Goal: Task Accomplishment & Management: Complete application form

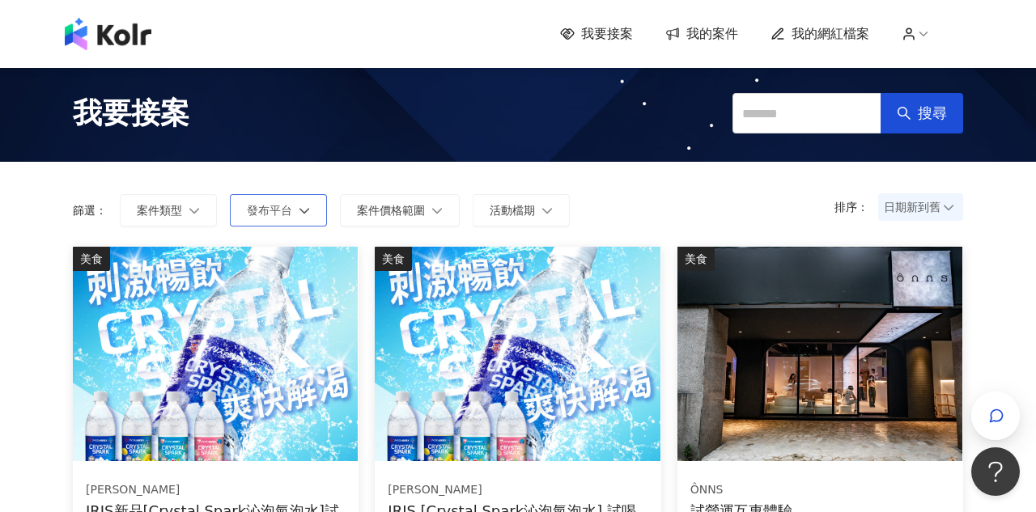
click at [299, 205] on icon "button" at bounding box center [304, 210] width 11 height 11
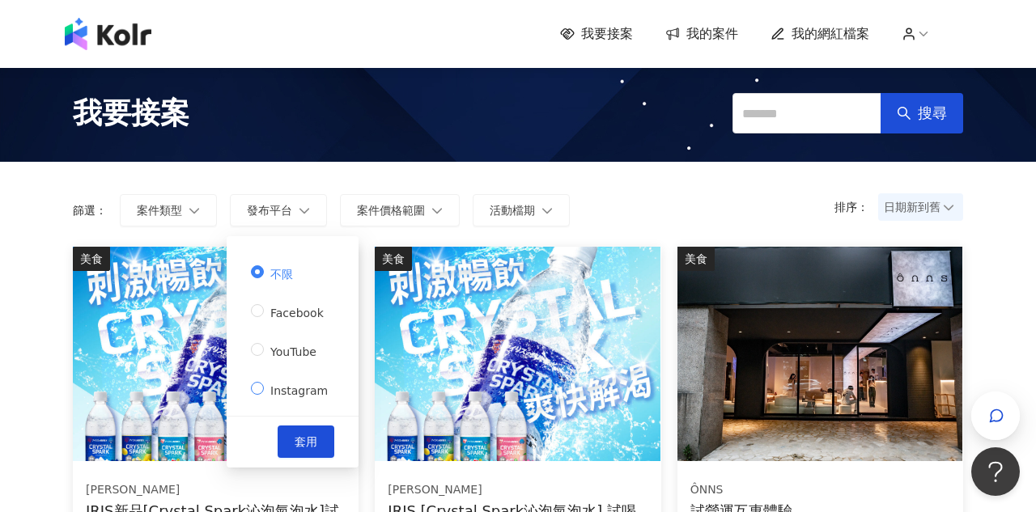
click at [266, 392] on span "Instagram" at bounding box center [299, 391] width 70 height 13
click at [316, 444] on button "套用" at bounding box center [306, 442] width 57 height 32
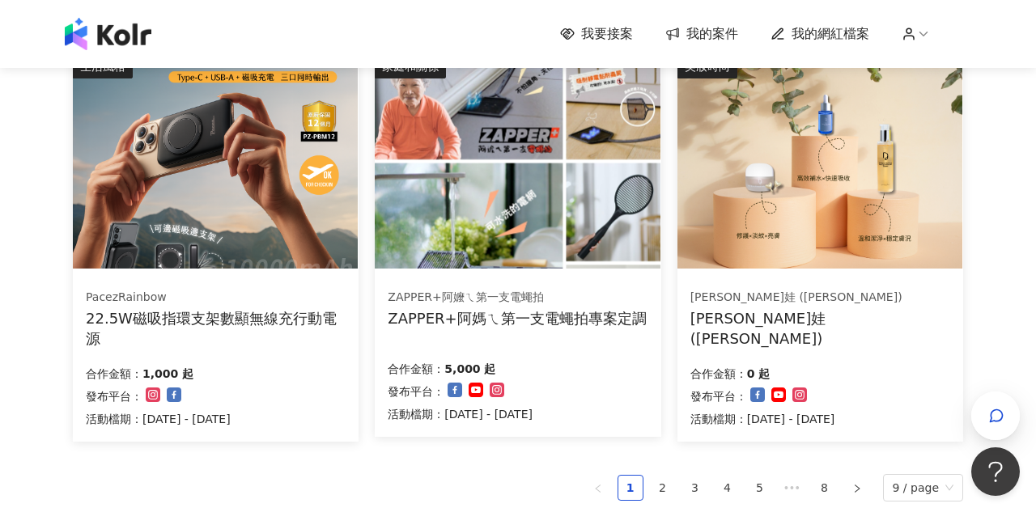
scroll to position [1094, 0]
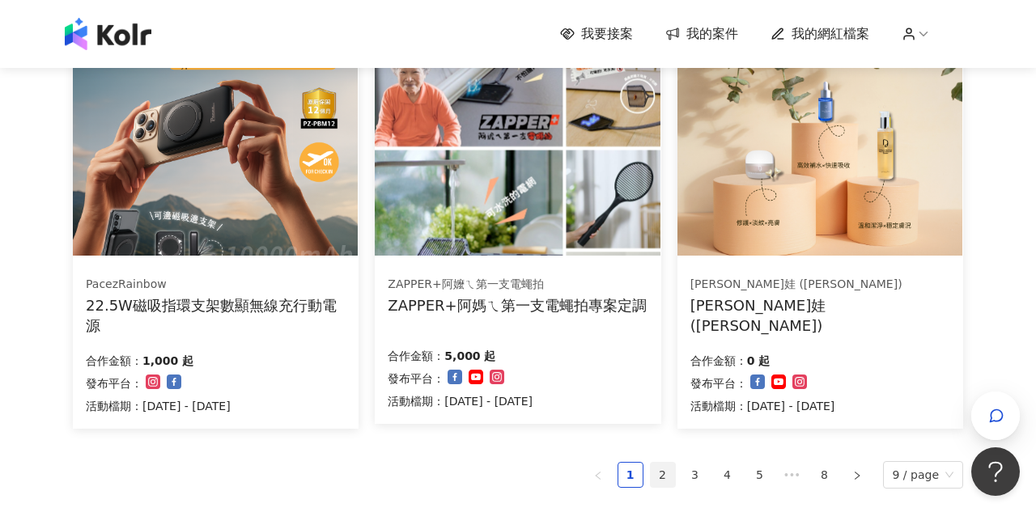
click at [674, 470] on link "2" at bounding box center [663, 475] width 24 height 24
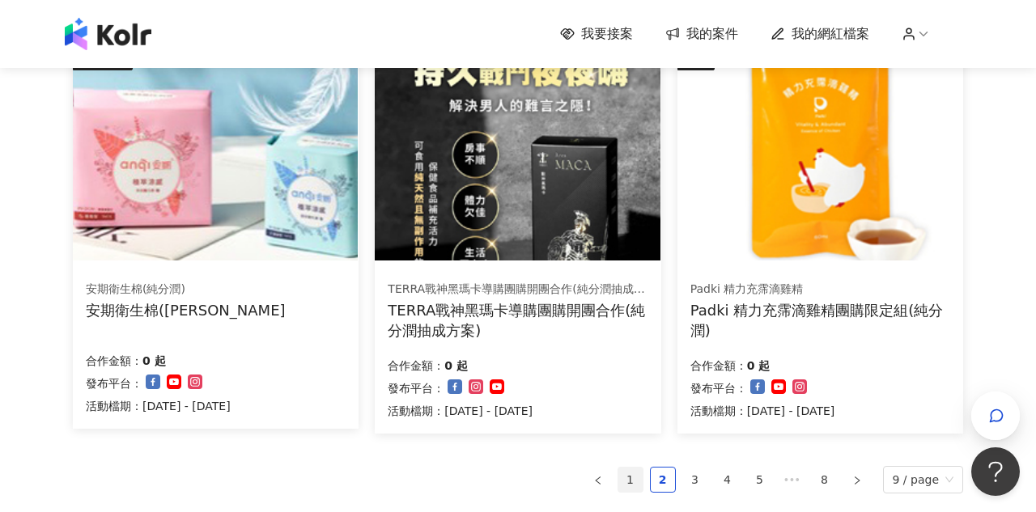
click at [630, 473] on link "1" at bounding box center [631, 480] width 24 height 24
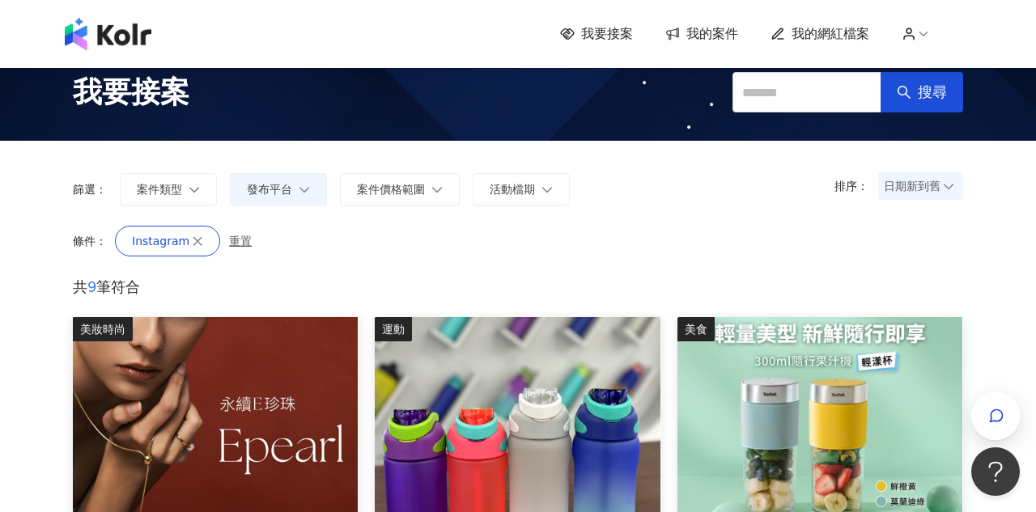
scroll to position [17, 0]
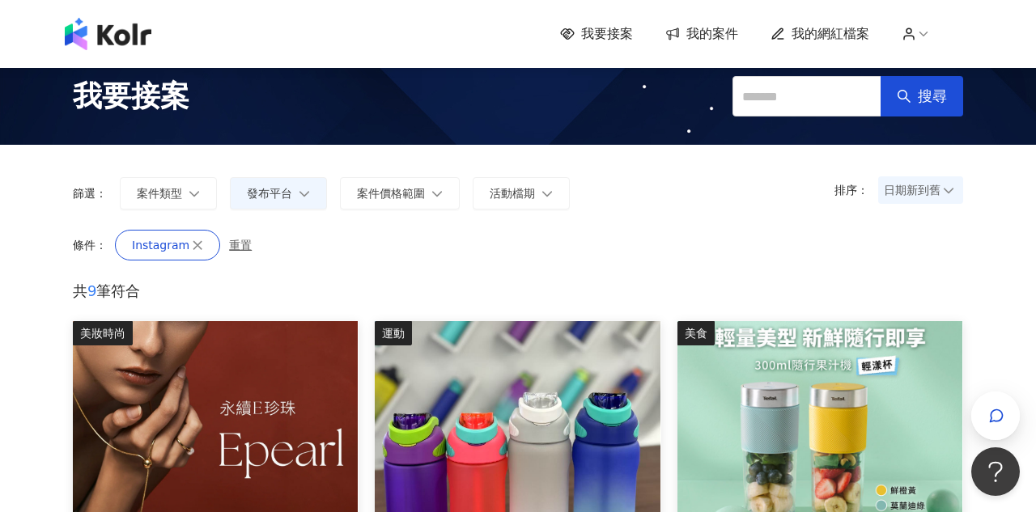
click at [230, 375] on img at bounding box center [215, 428] width 285 height 215
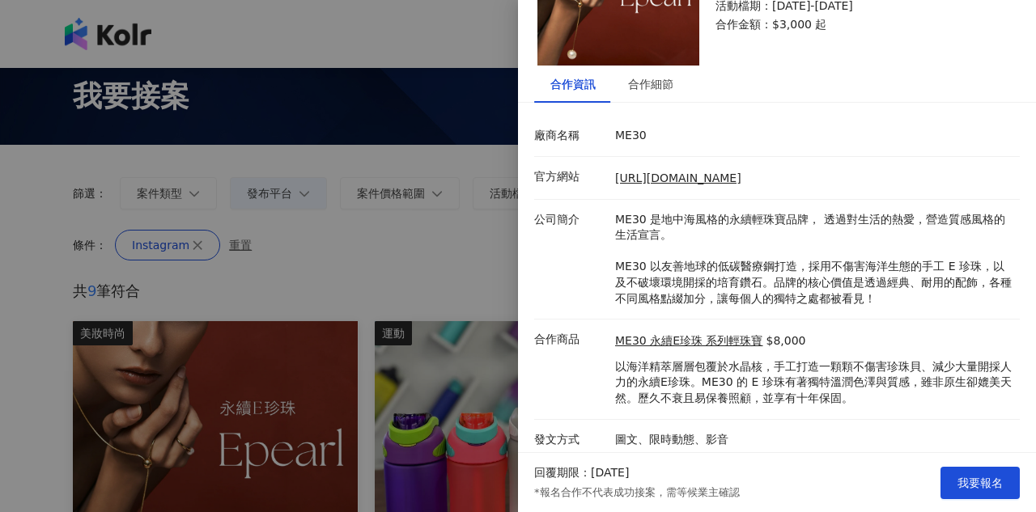
scroll to position [115, 0]
click at [685, 176] on link "[URL][DOMAIN_NAME]" at bounding box center [678, 178] width 126 height 13
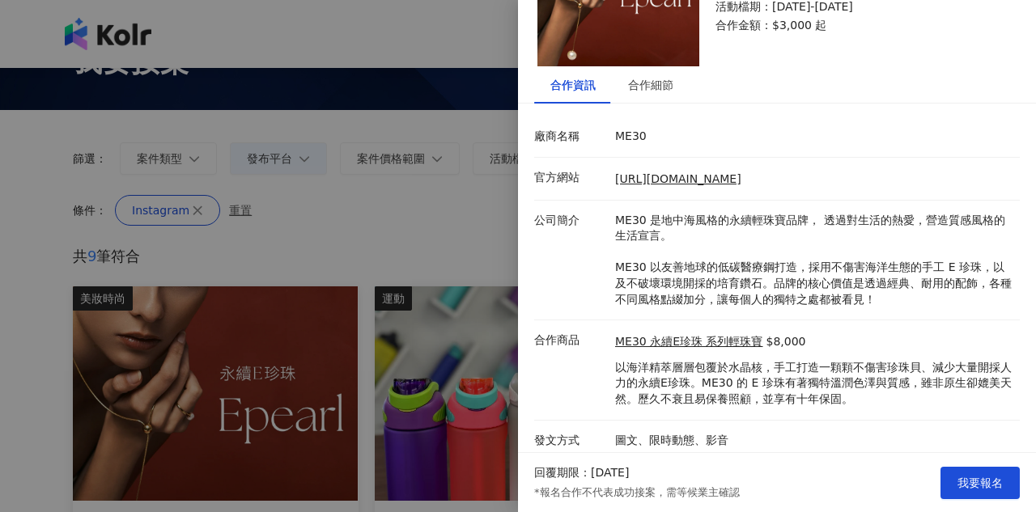
scroll to position [52, 0]
click at [719, 336] on link "ME30 永續E珍珠 系列輕珠寶" at bounding box center [689, 342] width 148 height 16
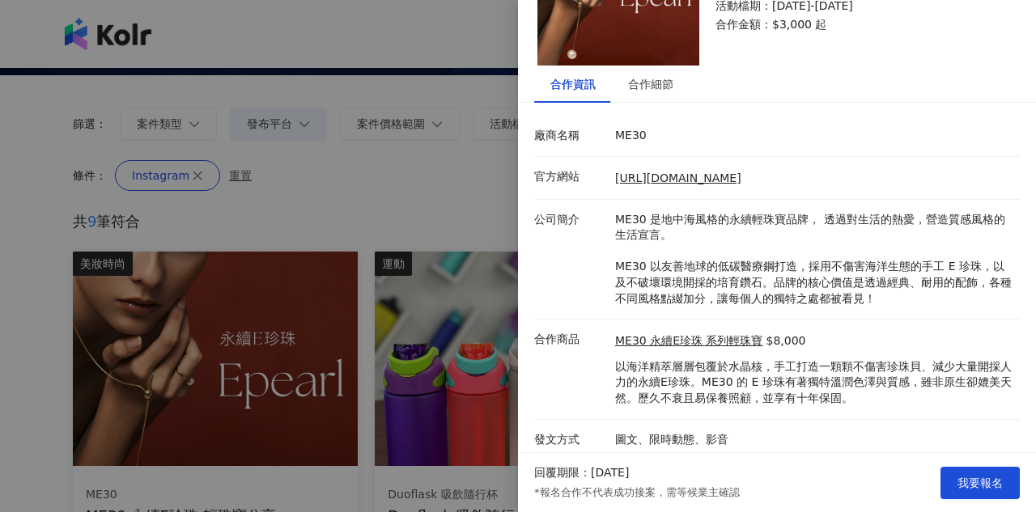
scroll to position [115, 0]
click at [987, 488] on span "我要報名" at bounding box center [980, 483] width 45 height 13
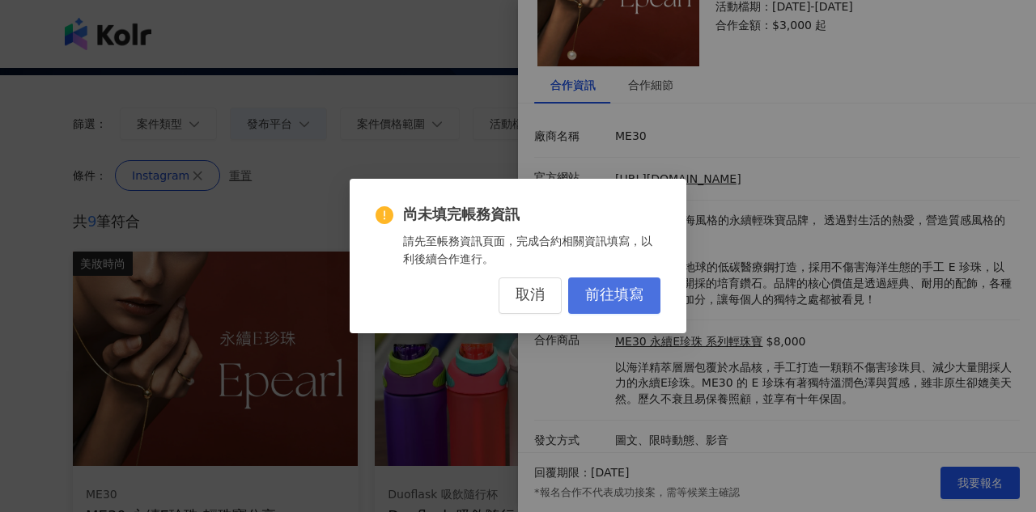
click at [619, 289] on span "前往填寫" at bounding box center [614, 296] width 58 height 18
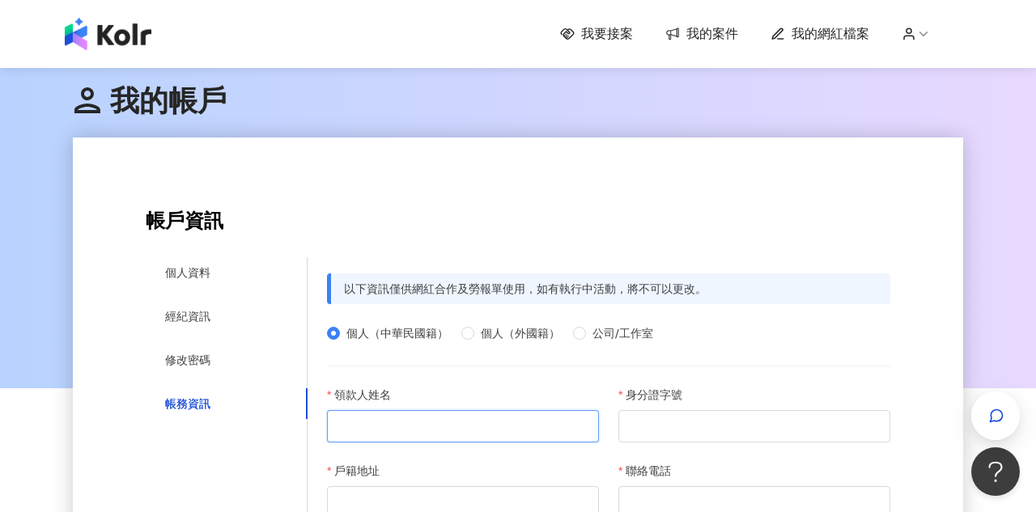
type input "*"
type input "***"
type input "*"
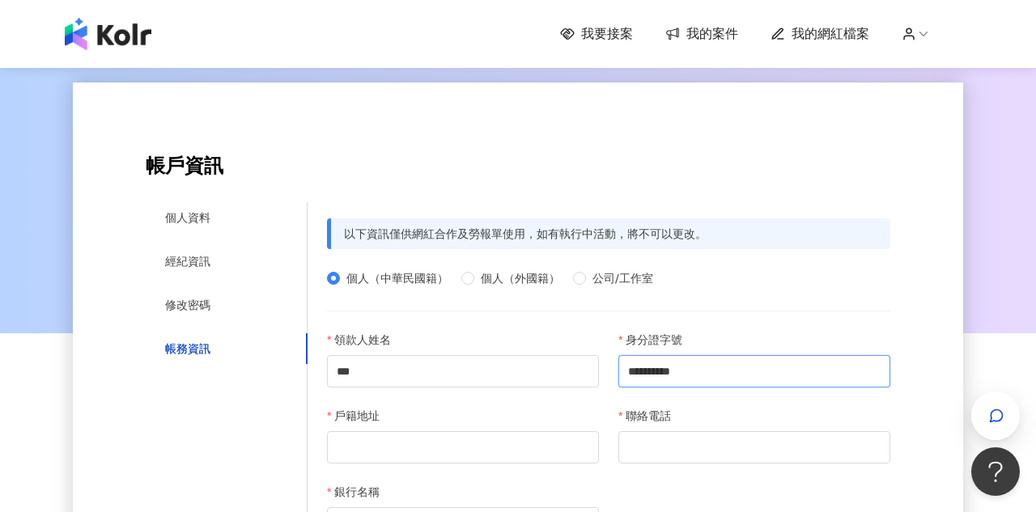
scroll to position [66, 0]
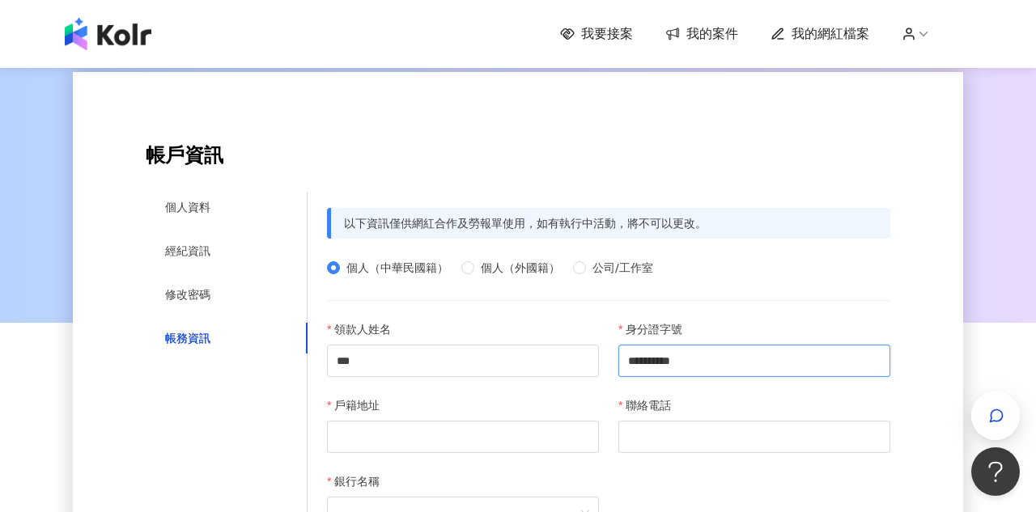
type input "**********"
click at [373, 453] on div "戶籍地址" at bounding box center [462, 435] width 291 height 76
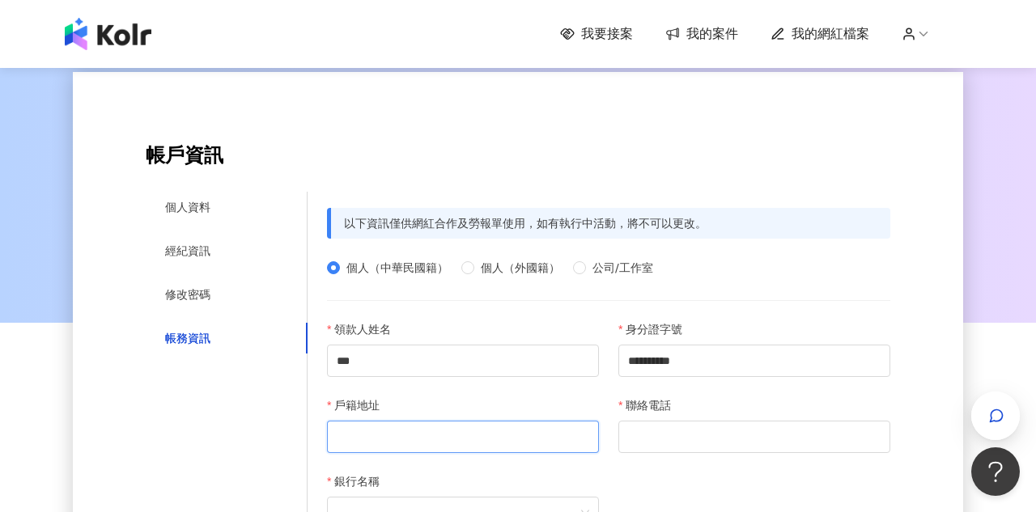
type input "*"
type input "**********"
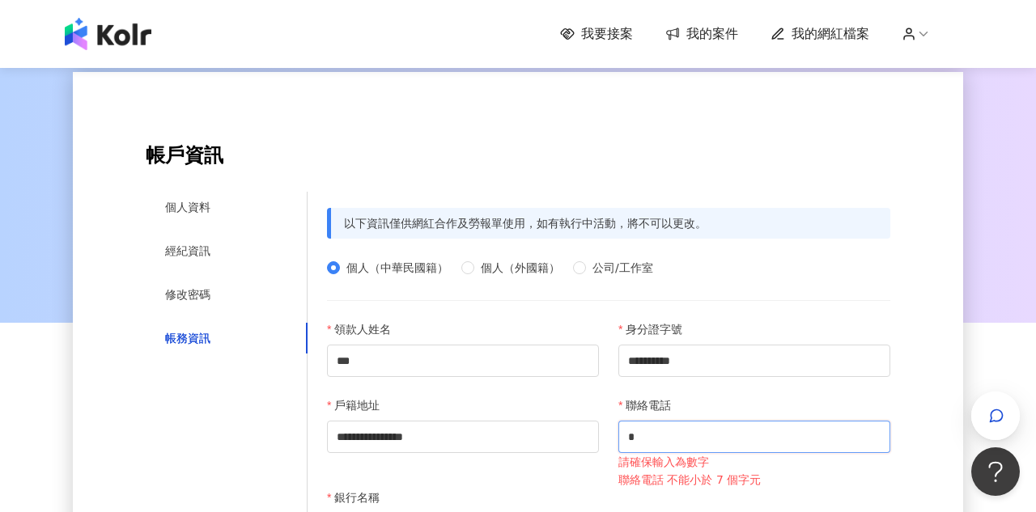
type input "*"
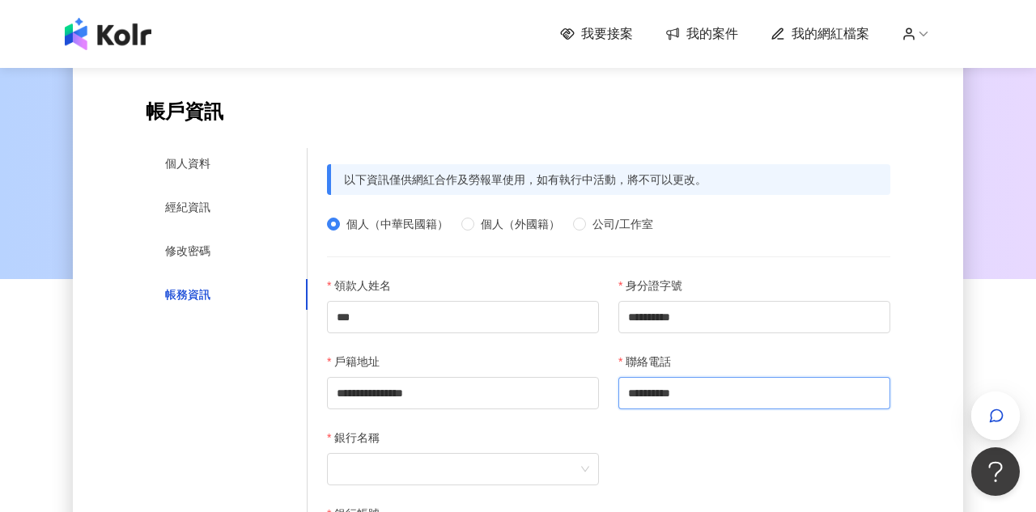
scroll to position [165, 0]
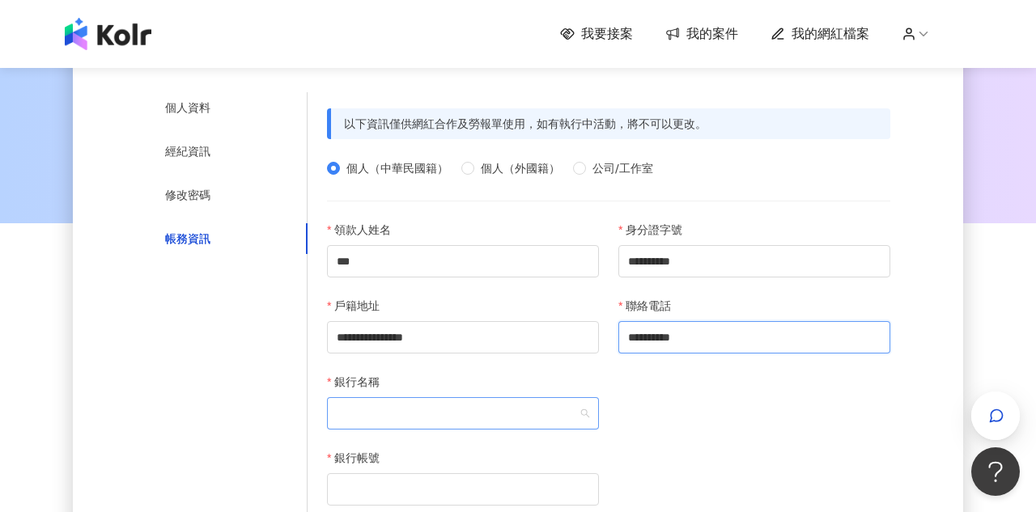
click at [529, 415] on span at bounding box center [463, 413] width 253 height 31
type input "**********"
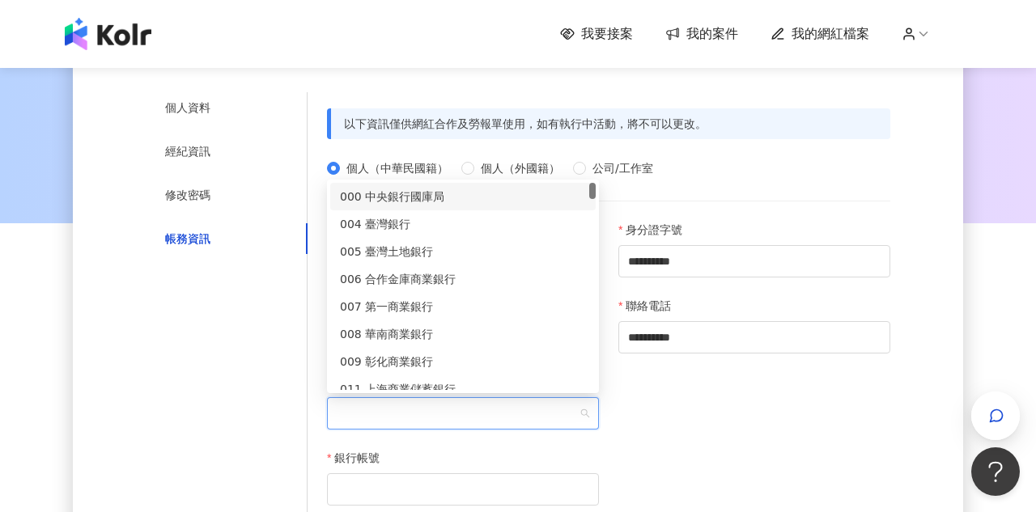
type input "*"
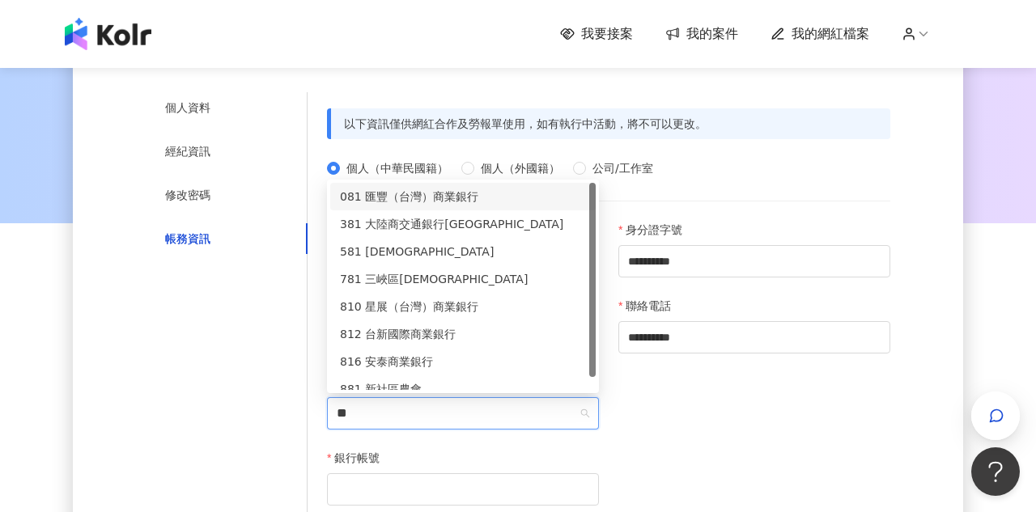
type input "***"
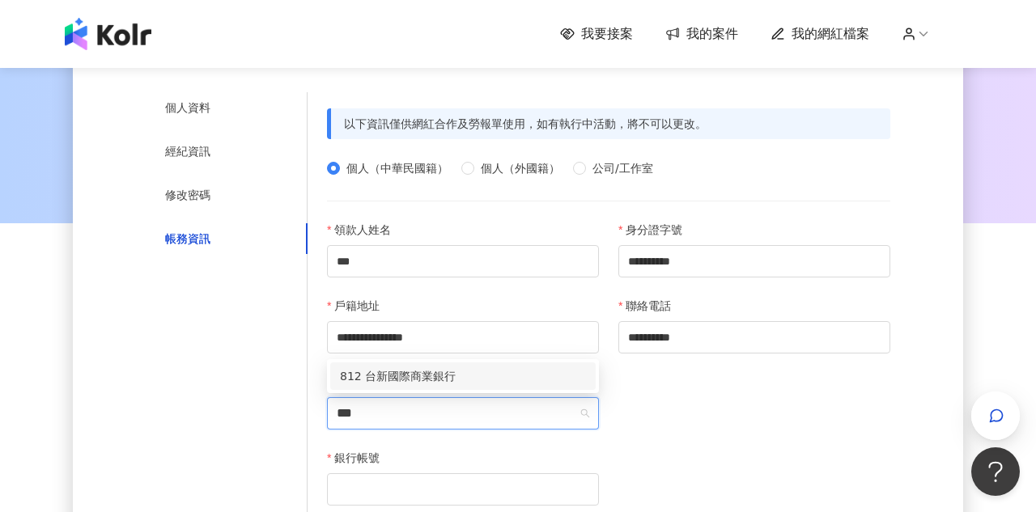
click at [438, 376] on div "812 台新國際商業銀行" at bounding box center [463, 377] width 246 height 18
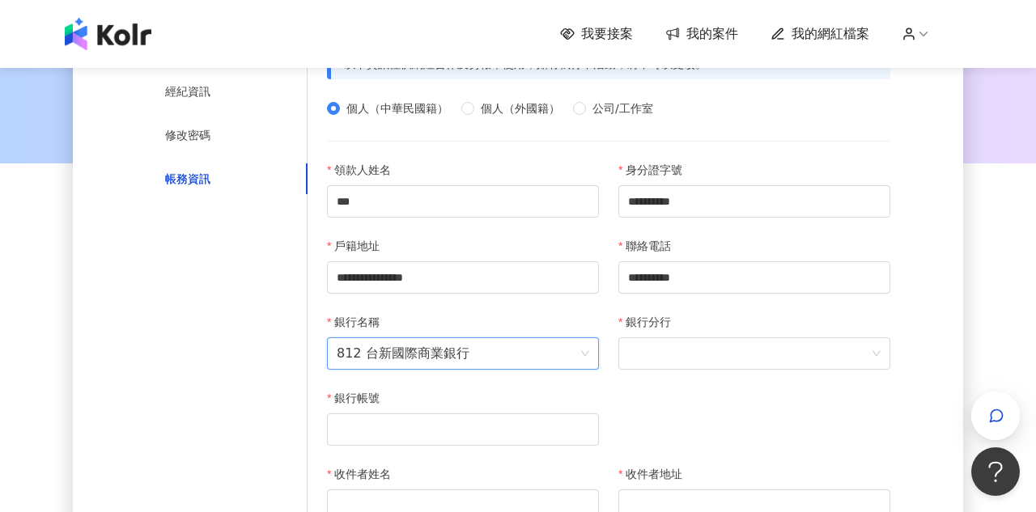
scroll to position [238, 0]
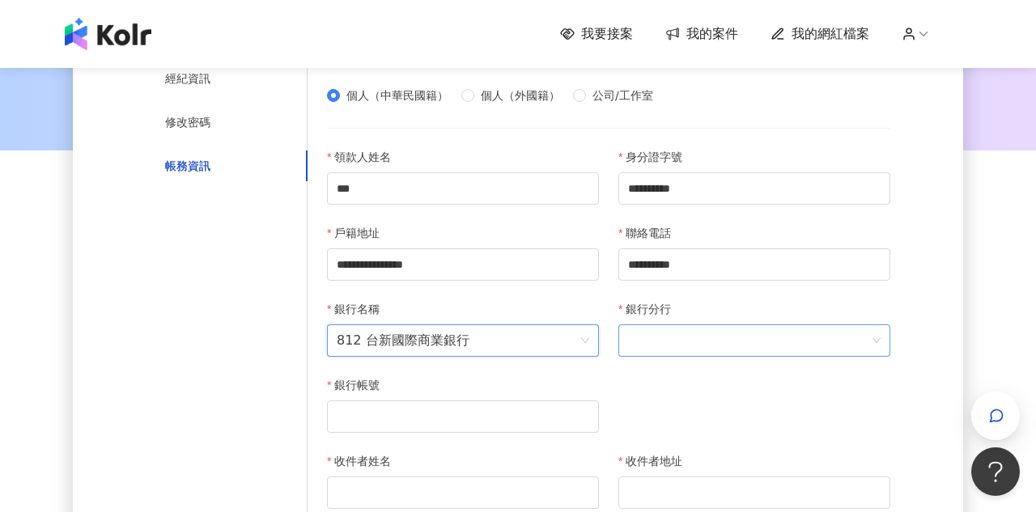
click at [684, 340] on span at bounding box center [754, 340] width 253 height 31
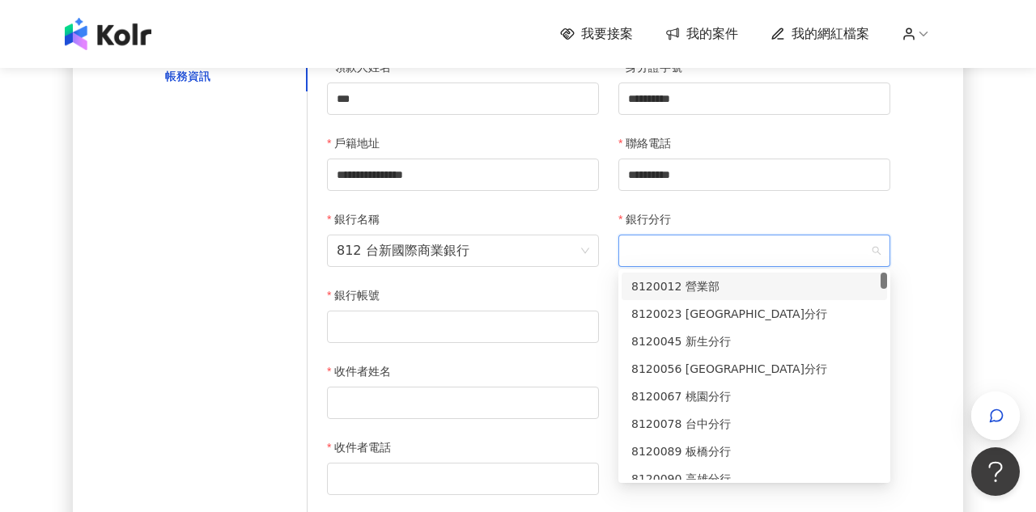
scroll to position [384, 0]
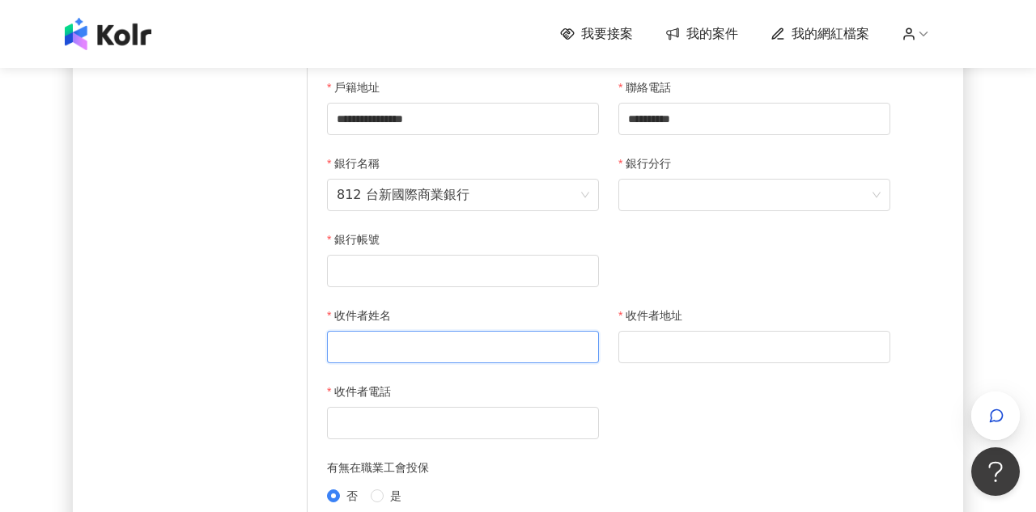
type input "*"
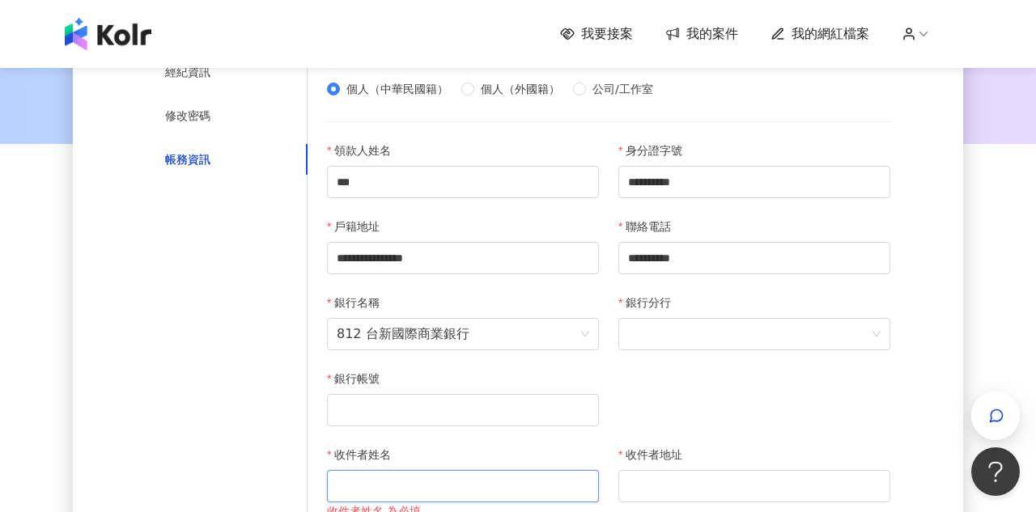
scroll to position [232, 0]
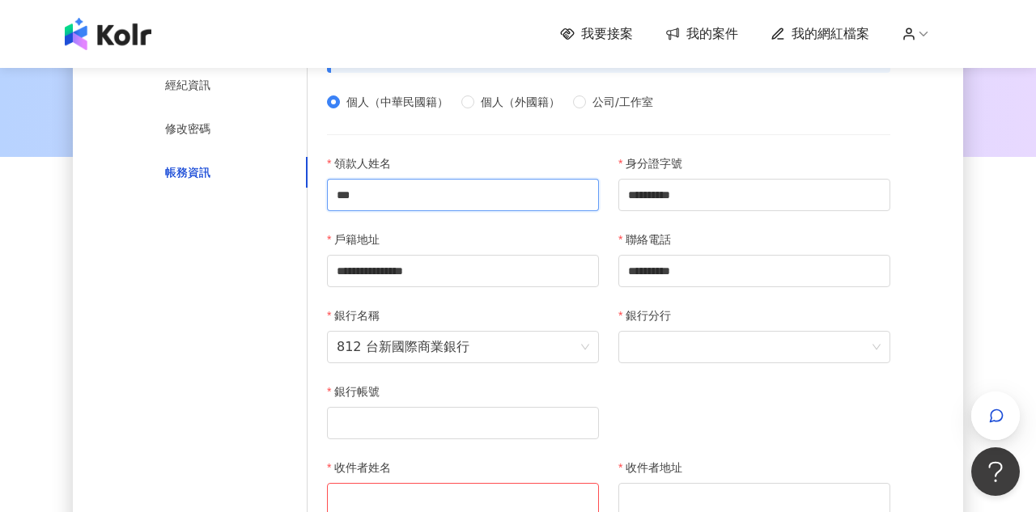
drag, startPoint x: 477, startPoint y: 198, endPoint x: 408, endPoint y: 208, distance: 69.6
click at [409, 208] on input "***" at bounding box center [463, 195] width 272 height 32
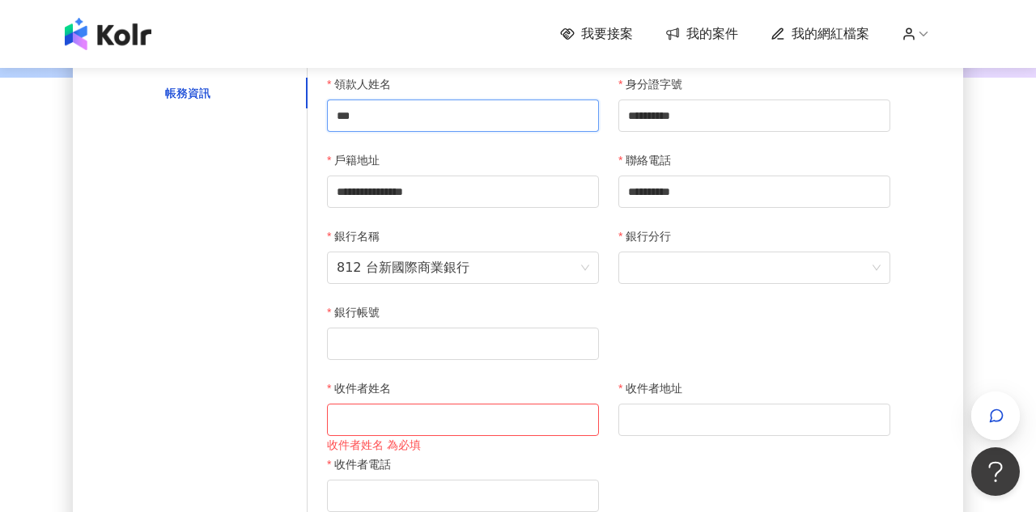
scroll to position [317, 0]
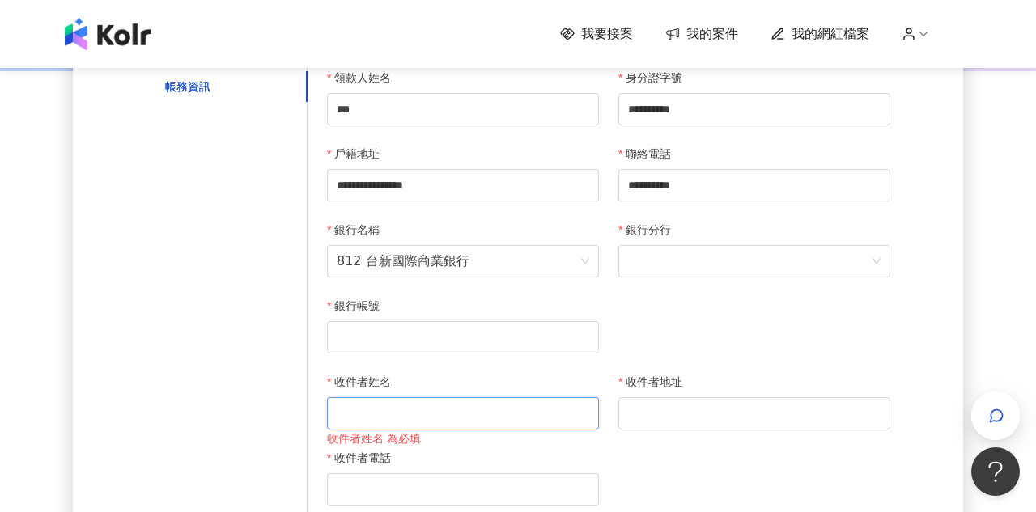
click at [376, 411] on input "收件者姓名" at bounding box center [463, 414] width 272 height 32
paste input "***"
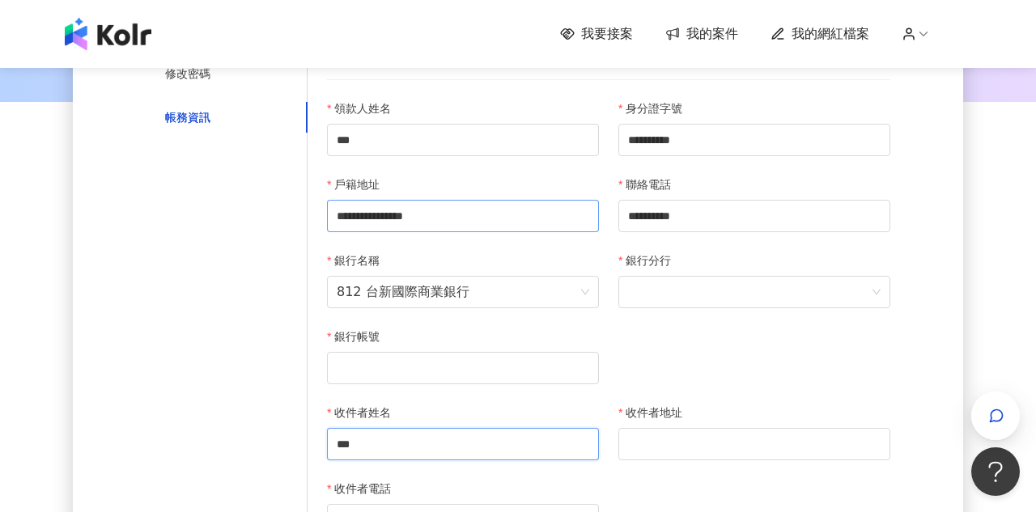
type input "***"
drag, startPoint x: 522, startPoint y: 214, endPoint x: 323, endPoint y: 214, distance: 199.2
click at [323, 214] on div "**********" at bounding box center [462, 214] width 291 height 76
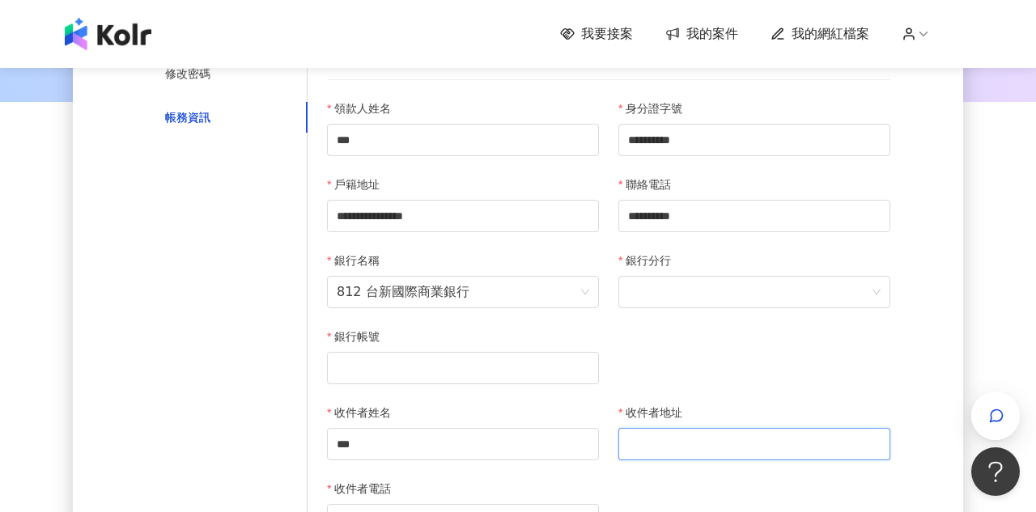
paste input "**********"
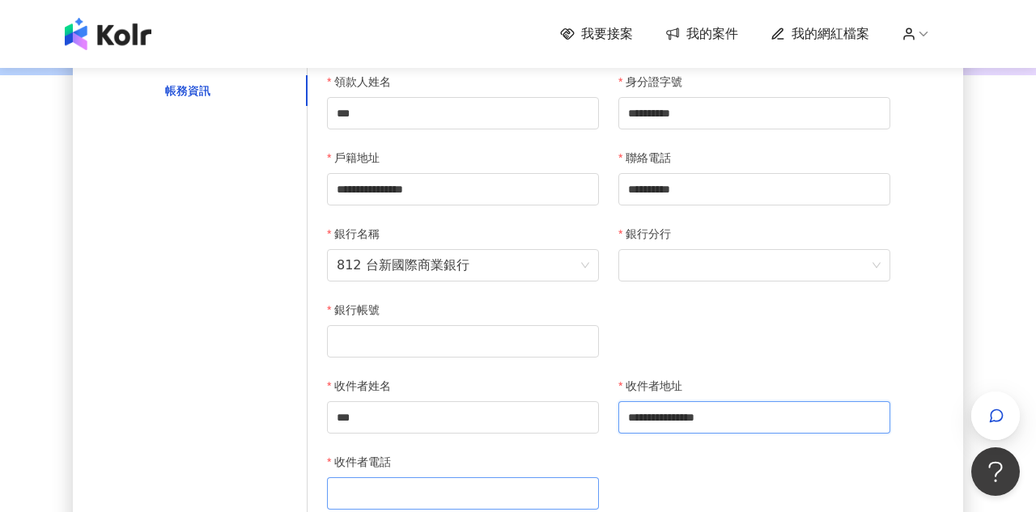
type input "**********"
drag, startPoint x: 720, startPoint y: 182, endPoint x: 573, endPoint y: 180, distance: 146.6
click at [573, 180] on div "**********" at bounding box center [608, 225] width 583 height 304
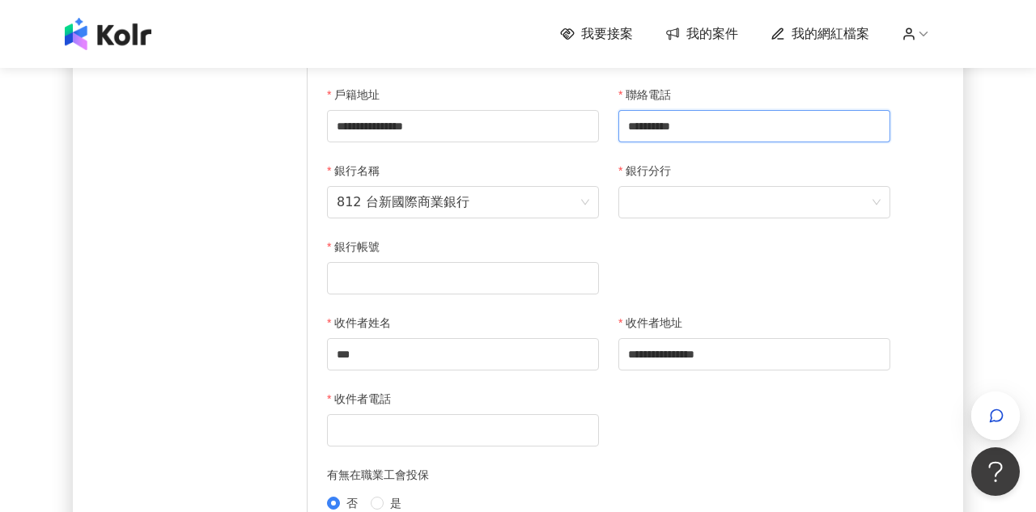
scroll to position [383, 0]
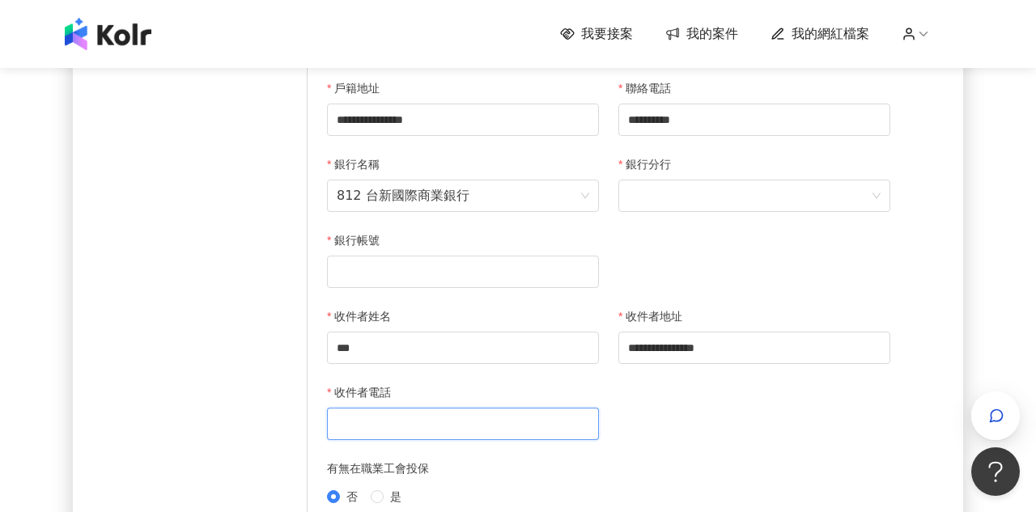
click at [473, 437] on input "收件者電話" at bounding box center [463, 424] width 272 height 32
paste input "**********"
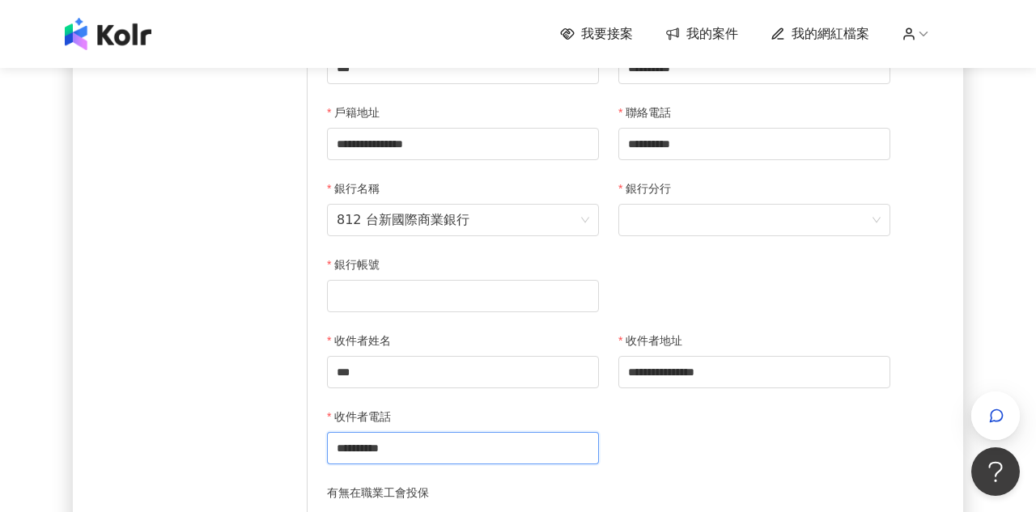
scroll to position [358, 0]
type input "**********"
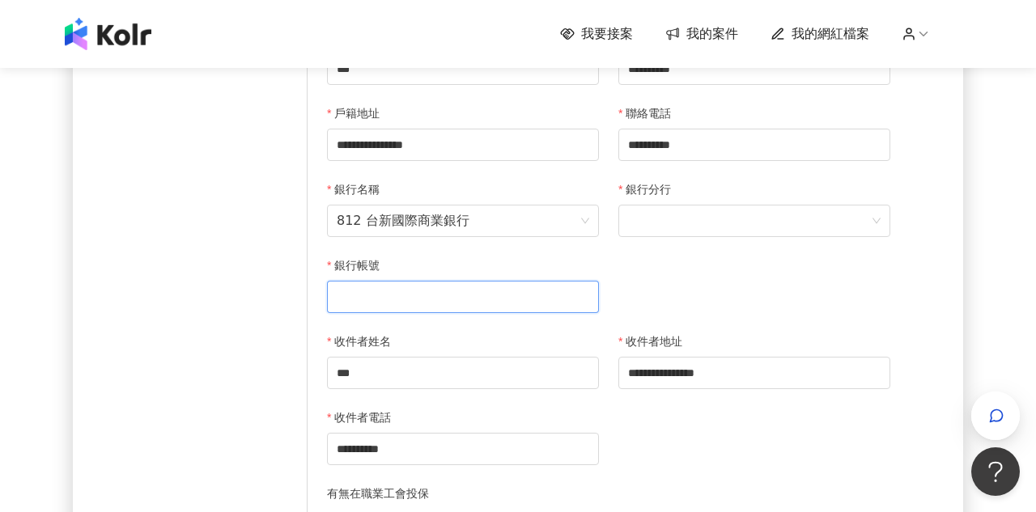
click at [430, 287] on input "銀行帳號" at bounding box center [463, 297] width 272 height 32
click at [675, 219] on span at bounding box center [754, 221] width 253 height 31
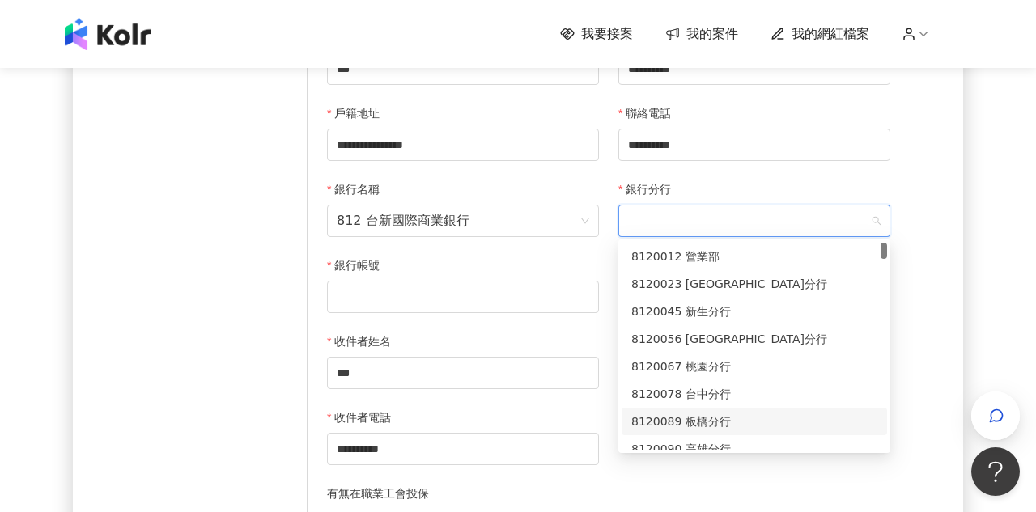
type input "*"
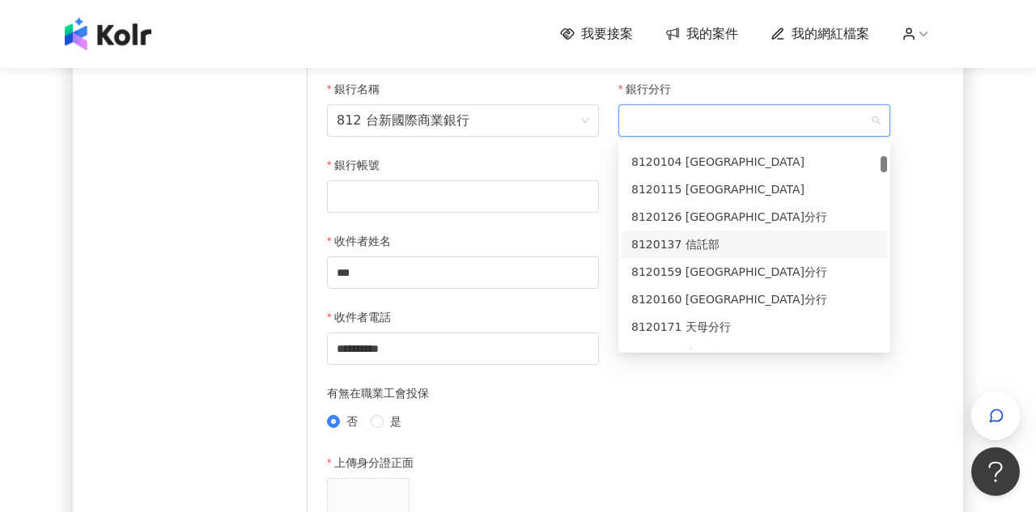
scroll to position [219, 0]
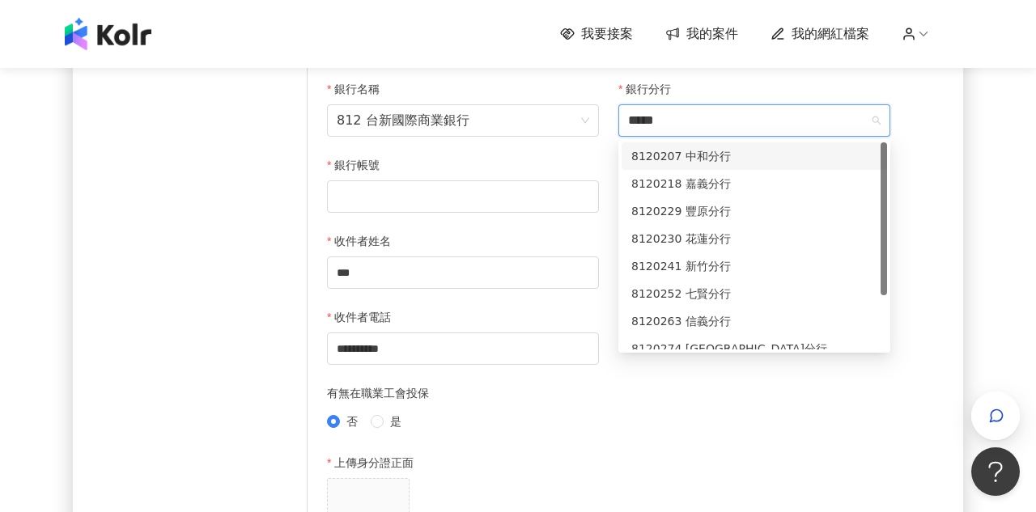
type input "******"
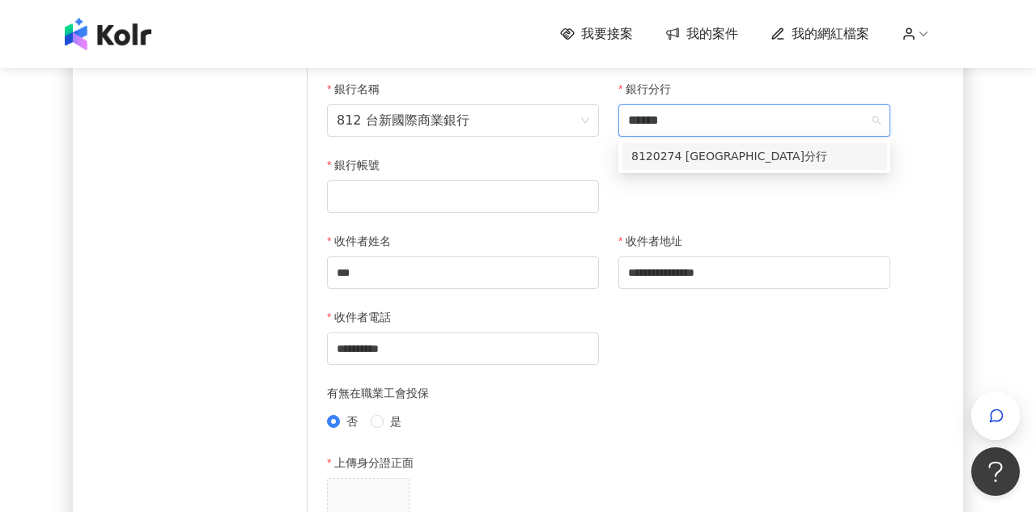
click at [709, 158] on div "8120274 [GEOGRAPHIC_DATA]分行" at bounding box center [754, 156] width 246 height 18
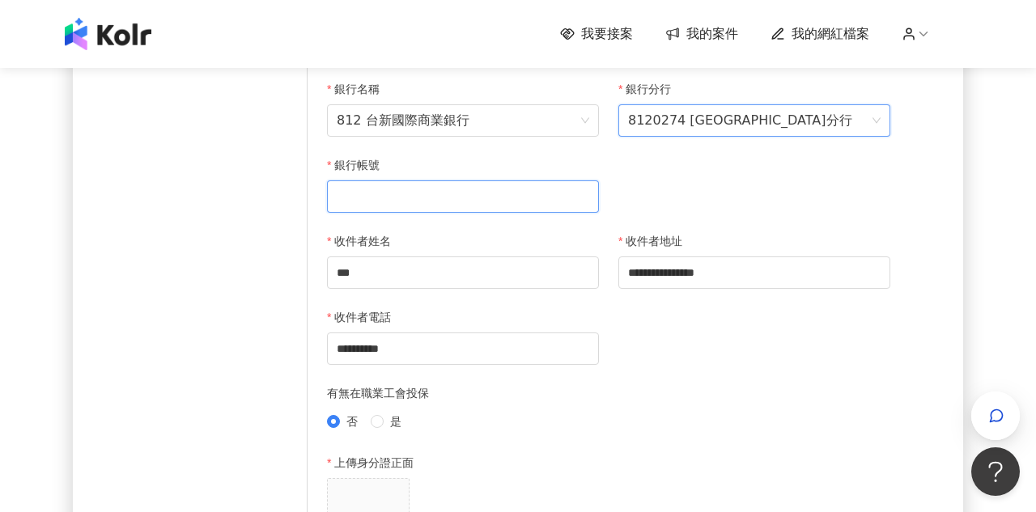
click at [490, 198] on input "銀行帳號" at bounding box center [463, 197] width 272 height 32
drag, startPoint x: 386, startPoint y: 198, endPoint x: 747, endPoint y: 170, distance: 362.2
click at [392, 198] on input "**********" at bounding box center [463, 197] width 272 height 32
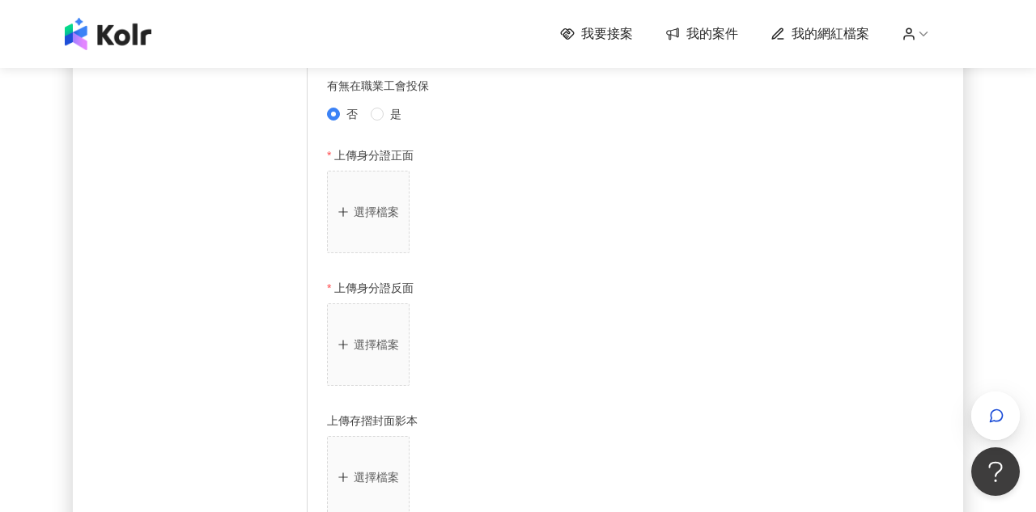
scroll to position [742, 0]
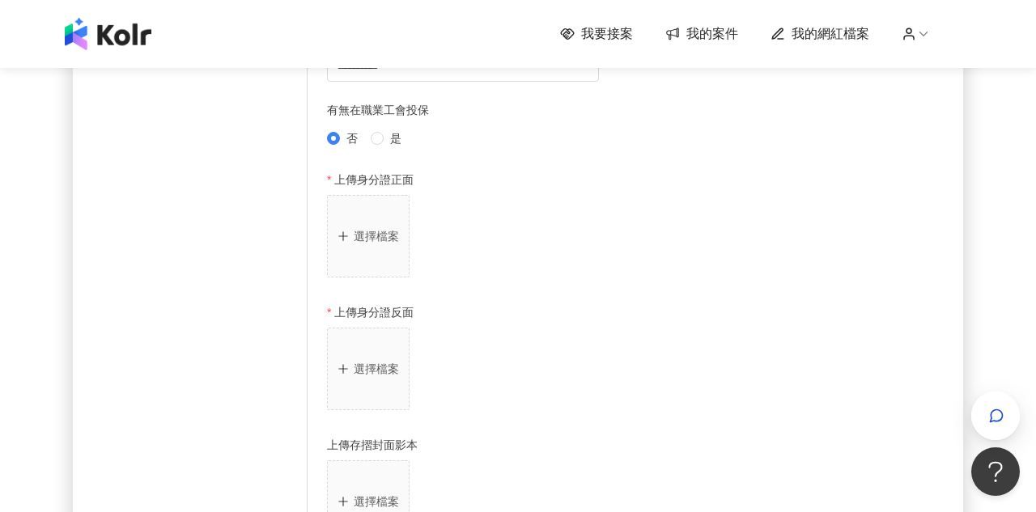
type input "**********"
click at [359, 230] on p "選擇檔案" at bounding box center [376, 236] width 45 height 13
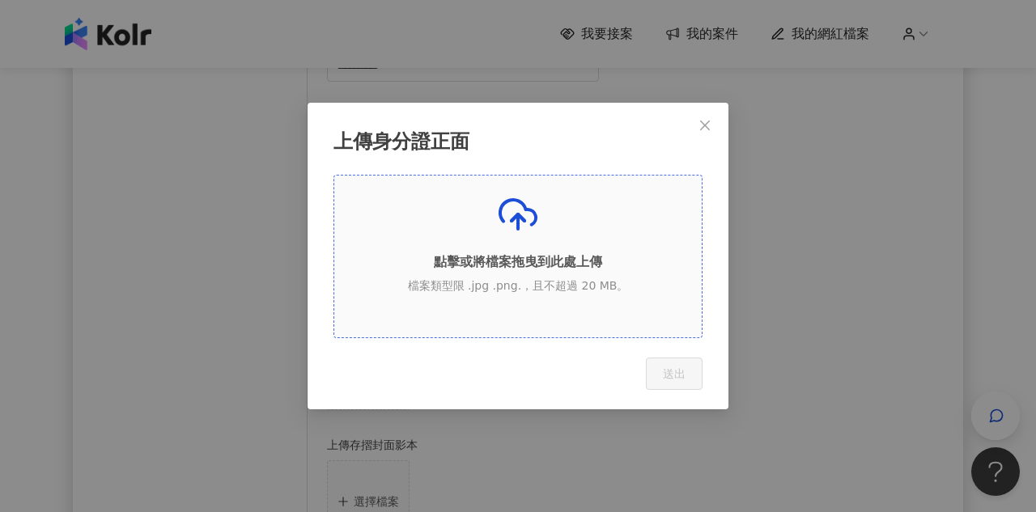
click at [490, 245] on div "點擊或將檔案拖曳到此處上傳 檔案類型限 .jpg .png.，且不超過 20 MB。" at bounding box center [518, 250] width 368 height 110
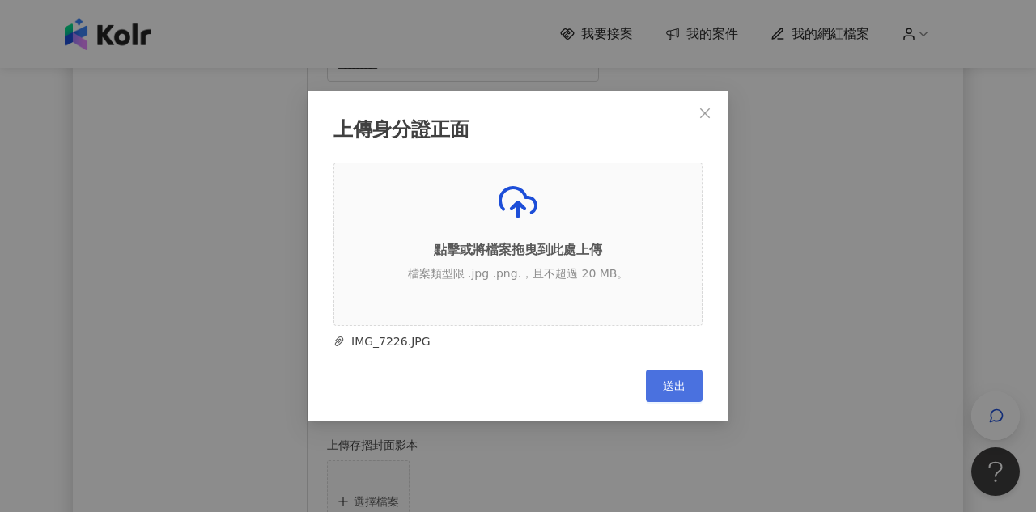
click at [687, 393] on button "送出" at bounding box center [674, 386] width 57 height 32
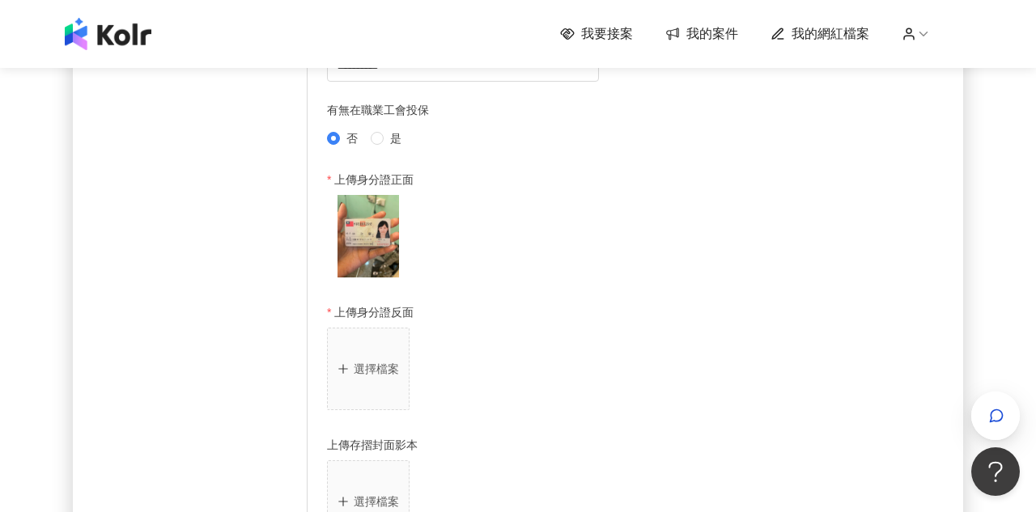
click at [371, 376] on button "選擇檔案" at bounding box center [368, 369] width 83 height 83
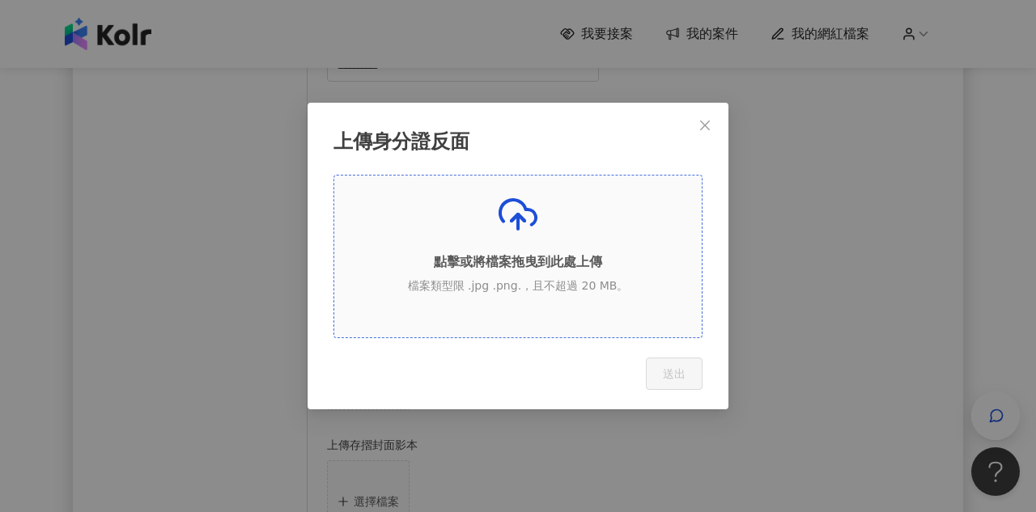
click at [521, 256] on p "點擊或將檔案拖曳到此處上傳" at bounding box center [518, 262] width 368 height 18
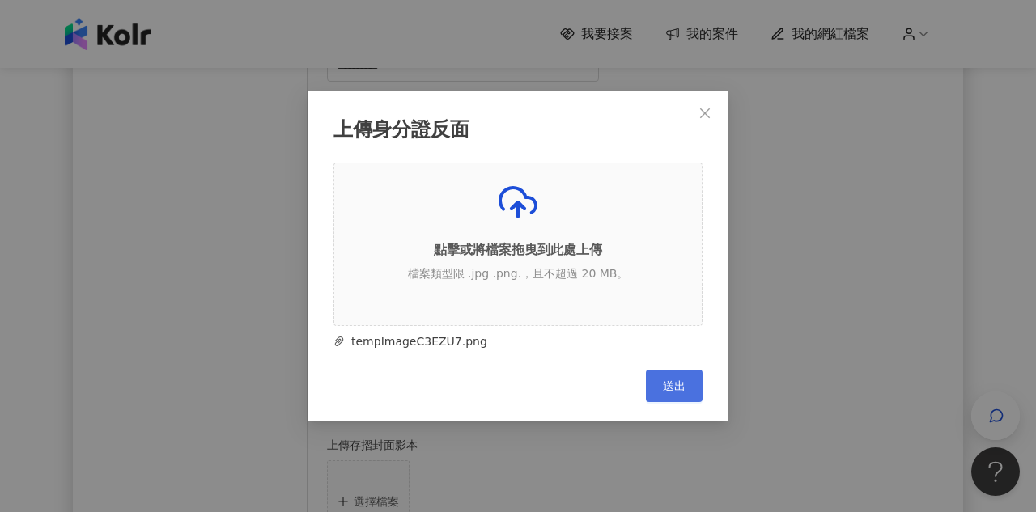
click at [684, 380] on span "送出" at bounding box center [674, 386] width 23 height 13
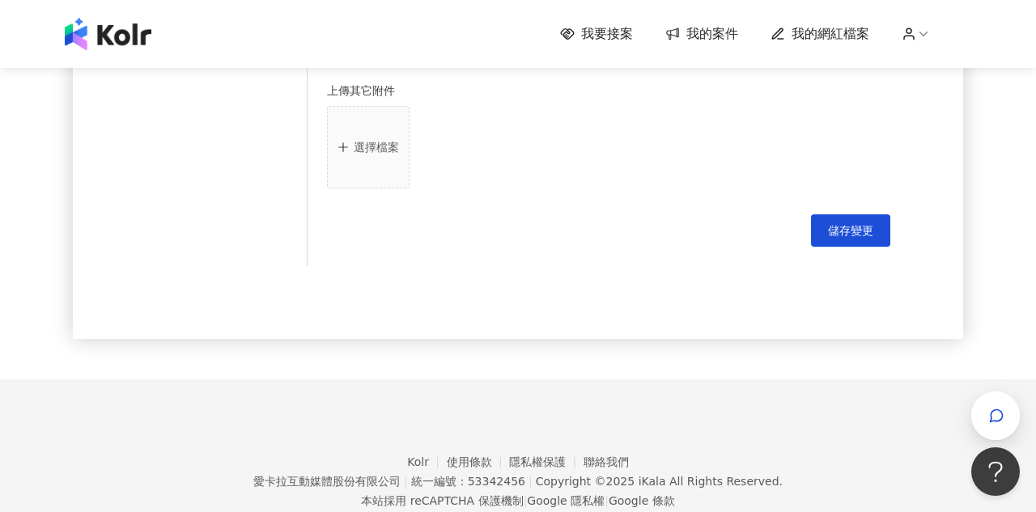
scroll to position [1231, 0]
click at [874, 233] on button "儲存變更" at bounding box center [850, 228] width 79 height 32
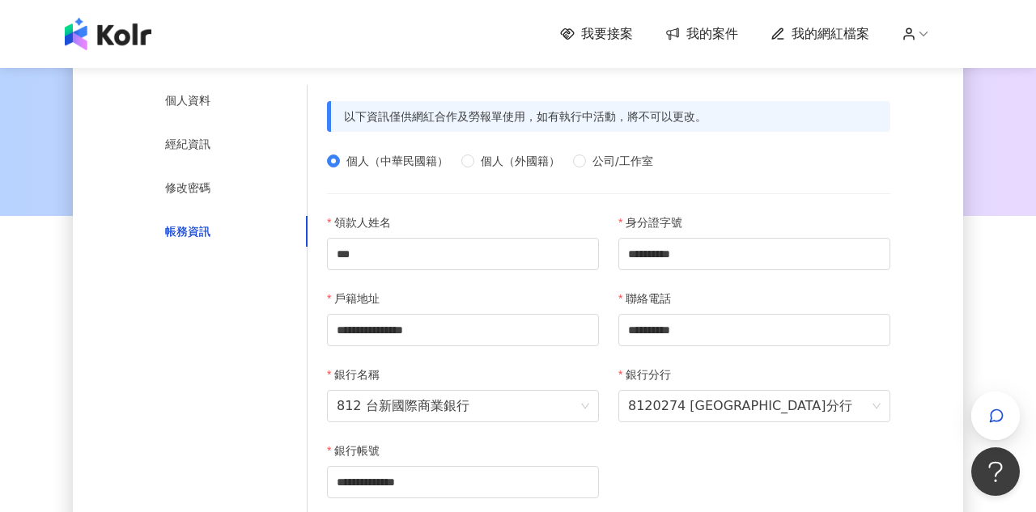
scroll to position [142, 0]
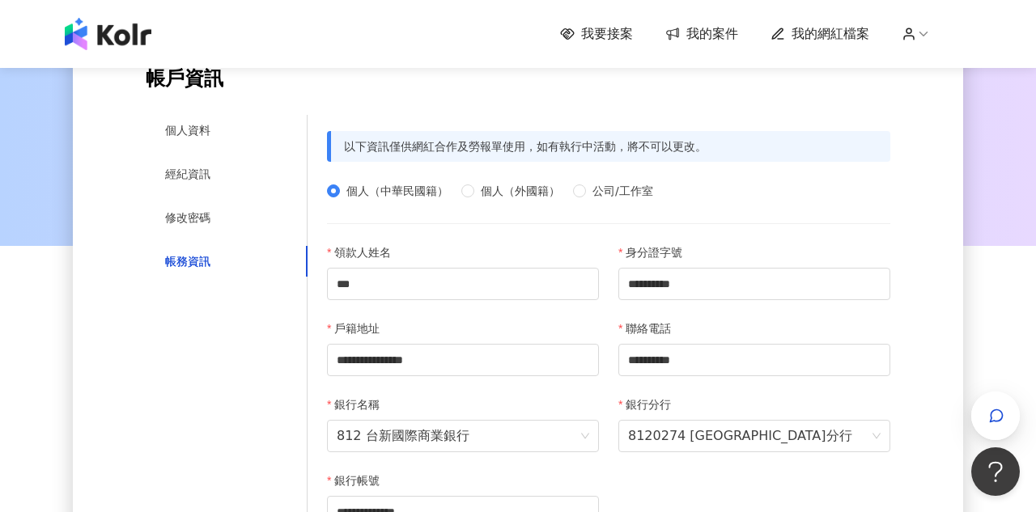
click at [623, 40] on span "我要接案" at bounding box center [607, 34] width 52 height 18
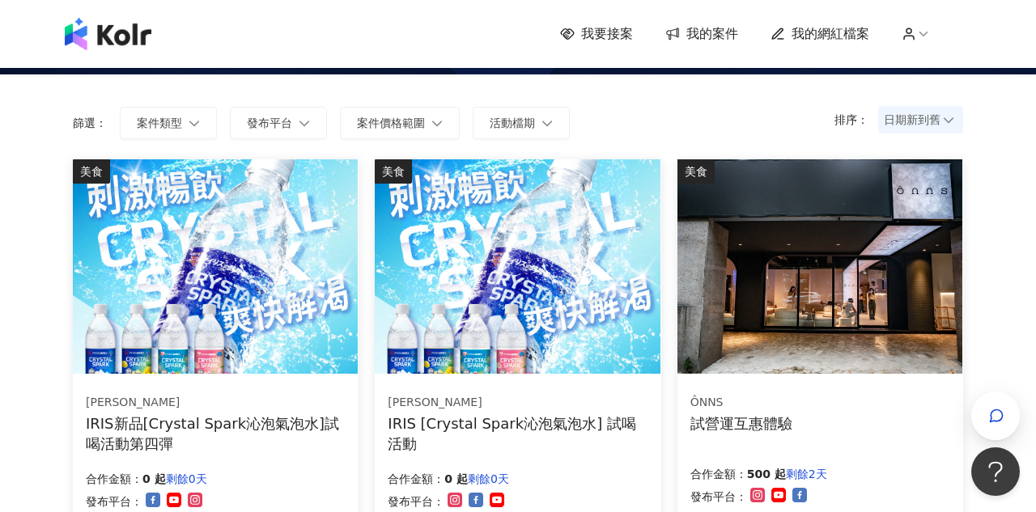
scroll to position [43, 0]
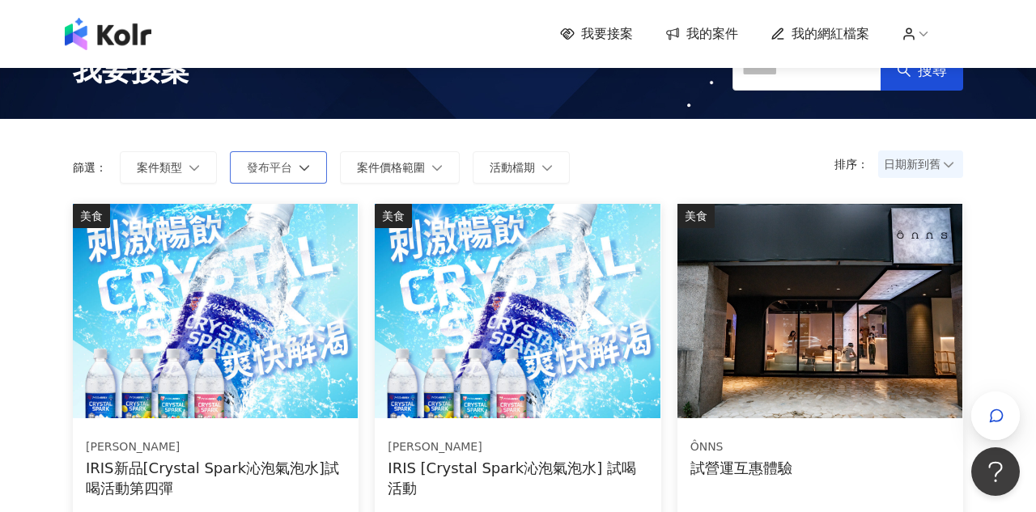
click at [286, 171] on span "發布平台" at bounding box center [269, 167] width 45 height 13
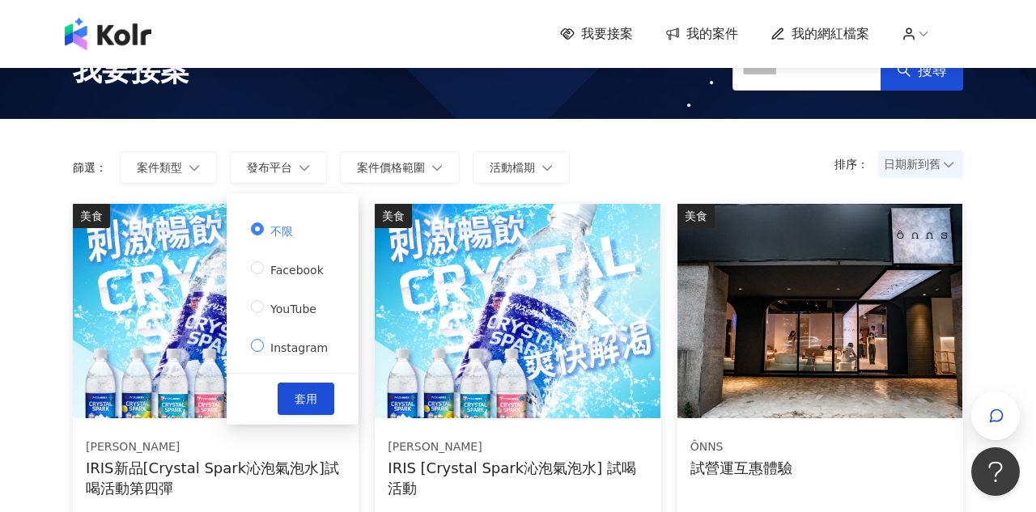
click at [282, 351] on span "Instagram" at bounding box center [299, 348] width 70 height 13
click at [303, 404] on span "套用" at bounding box center [306, 399] width 23 height 13
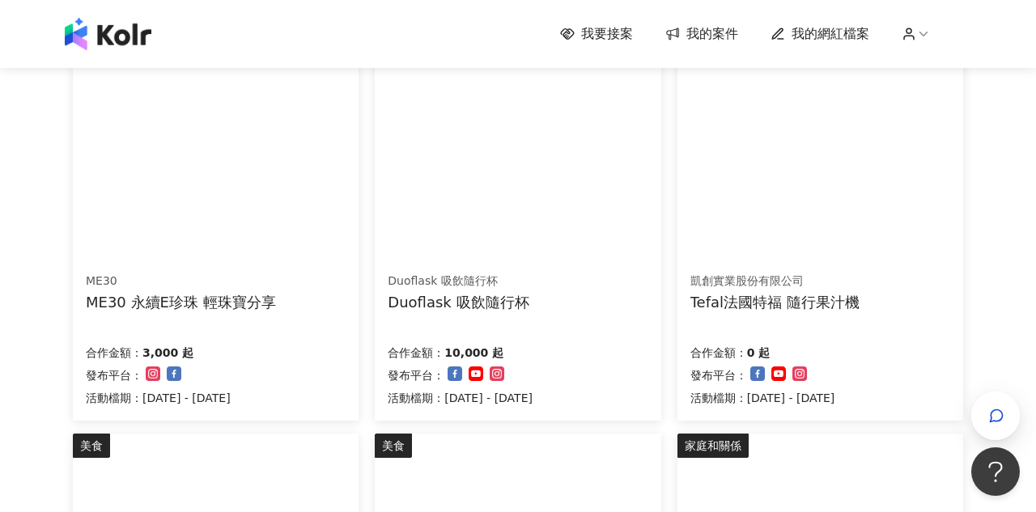
scroll to position [325, 0]
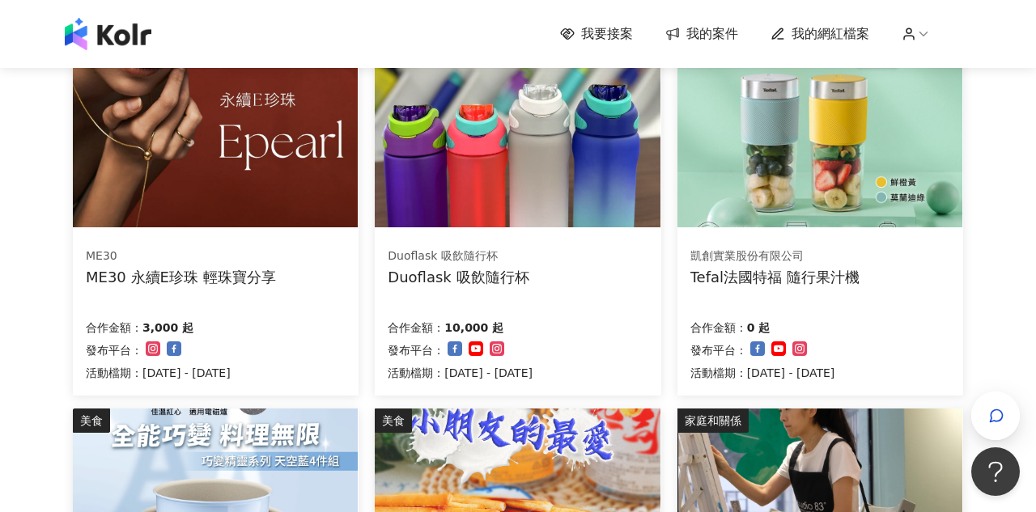
click at [240, 202] on img at bounding box center [215, 120] width 285 height 215
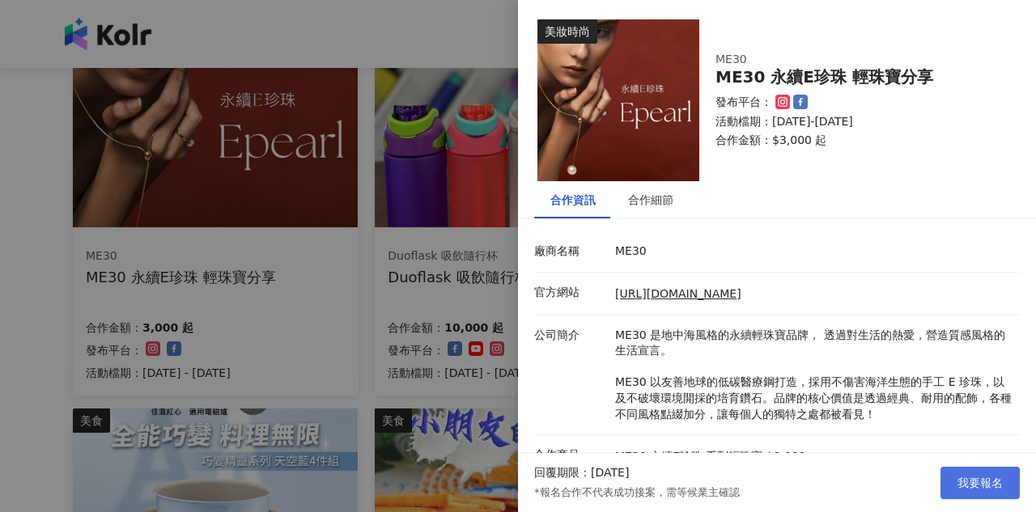
click at [959, 491] on button "我要報名" at bounding box center [980, 483] width 79 height 32
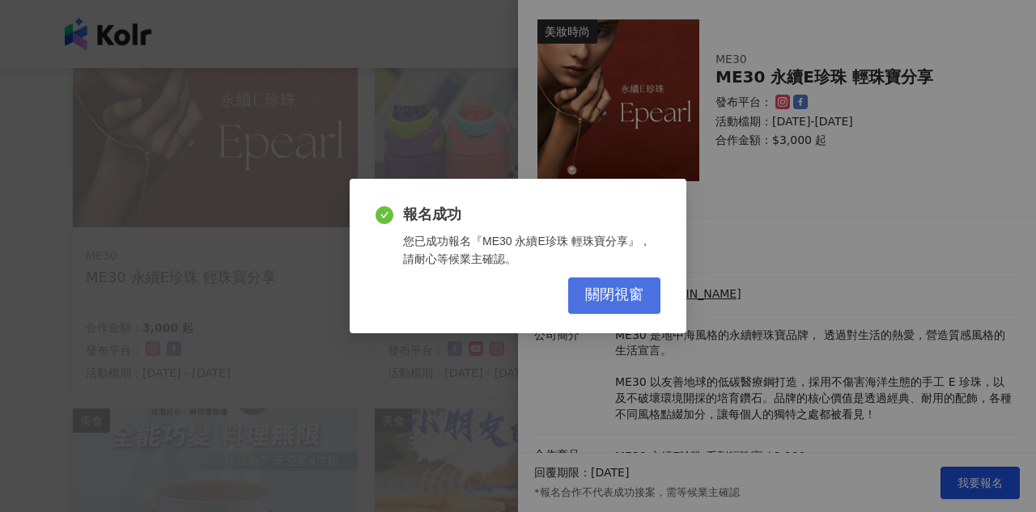
click at [603, 293] on span "關閉視窗" at bounding box center [614, 296] width 58 height 18
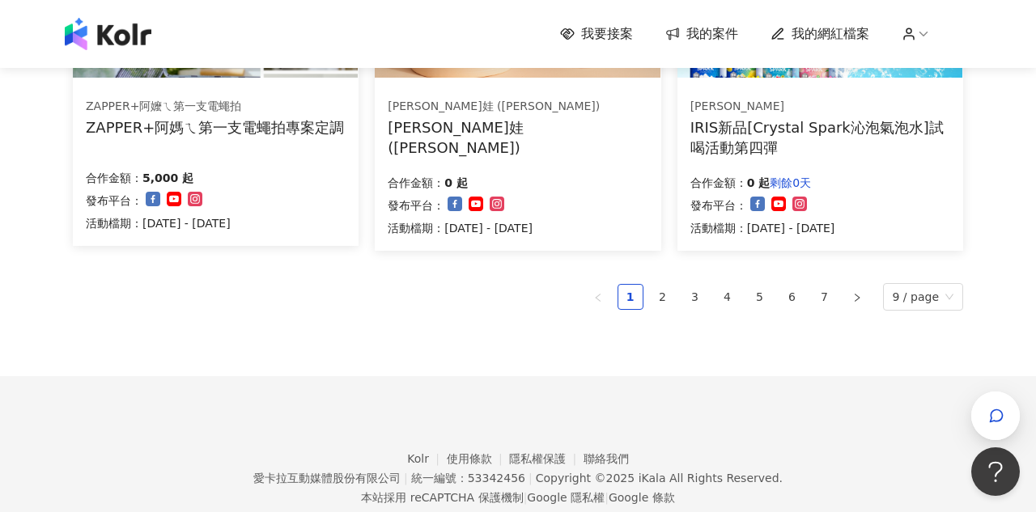
scroll to position [1278, 0]
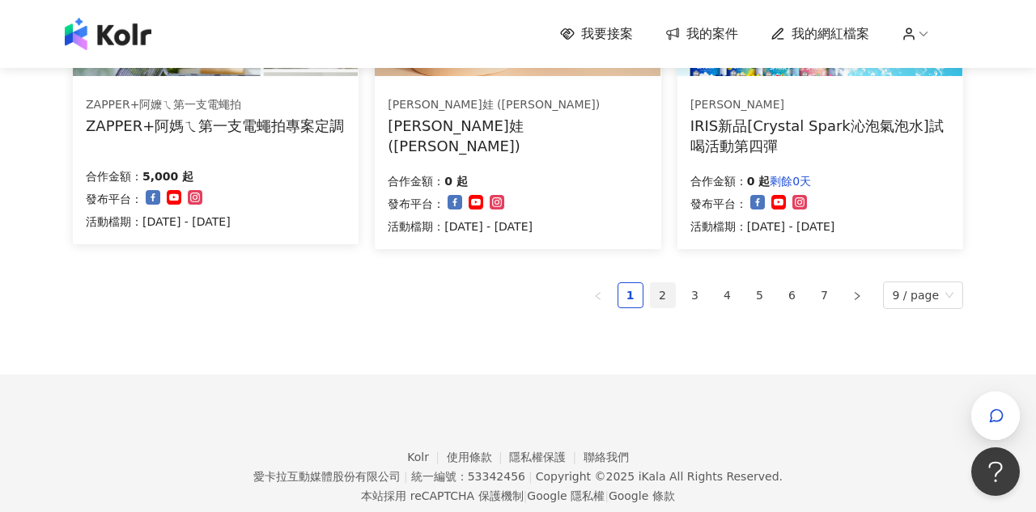
click at [670, 289] on link "2" at bounding box center [663, 295] width 24 height 24
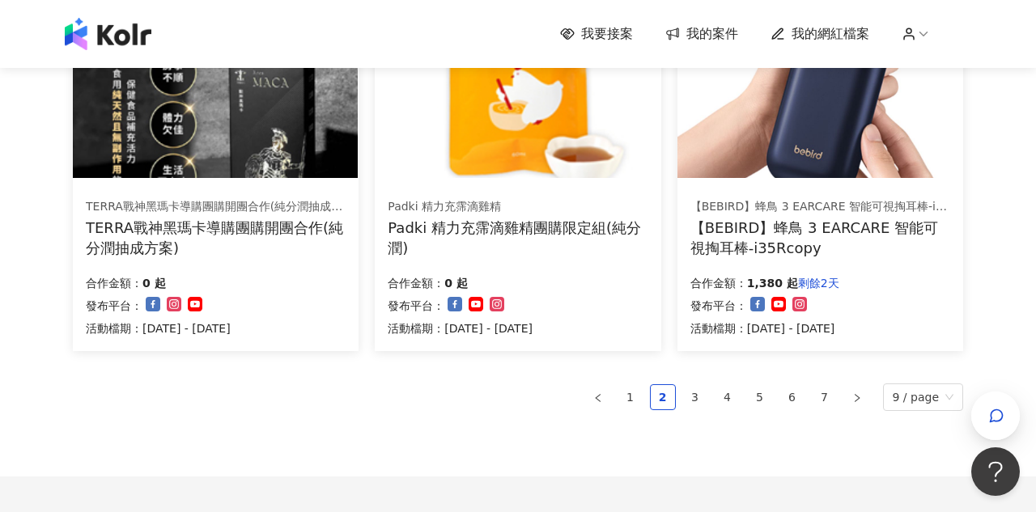
scroll to position [1197, 0]
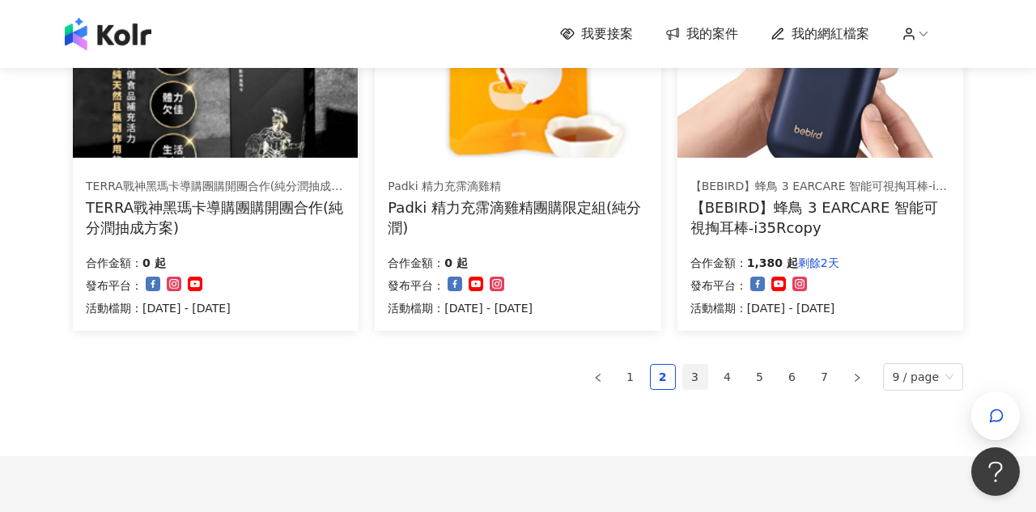
click at [688, 374] on link "3" at bounding box center [695, 377] width 24 height 24
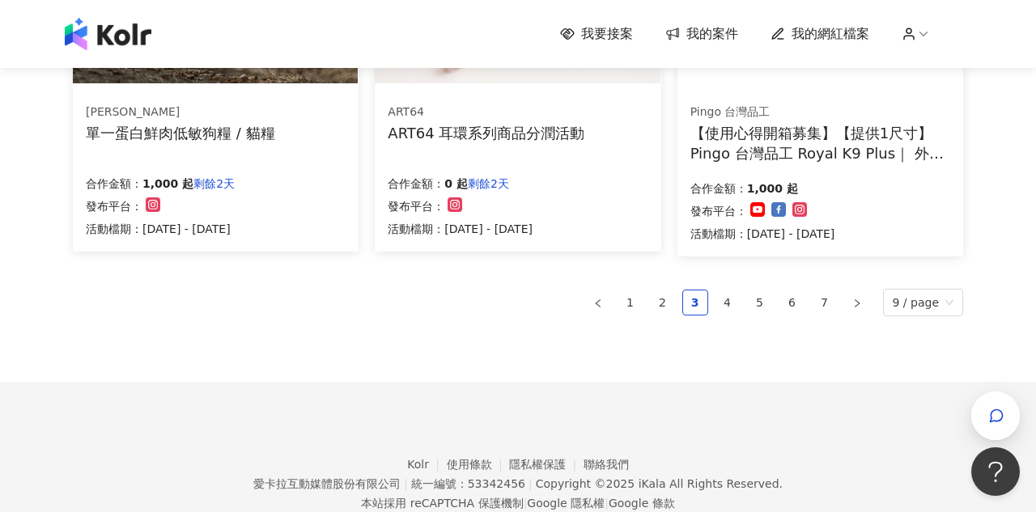
scroll to position [1302, 0]
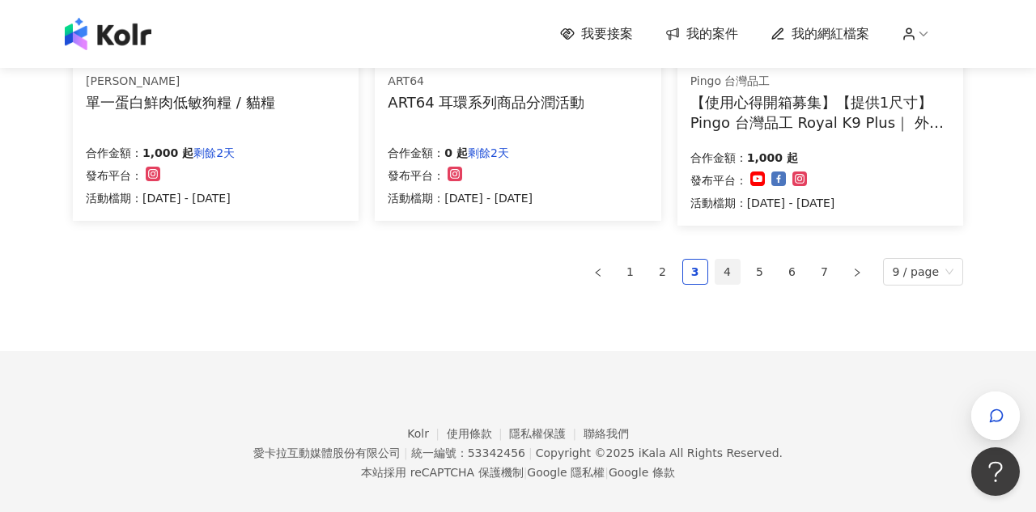
click at [737, 262] on link "4" at bounding box center [728, 272] width 24 height 24
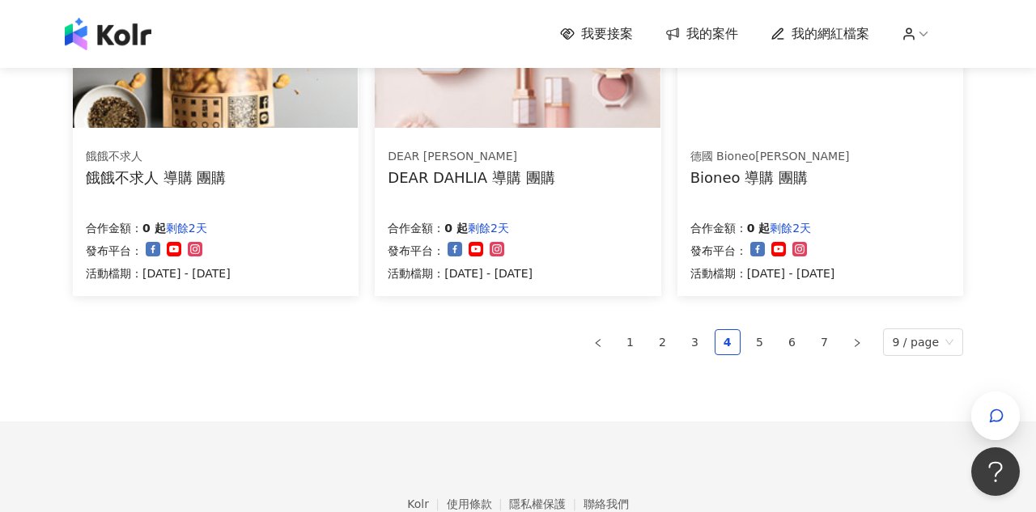
scroll to position [1244, 0]
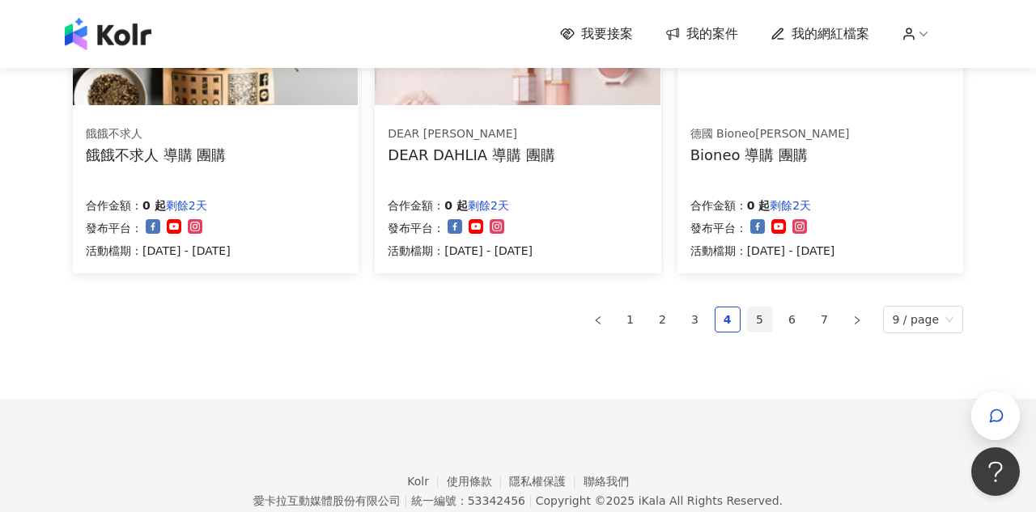
click at [754, 319] on link "5" at bounding box center [760, 320] width 24 height 24
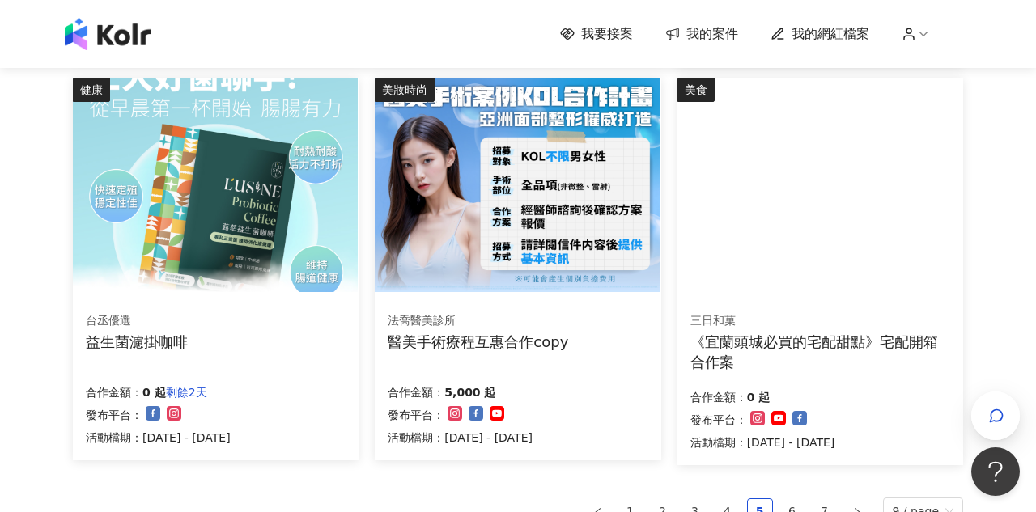
scroll to position [1070, 0]
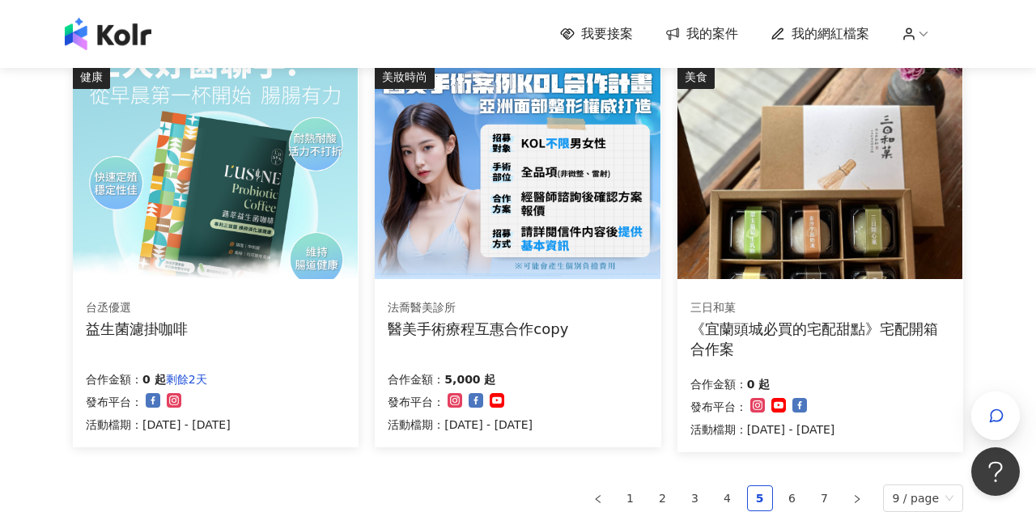
click at [750, 216] on img at bounding box center [820, 172] width 285 height 215
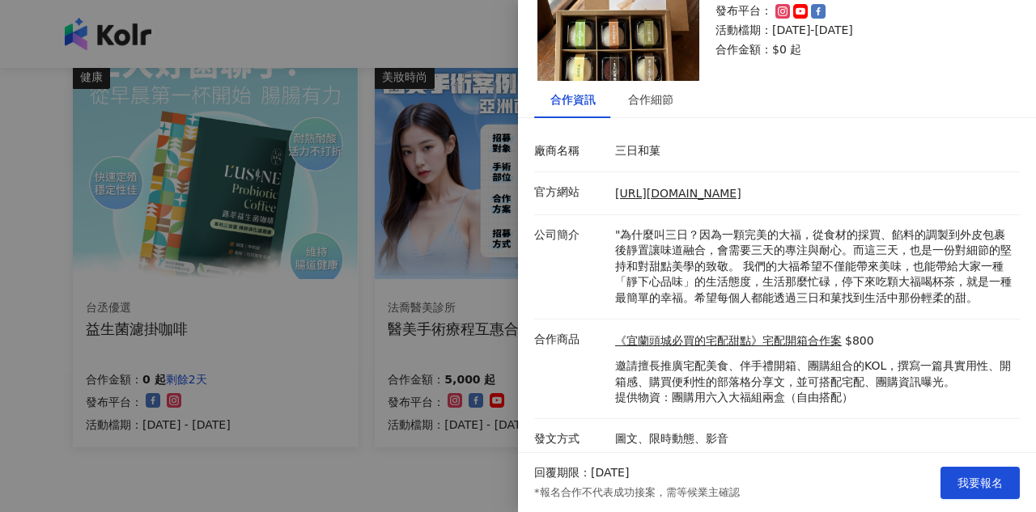
scroll to position [100, 0]
click at [434, 474] on div at bounding box center [518, 256] width 1036 height 512
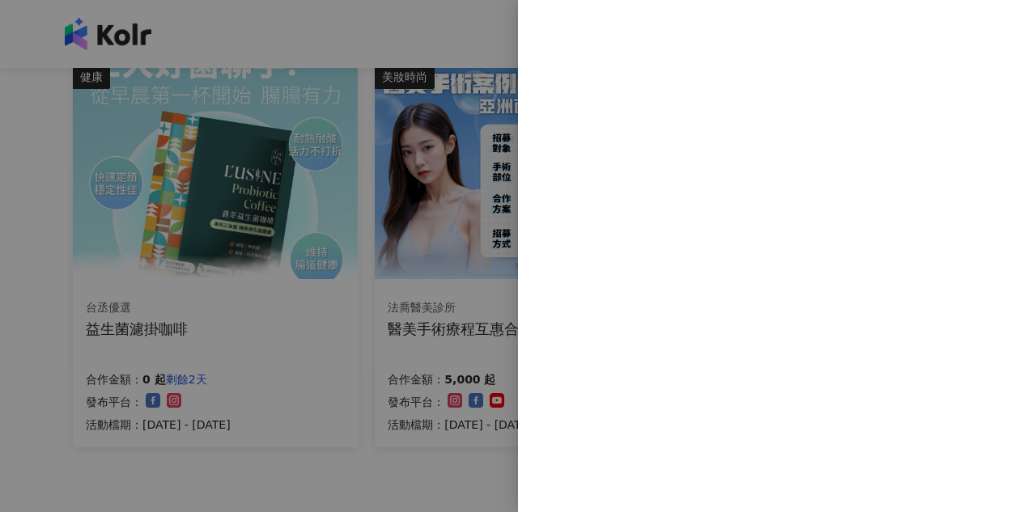
scroll to position [0, 0]
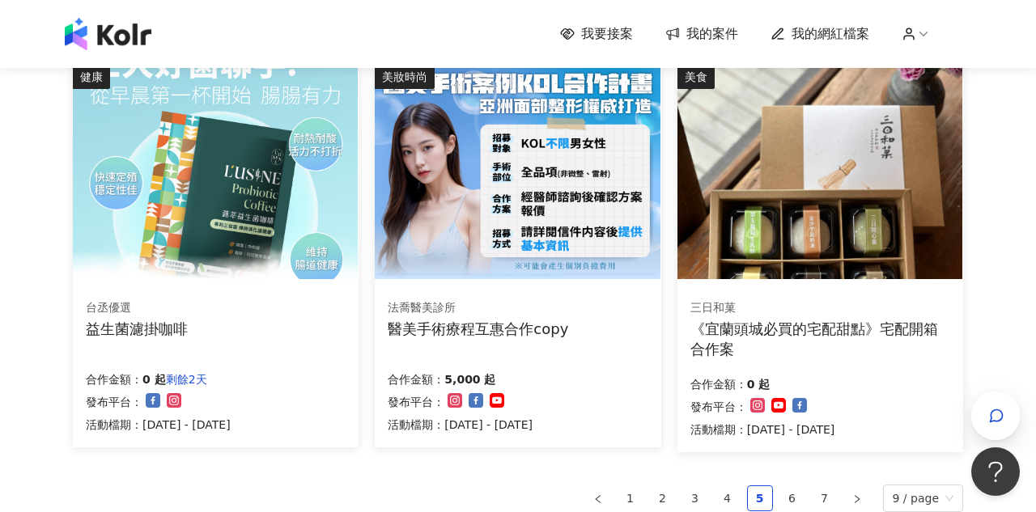
click at [508, 178] on img at bounding box center [517, 172] width 285 height 215
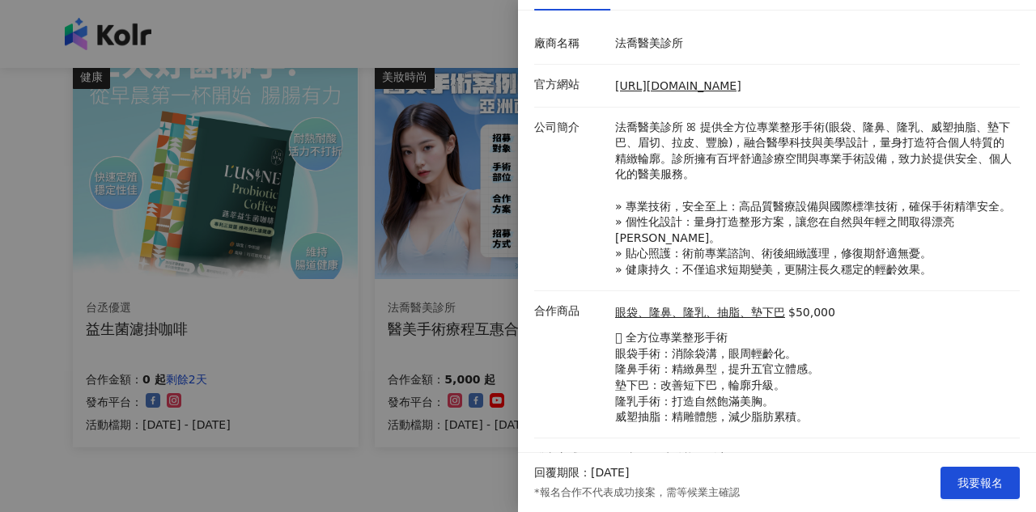
scroll to position [207, 0]
click at [446, 463] on div at bounding box center [518, 256] width 1036 height 512
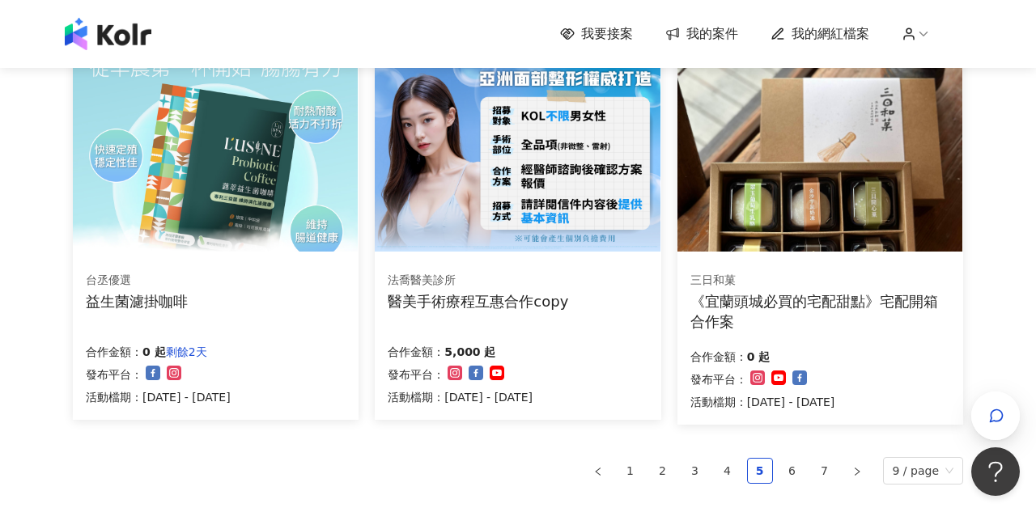
scroll to position [1134, 0]
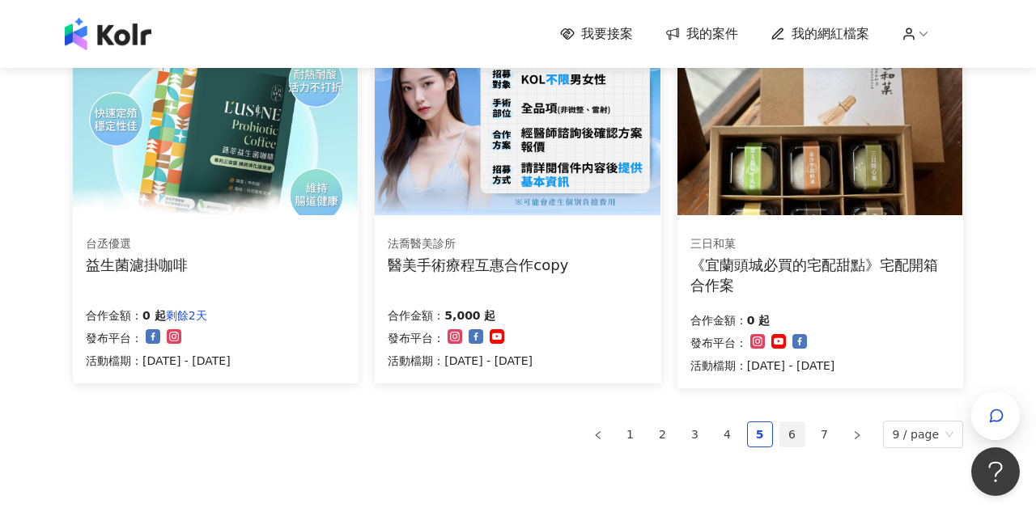
click at [793, 430] on link "6" at bounding box center [792, 435] width 24 height 24
click at [823, 436] on link "7" at bounding box center [825, 435] width 24 height 24
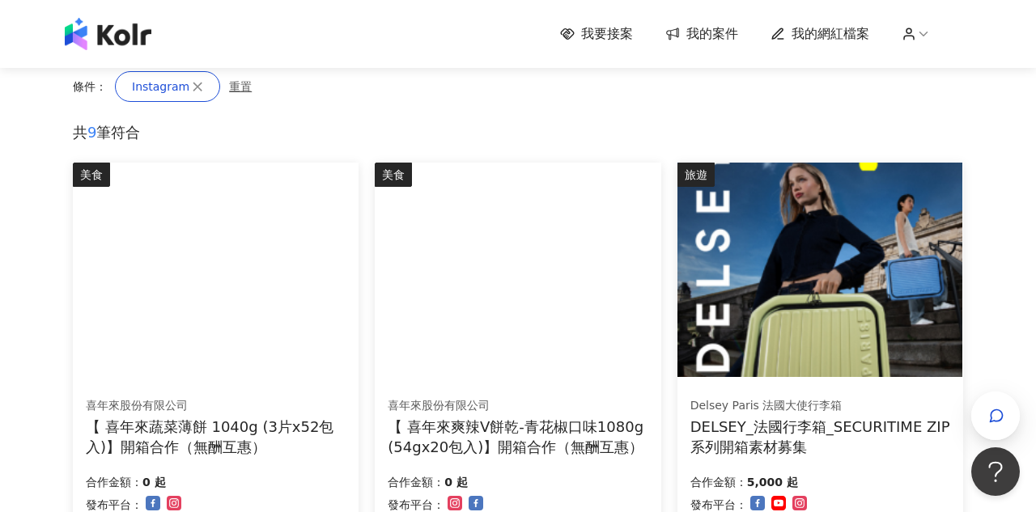
scroll to position [187, 0]
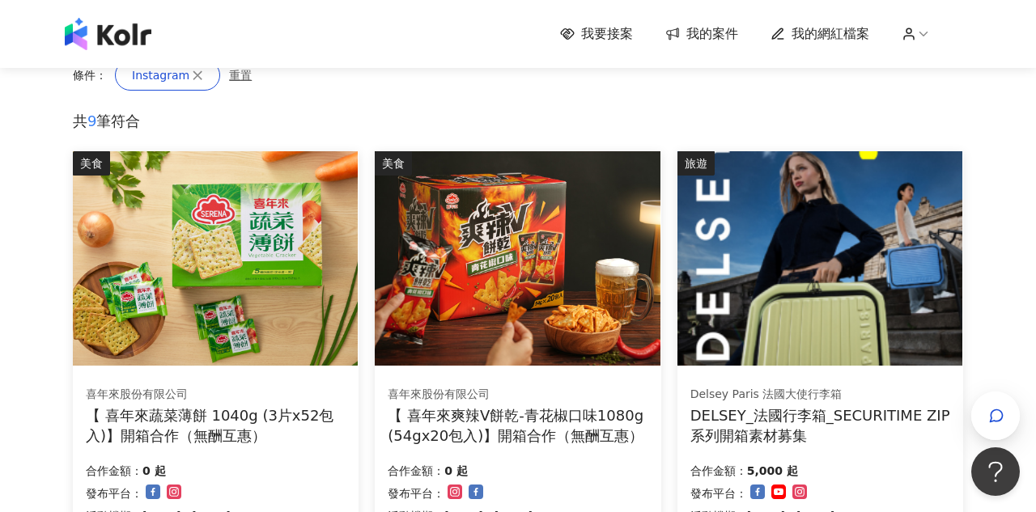
click at [827, 284] on img at bounding box center [820, 258] width 285 height 215
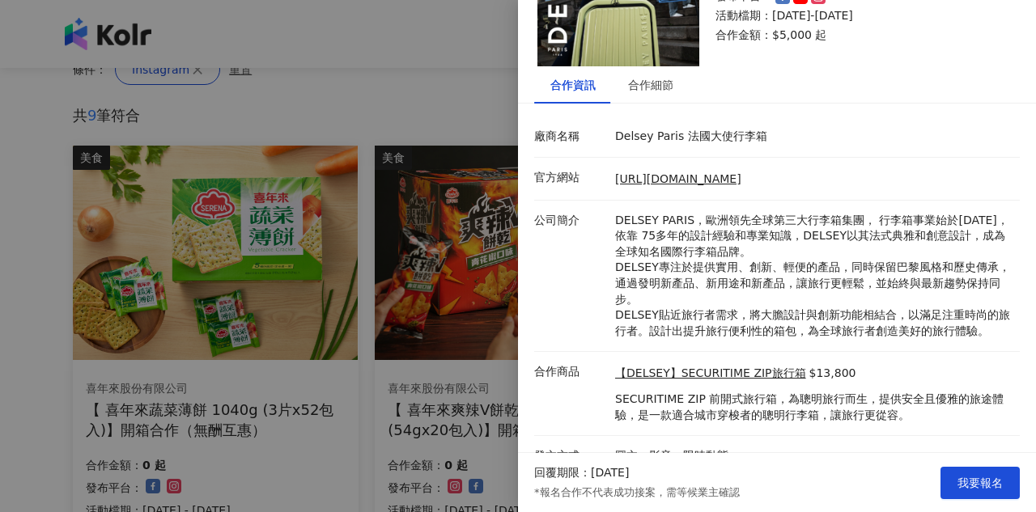
scroll to position [196, 0]
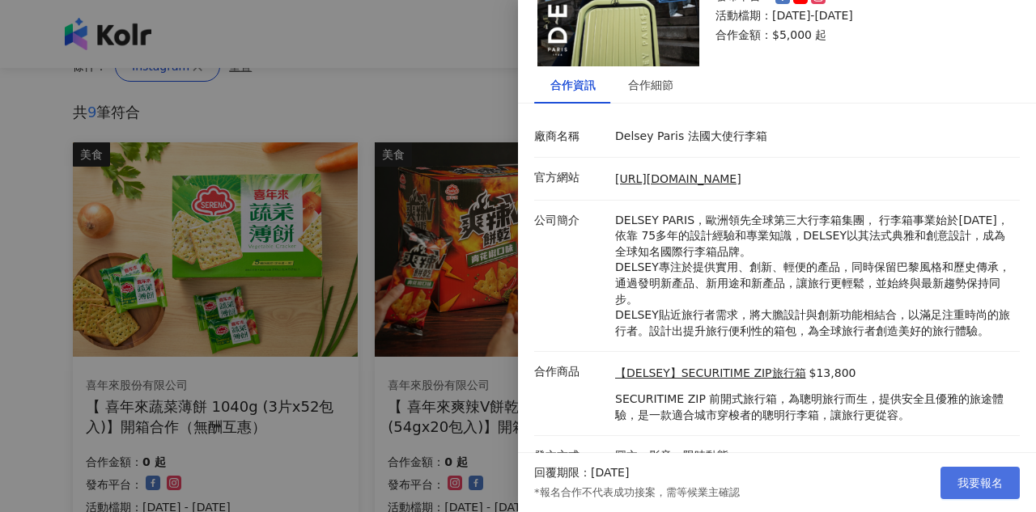
click at [984, 485] on span "我要報名" at bounding box center [980, 483] width 45 height 13
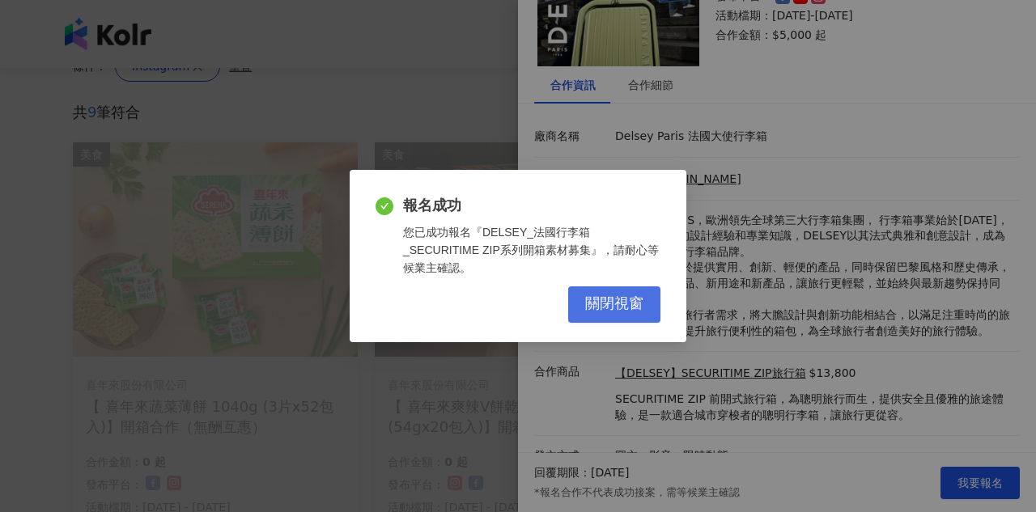
click at [635, 296] on span "關閉視窗" at bounding box center [614, 305] width 58 height 18
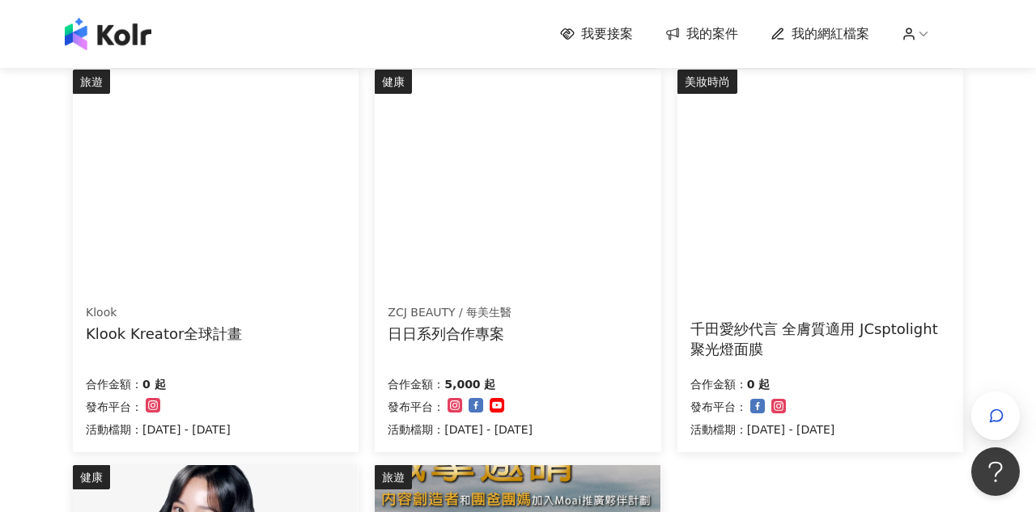
scroll to position [706, 0]
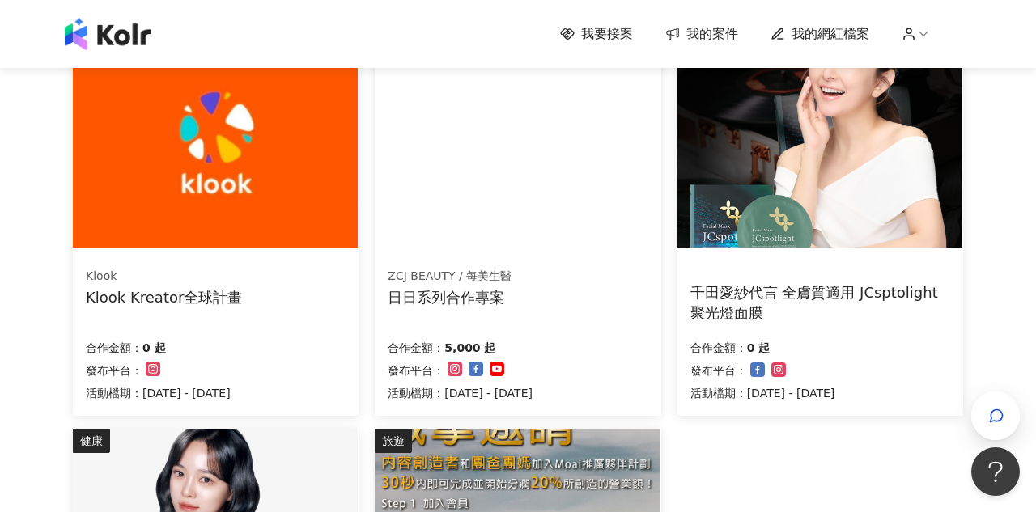
click at [238, 165] on img at bounding box center [215, 140] width 285 height 215
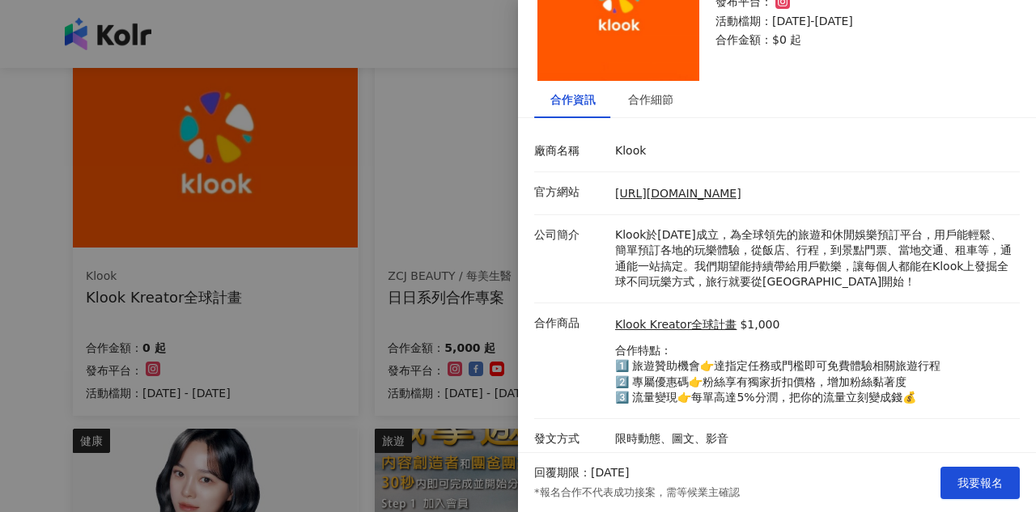
scroll to position [100, 0]
click at [36, 318] on div at bounding box center [518, 256] width 1036 height 512
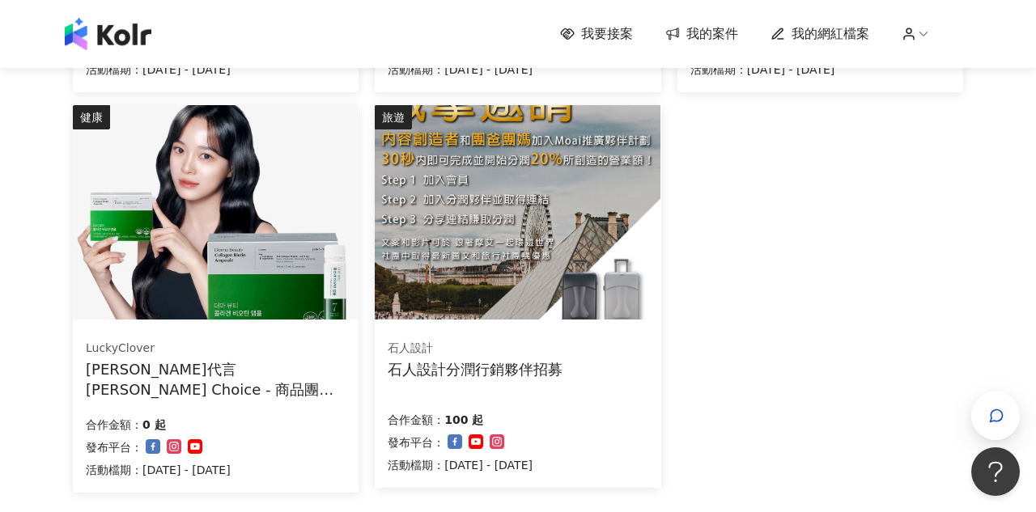
scroll to position [993, 0]
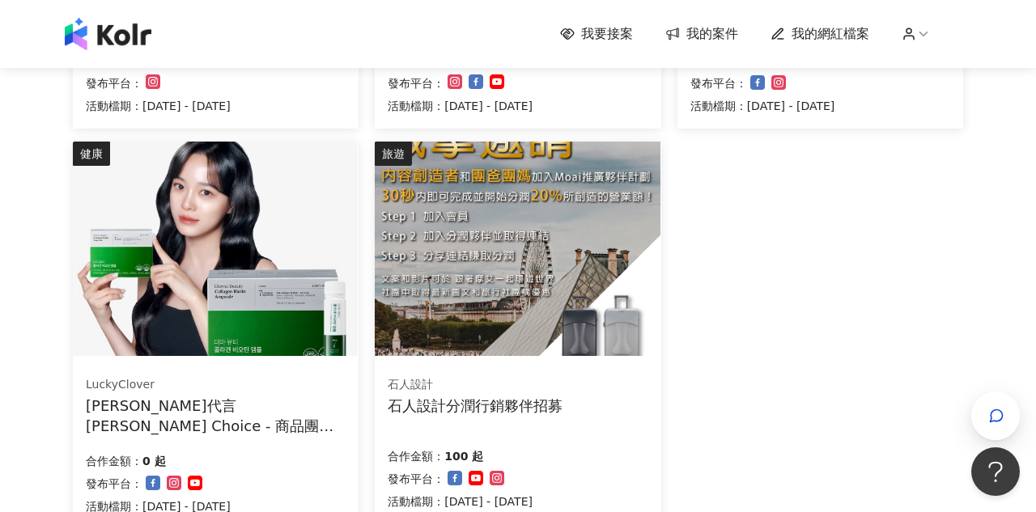
click at [681, 36] on icon at bounding box center [673, 33] width 16 height 15
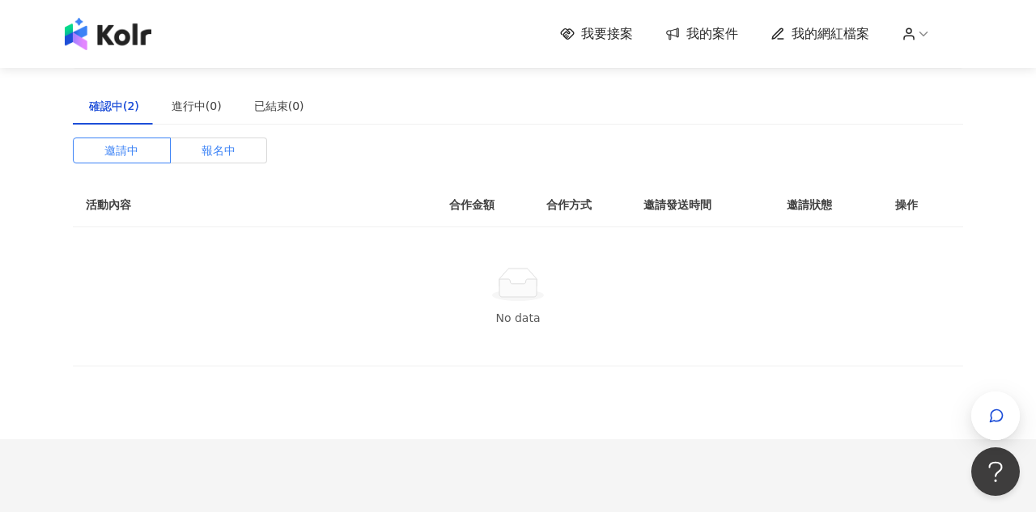
click at [216, 152] on span "報名中" at bounding box center [219, 150] width 34 height 24
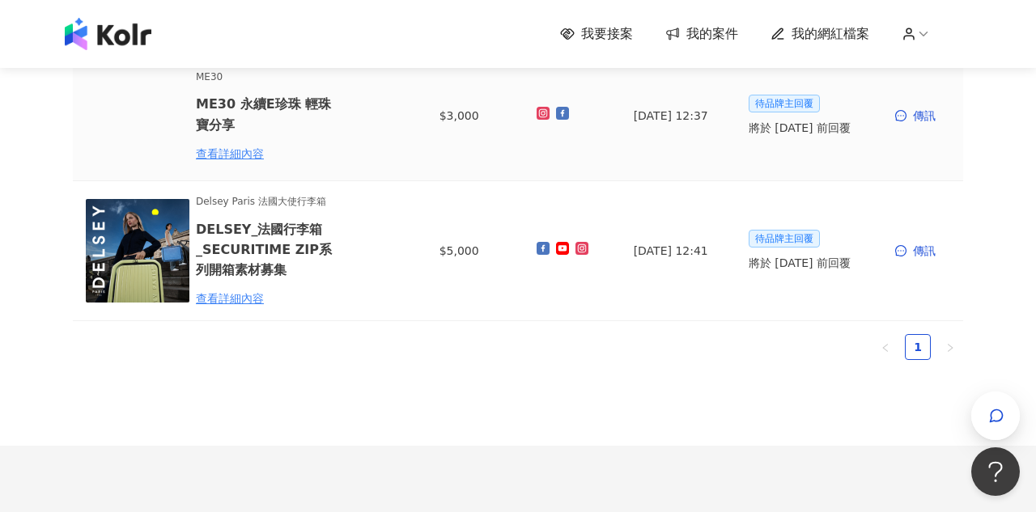
scroll to position [178, 0]
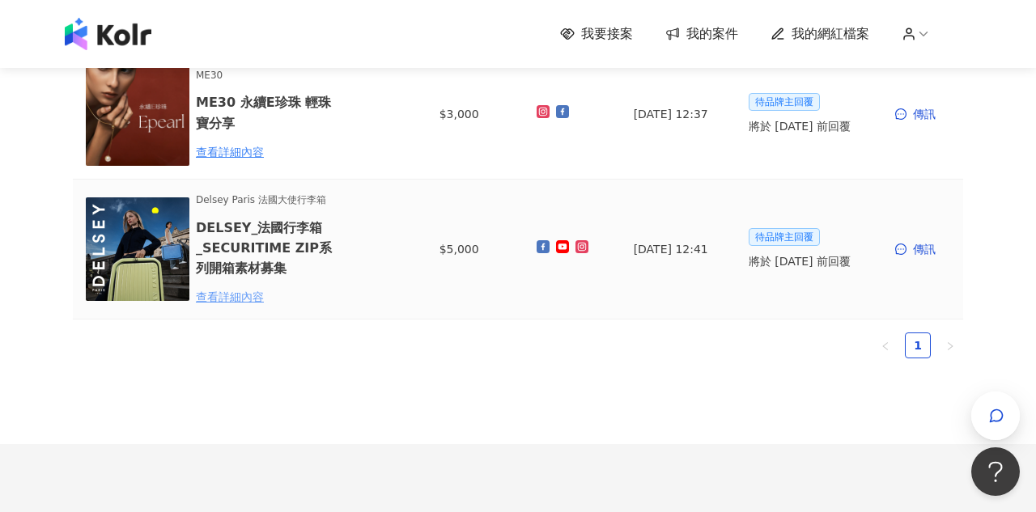
click at [225, 296] on div "查看詳細內容" at bounding box center [267, 297] width 142 height 18
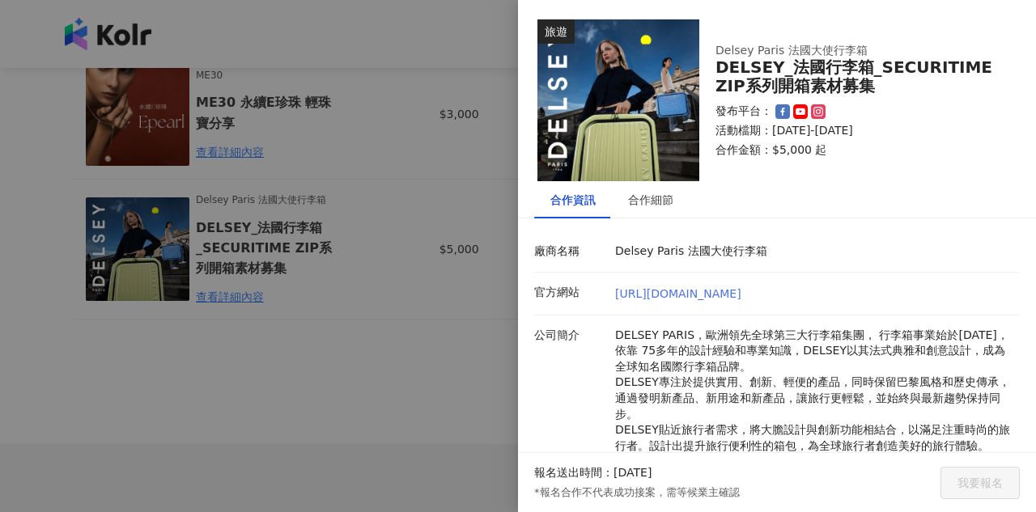
click at [722, 293] on link "[URL][DOMAIN_NAME]" at bounding box center [678, 293] width 126 height 13
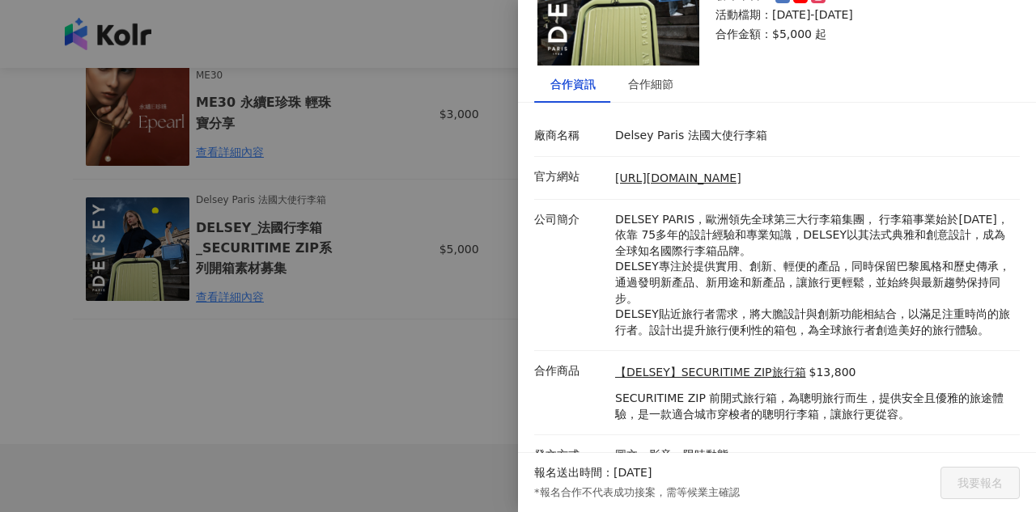
scroll to position [115, 0]
click at [704, 366] on link "【DELSEY】SECURITIME ZIP旅行箱" at bounding box center [710, 374] width 191 height 16
drag, startPoint x: 616, startPoint y: 213, endPoint x: 694, endPoint y: 220, distance: 78.1
click at [694, 220] on p "DELSEY PARIS，歐洲領先全球第三大行李箱集團， 行李箱事業始於[DATE]，依靠 75多年的設計經驗和專業知識，DELSEY以其法式典雅和創意設計，…" at bounding box center [813, 276] width 397 height 127
copy p "DELSEY PARIS"
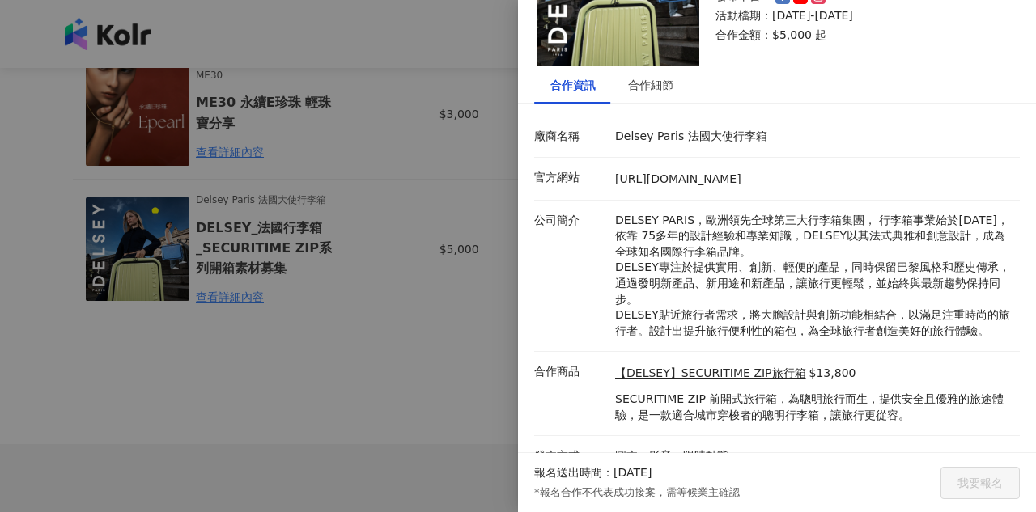
click at [473, 335] on div at bounding box center [518, 256] width 1036 height 512
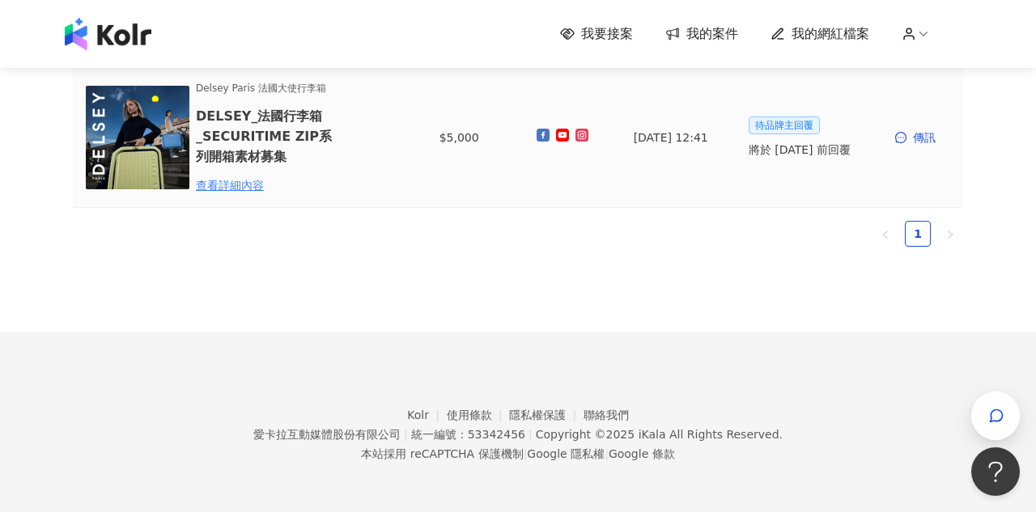
scroll to position [289, 0]
click at [612, 33] on span "我要接案" at bounding box center [607, 34] width 52 height 18
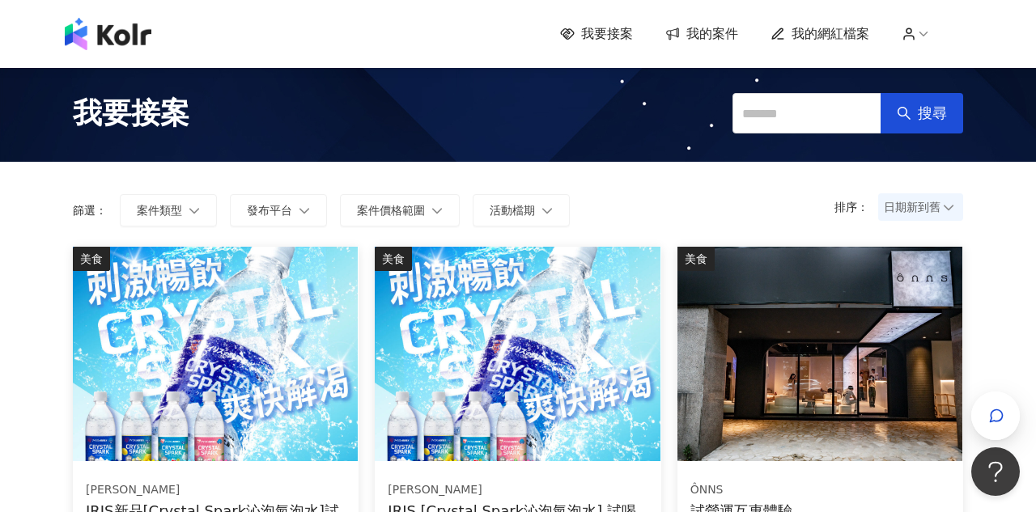
click at [792, 375] on img at bounding box center [820, 354] width 285 height 215
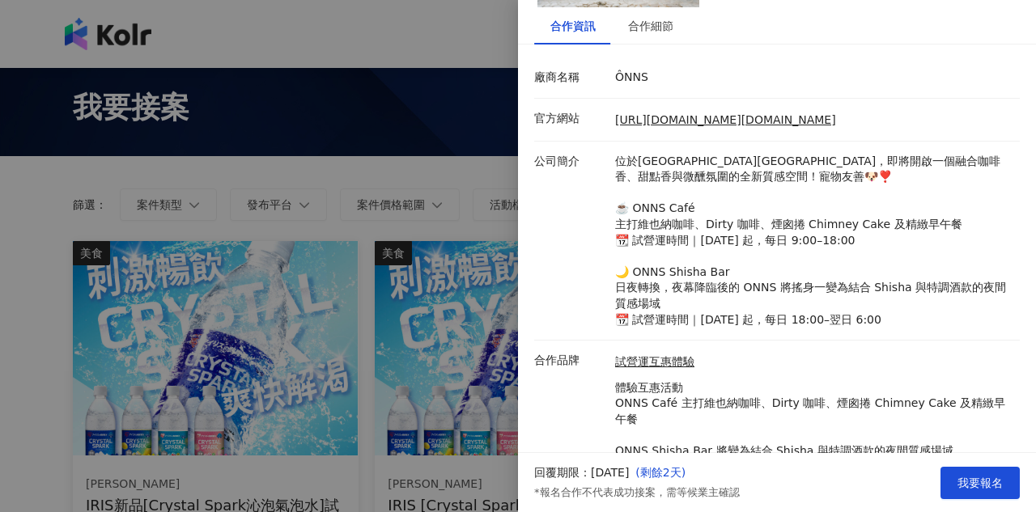
scroll to position [169, 0]
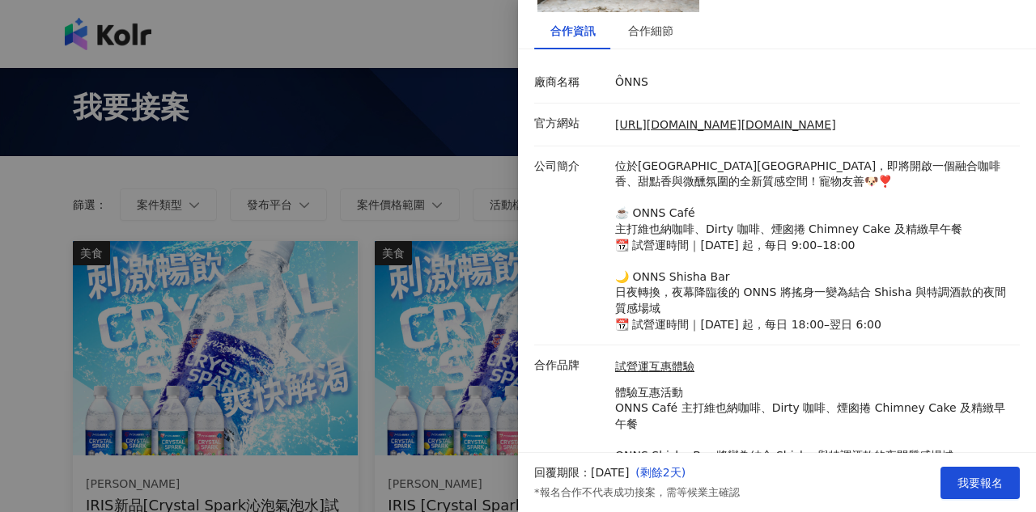
click at [35, 380] on div at bounding box center [518, 256] width 1036 height 512
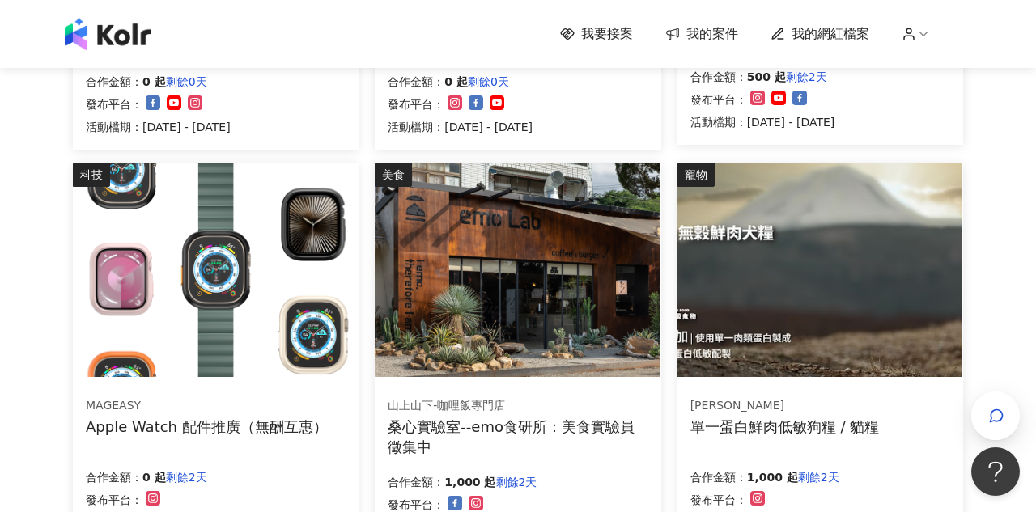
scroll to position [490, 0]
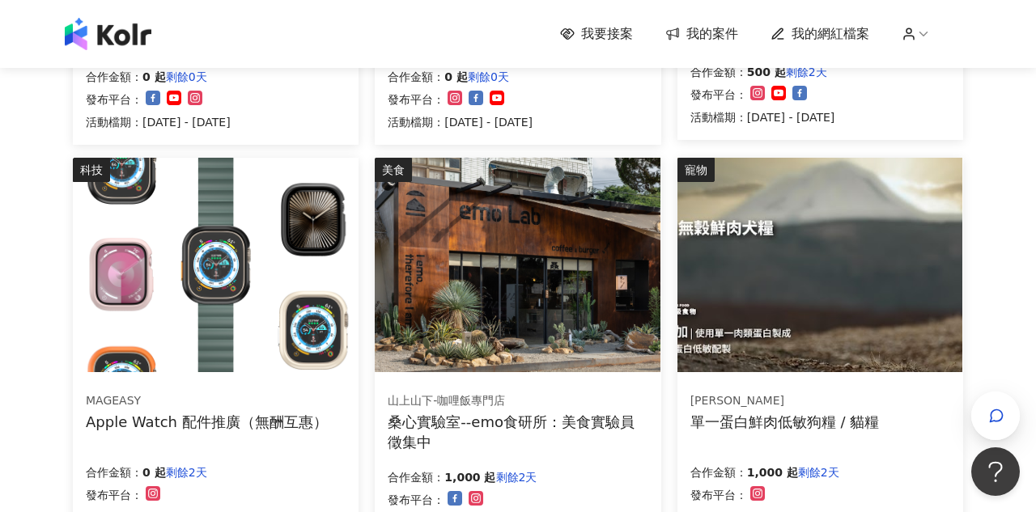
click at [461, 251] on img at bounding box center [517, 265] width 285 height 215
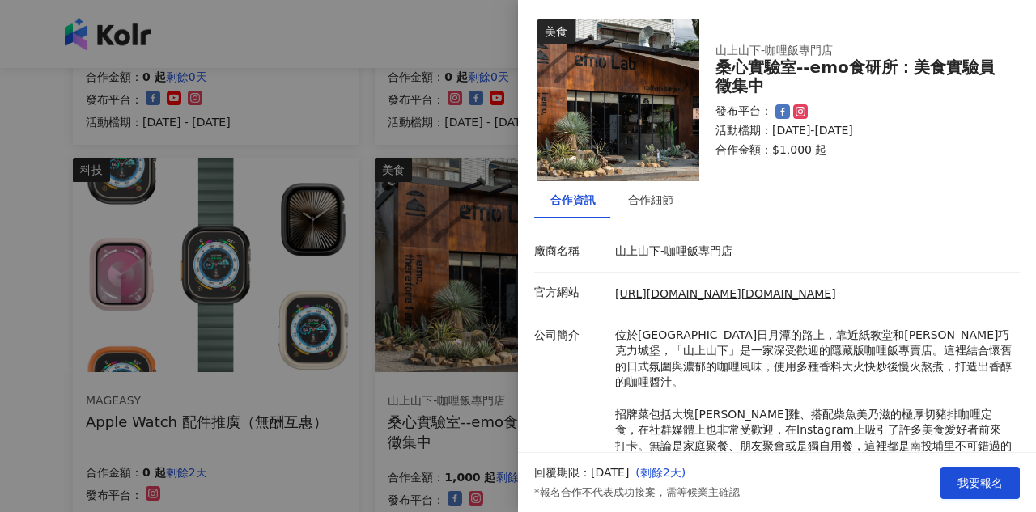
click at [48, 437] on div at bounding box center [518, 256] width 1036 height 512
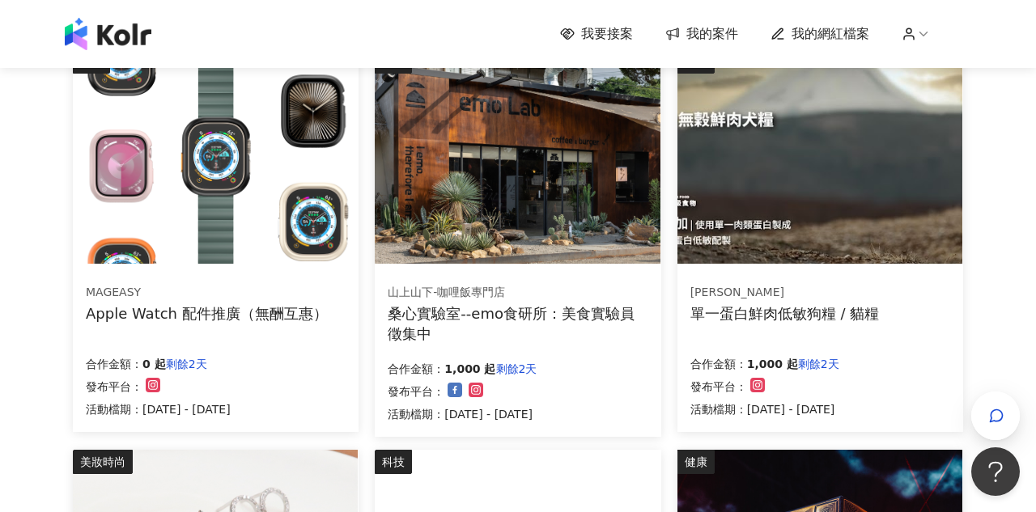
scroll to position [605, 0]
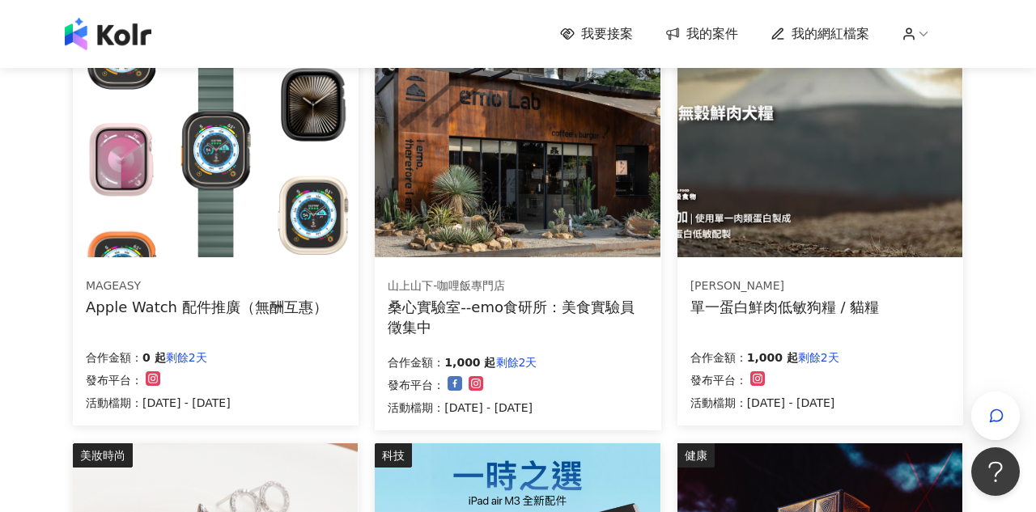
click at [228, 211] on img at bounding box center [215, 150] width 285 height 215
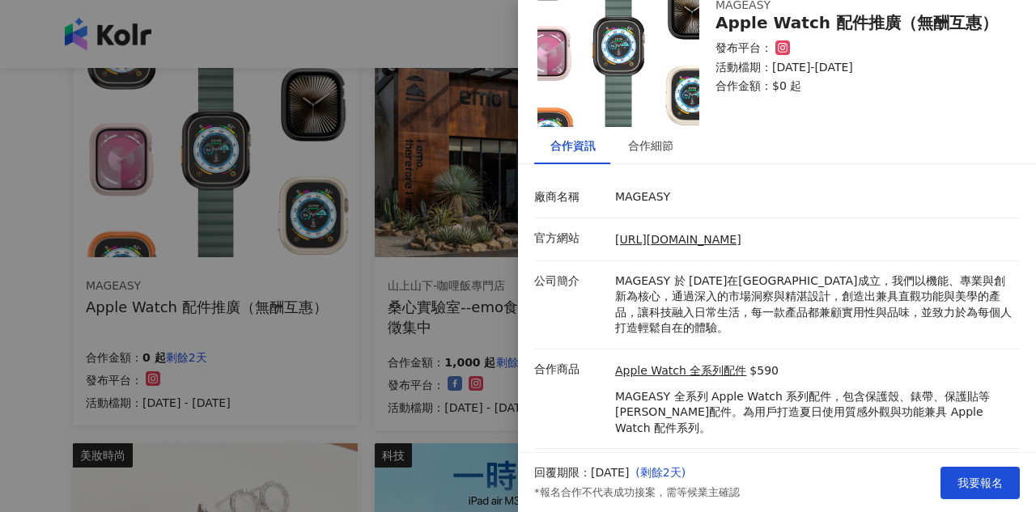
scroll to position [53, 0]
click at [25, 395] on div at bounding box center [518, 256] width 1036 height 512
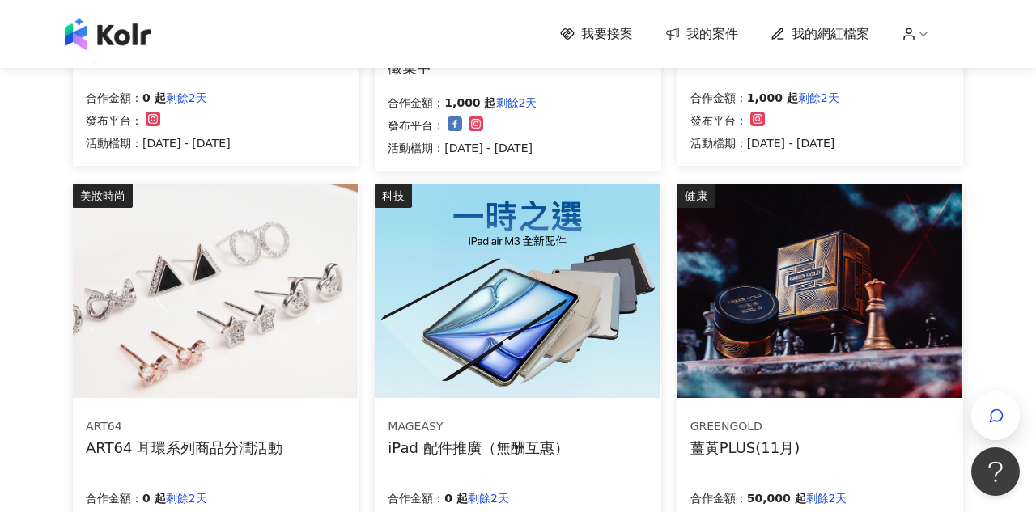
scroll to position [882, 0]
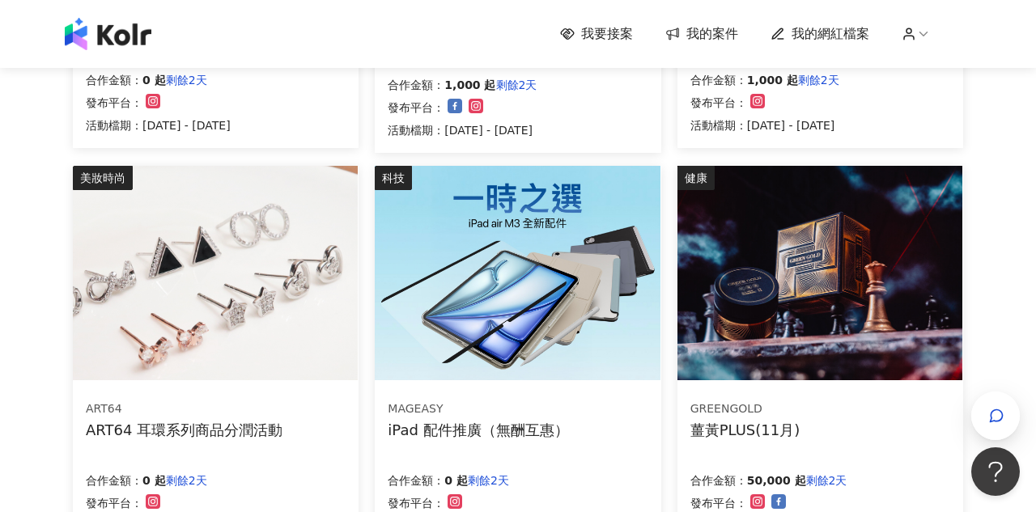
click at [777, 232] on img at bounding box center [820, 273] width 285 height 215
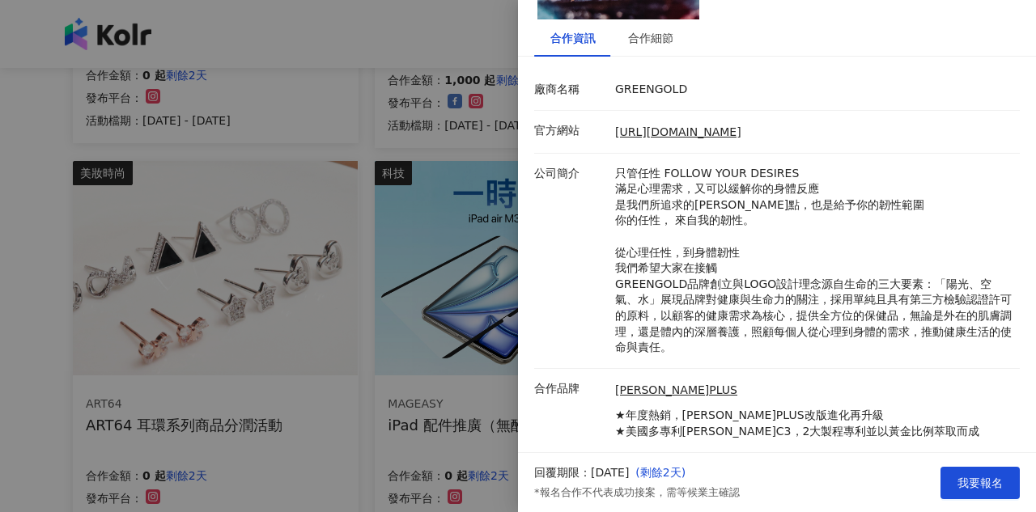
scroll to position [142, 0]
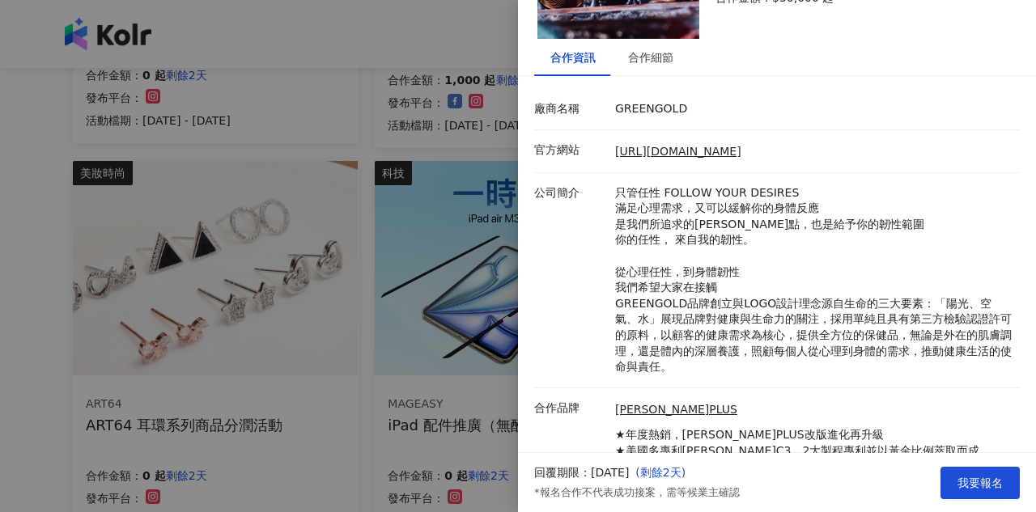
click at [20, 380] on div at bounding box center [518, 256] width 1036 height 512
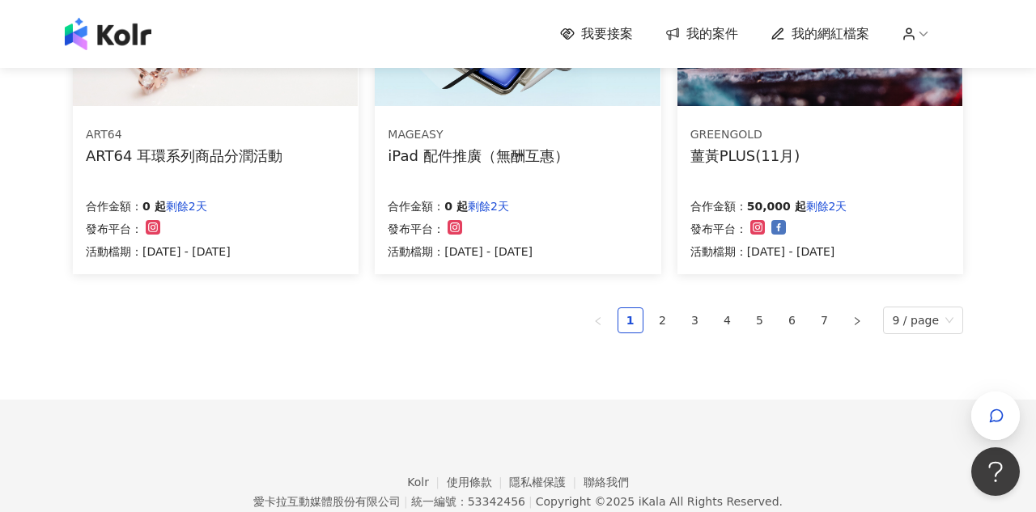
scroll to position [1161, 0]
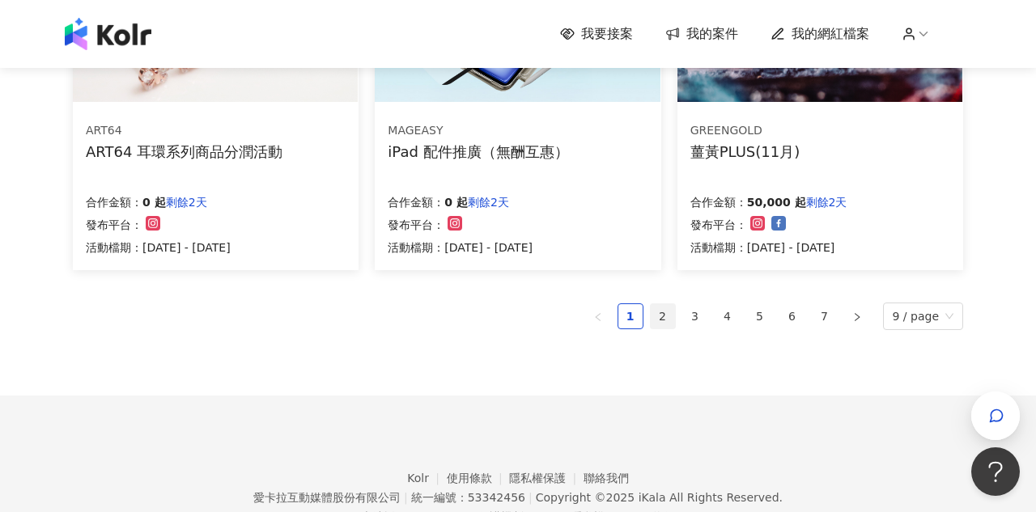
click at [667, 317] on link "2" at bounding box center [663, 316] width 24 height 24
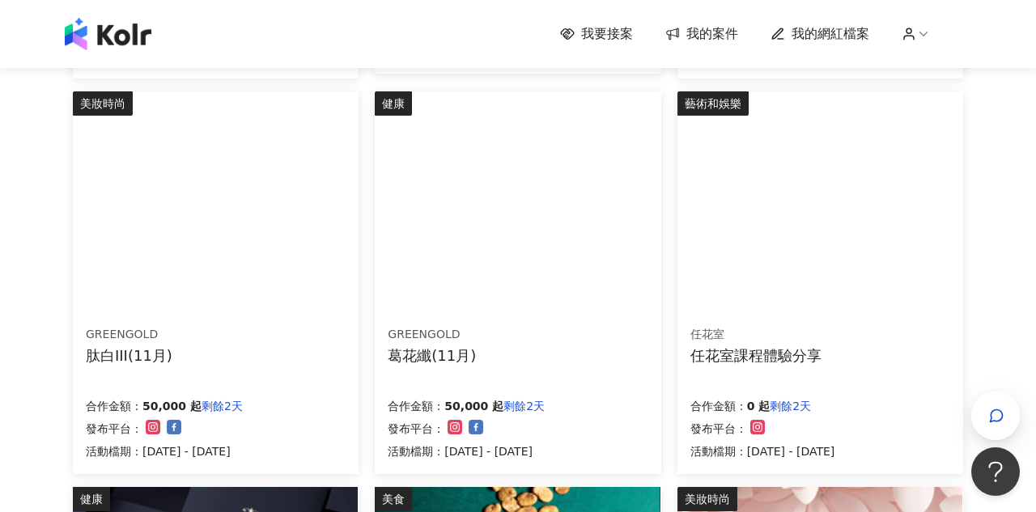
scroll to position [558, 0]
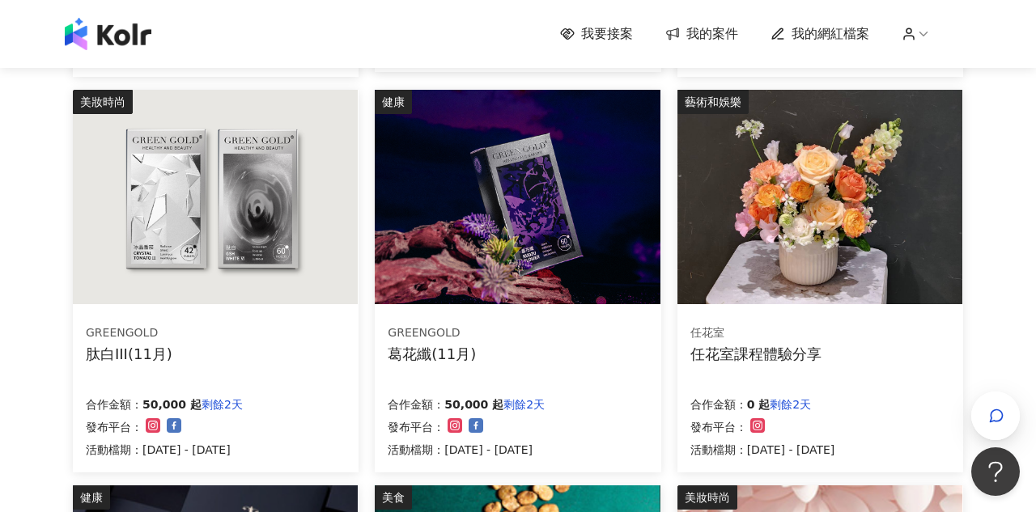
click at [765, 172] on img at bounding box center [820, 197] width 285 height 215
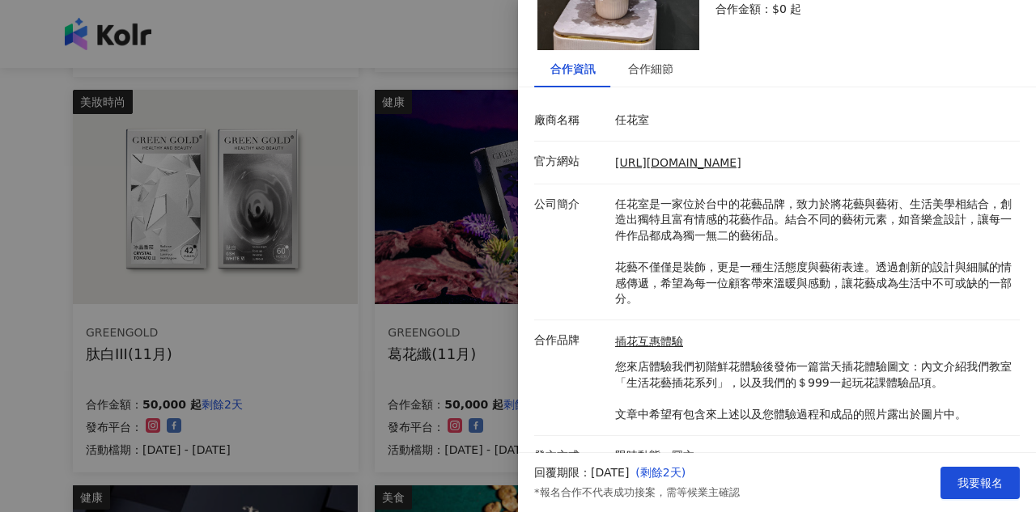
scroll to position [130, 0]
click at [59, 376] on div at bounding box center [518, 256] width 1036 height 512
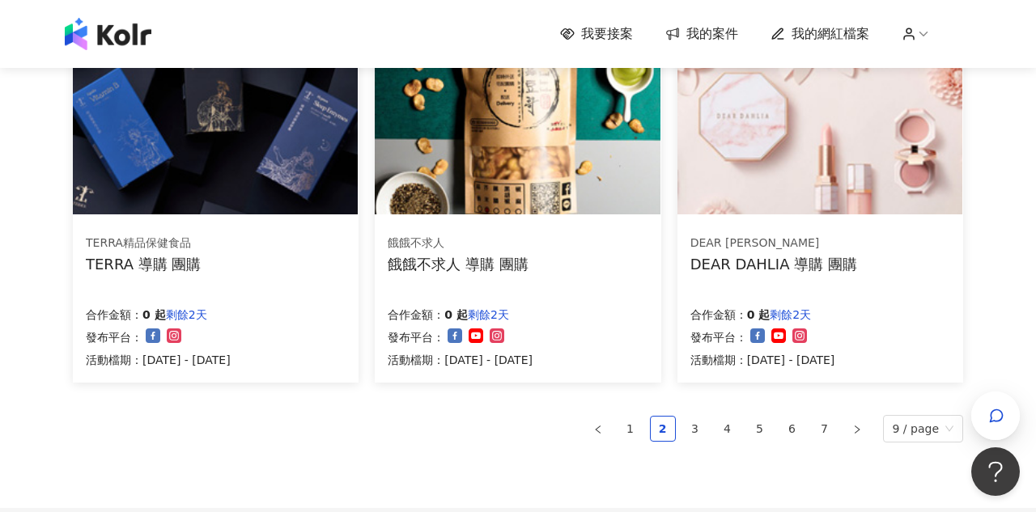
scroll to position [1070, 0]
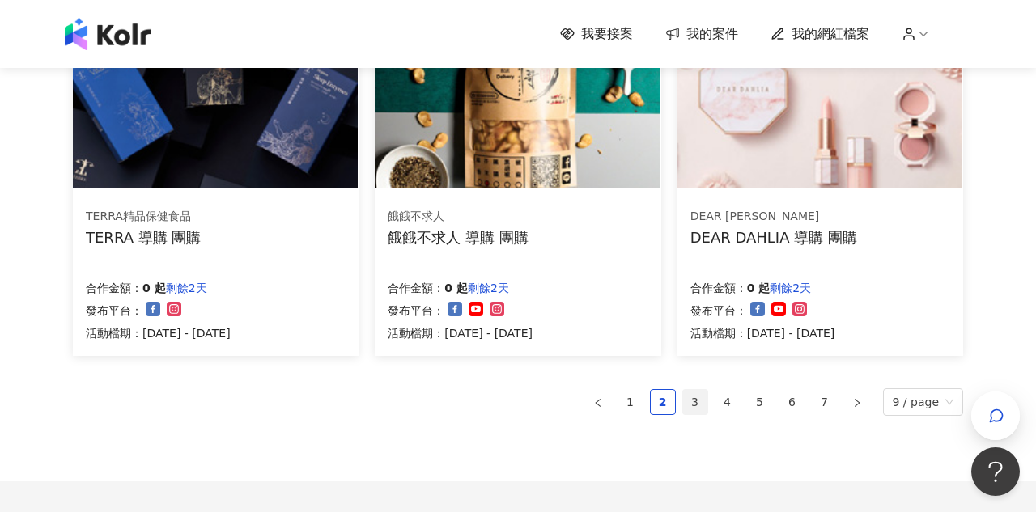
click at [689, 396] on link "3" at bounding box center [695, 402] width 24 height 24
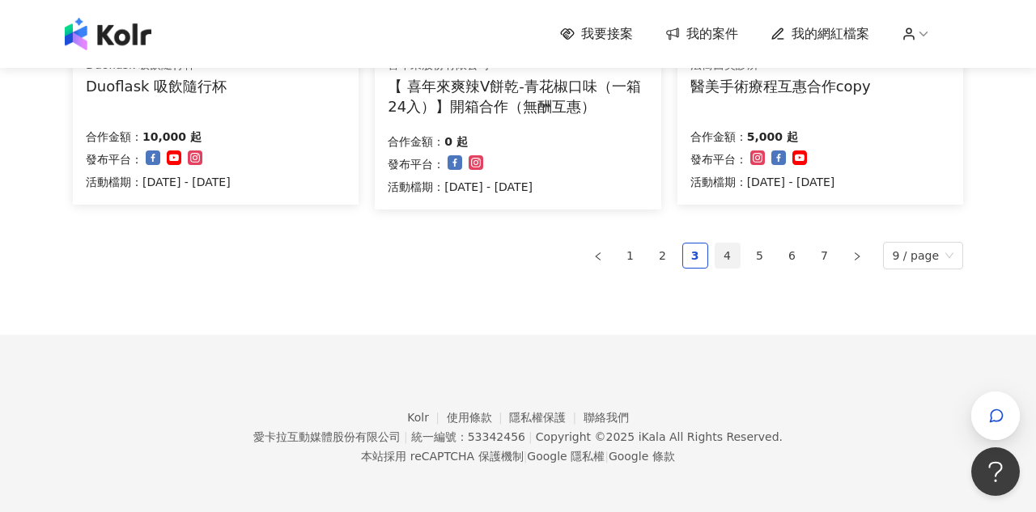
scroll to position [1221, 0]
click at [731, 247] on link "4" at bounding box center [728, 257] width 24 height 24
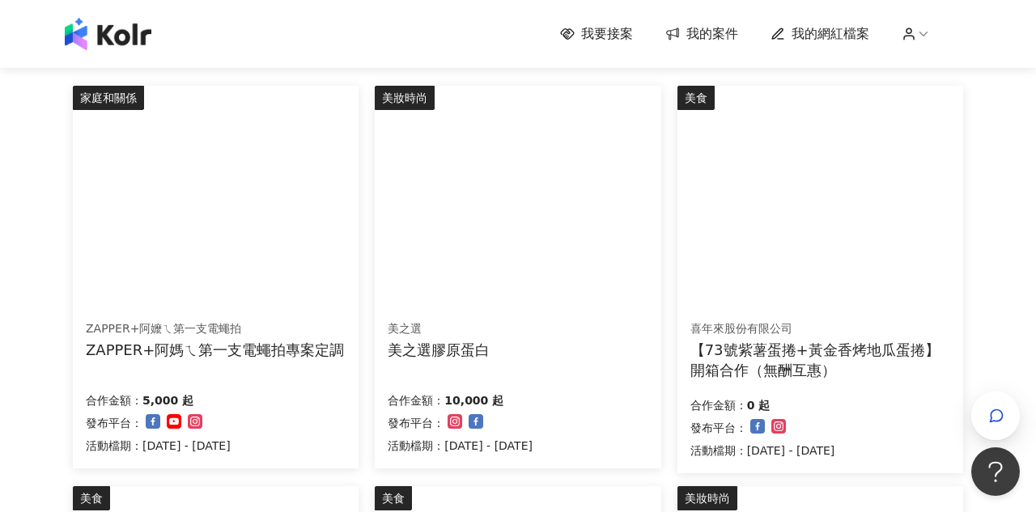
scroll to position [156, 0]
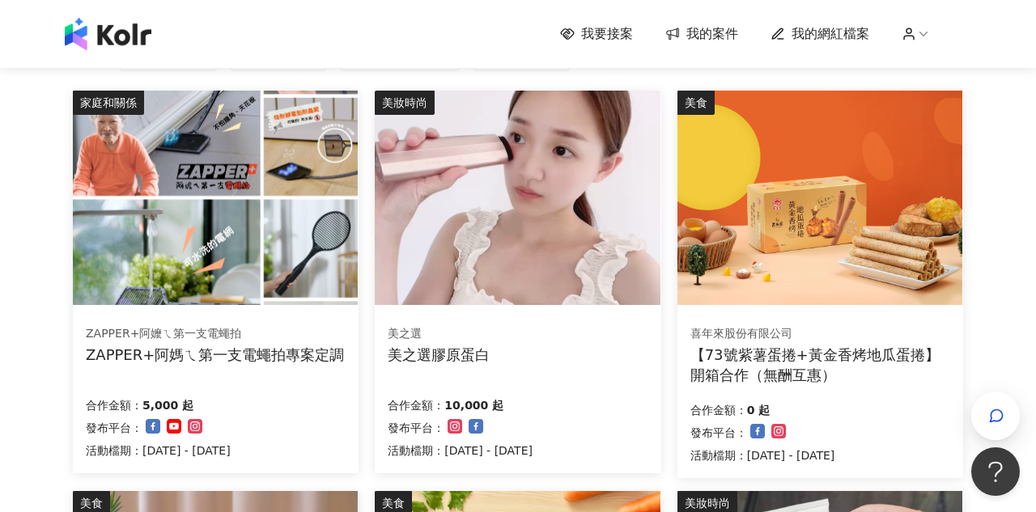
click at [550, 243] on img at bounding box center [517, 198] width 285 height 215
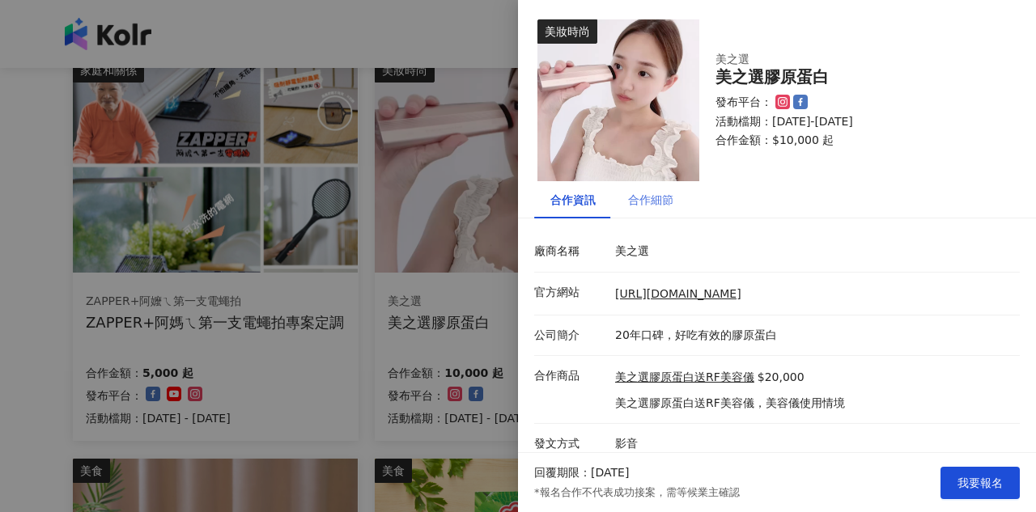
scroll to position [0, 0]
click at [644, 195] on div "合作細節" at bounding box center [650, 200] width 45 height 18
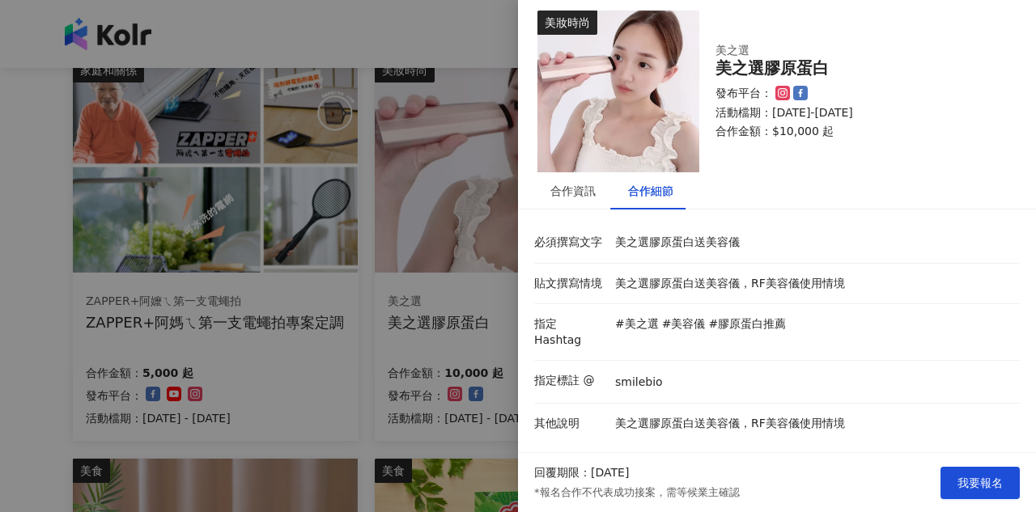
scroll to position [8, 0]
click at [49, 402] on div at bounding box center [518, 256] width 1036 height 512
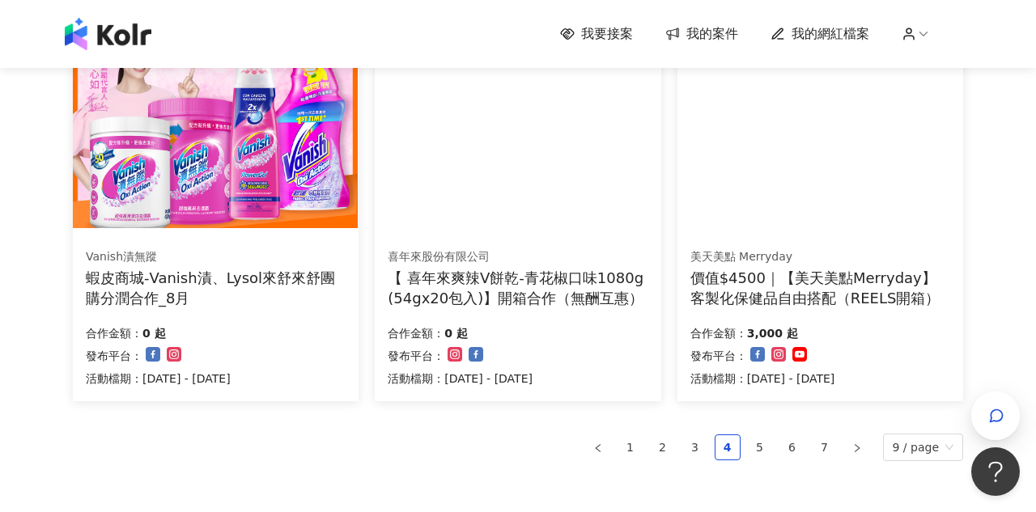
scroll to position [1041, 0]
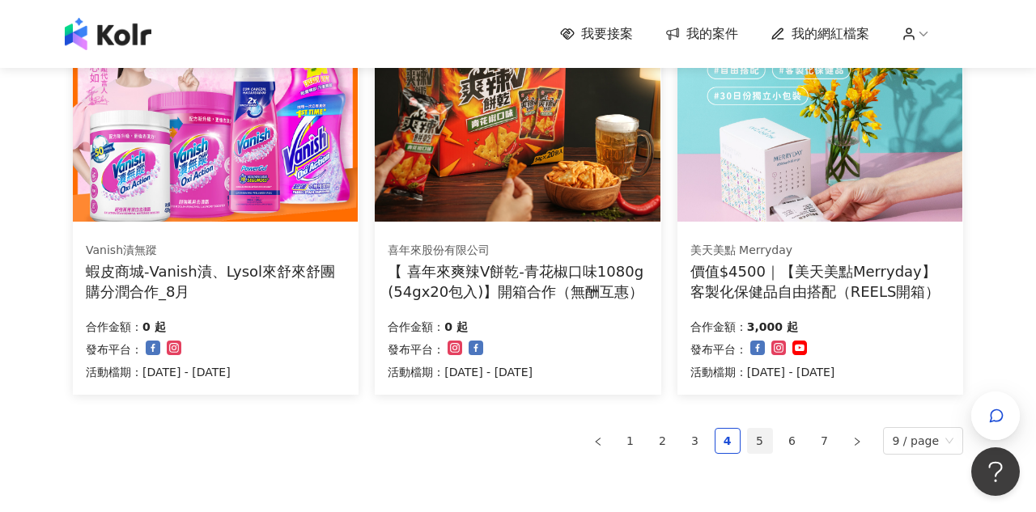
click at [762, 436] on link "5" at bounding box center [760, 441] width 24 height 24
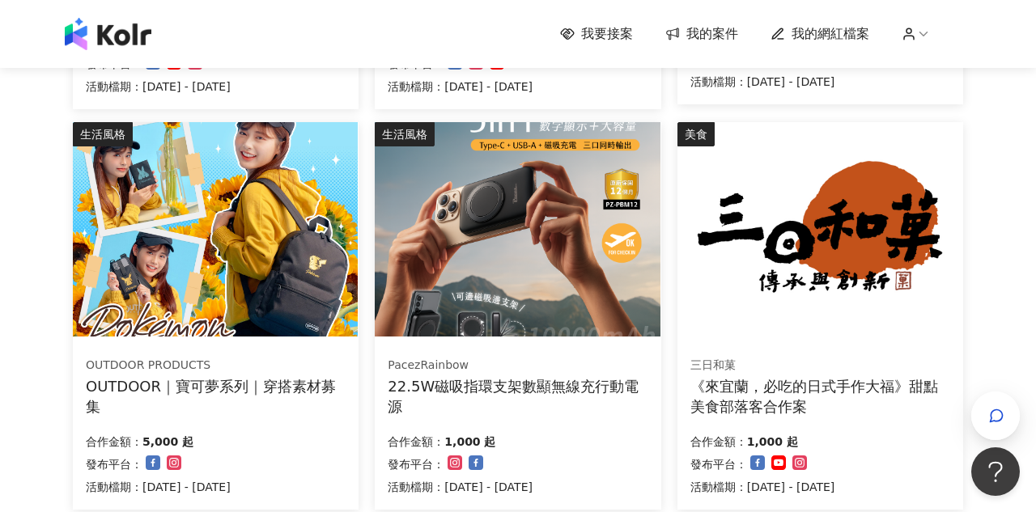
scroll to position [925, 0]
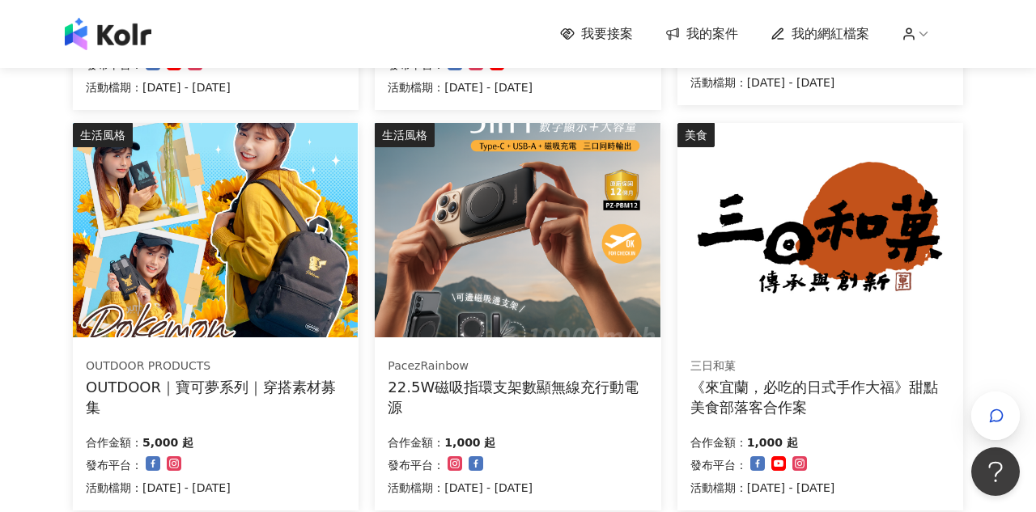
click at [798, 236] on img at bounding box center [820, 230] width 285 height 215
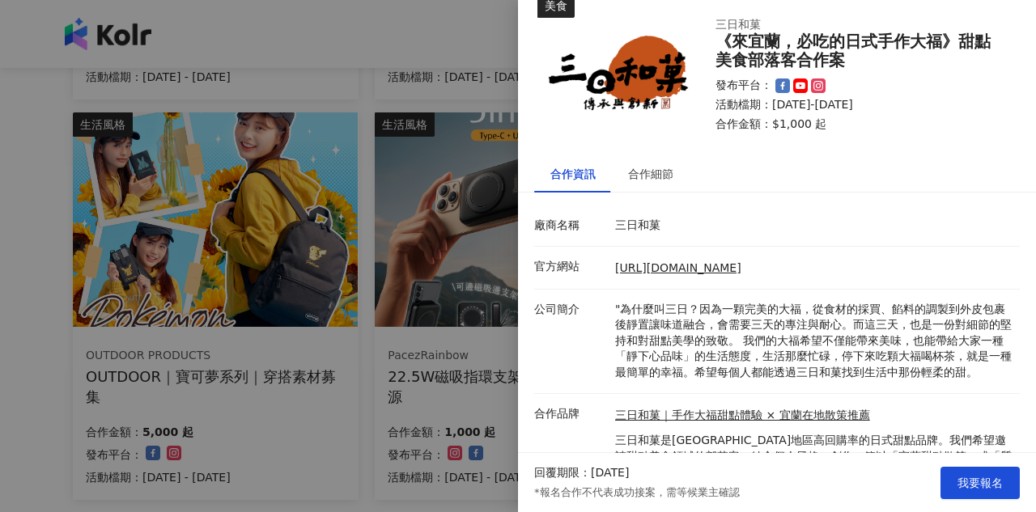
scroll to position [2, 0]
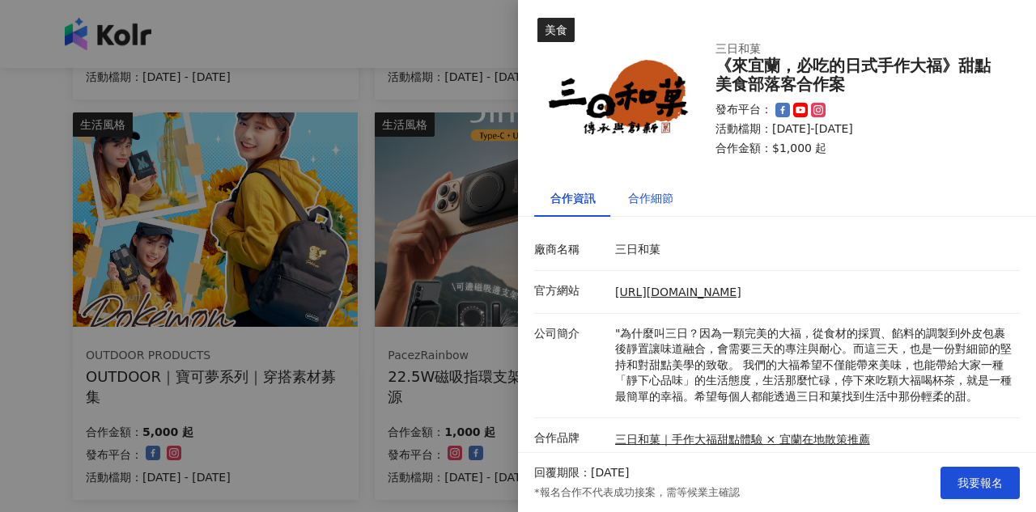
click at [661, 194] on div "合作細節" at bounding box center [650, 198] width 45 height 18
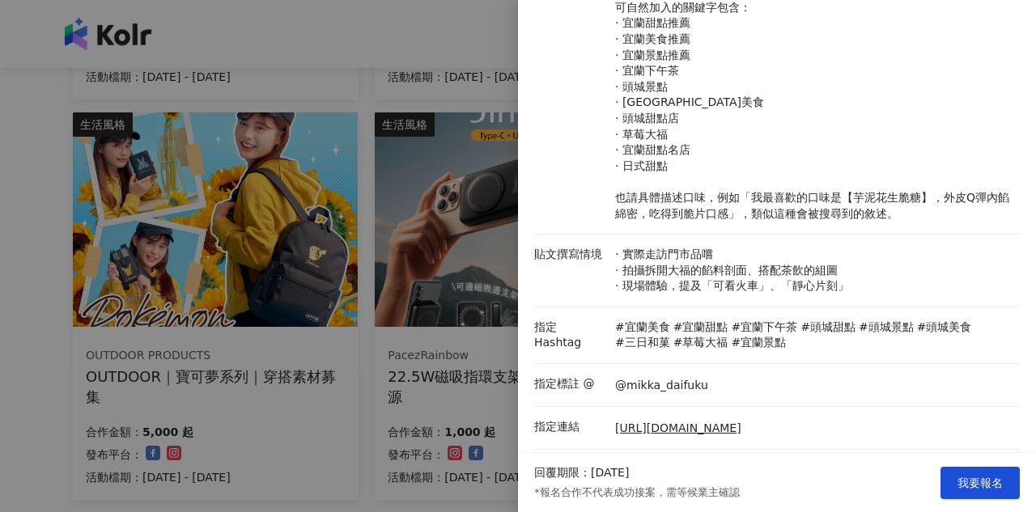
scroll to position [296, 0]
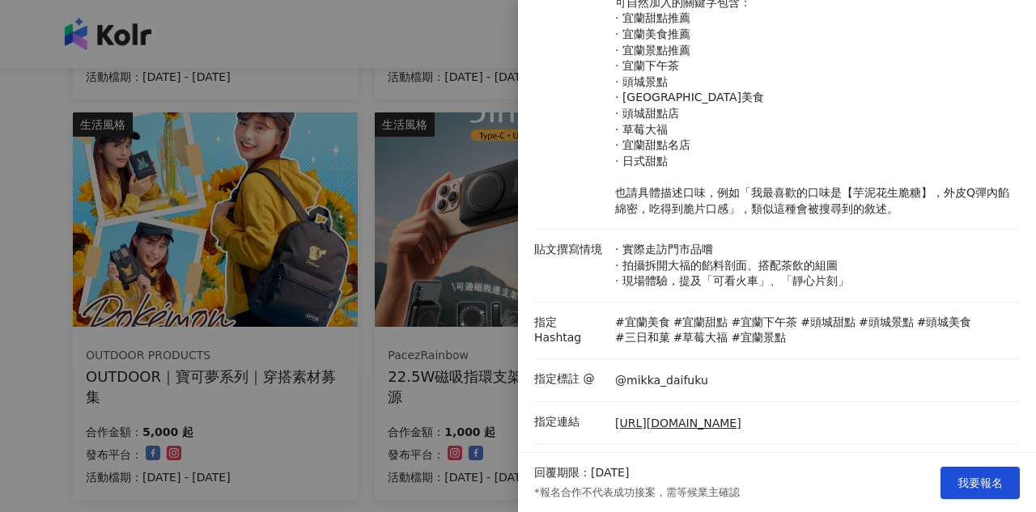
click at [25, 372] on div at bounding box center [518, 256] width 1036 height 512
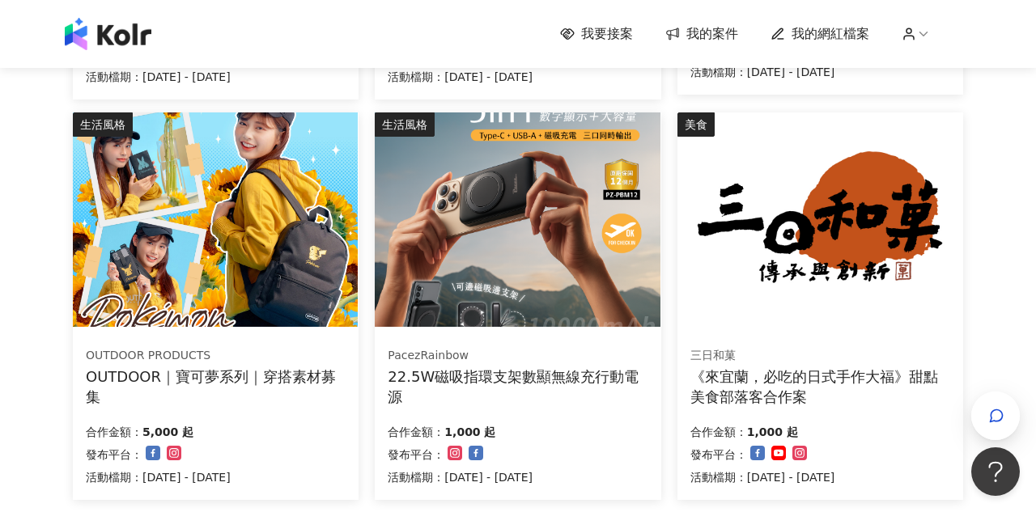
click at [202, 262] on img at bounding box center [215, 220] width 285 height 215
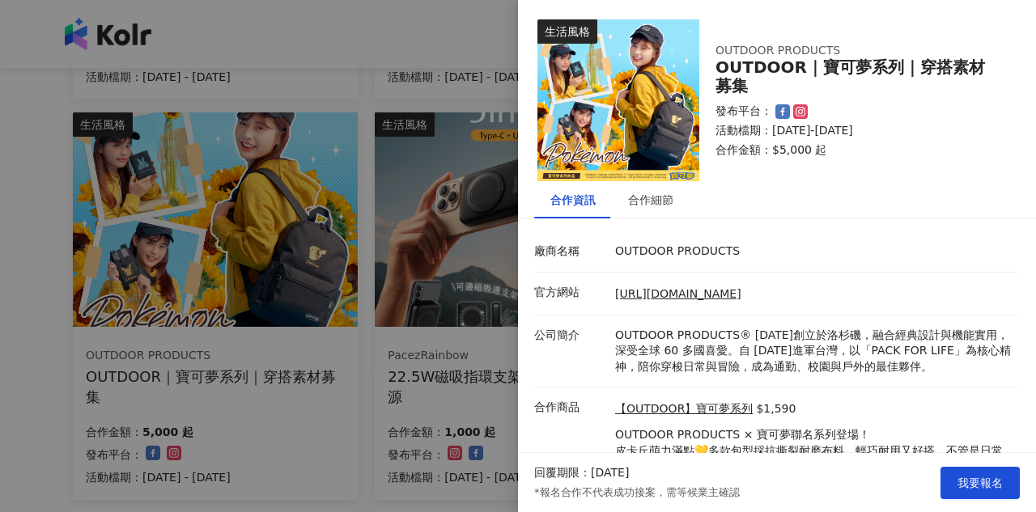
click at [637, 223] on div "合作資訊 合作細節 廠商名稱 OUTDOOR PRODUCTS 官方網站 [URL][DOMAIN_NAME] 公司簡介 OUTDOOR PRODUCTS® …" at bounding box center [777, 354] width 518 height 347
click at [645, 193] on div "合作細節" at bounding box center [650, 200] width 45 height 18
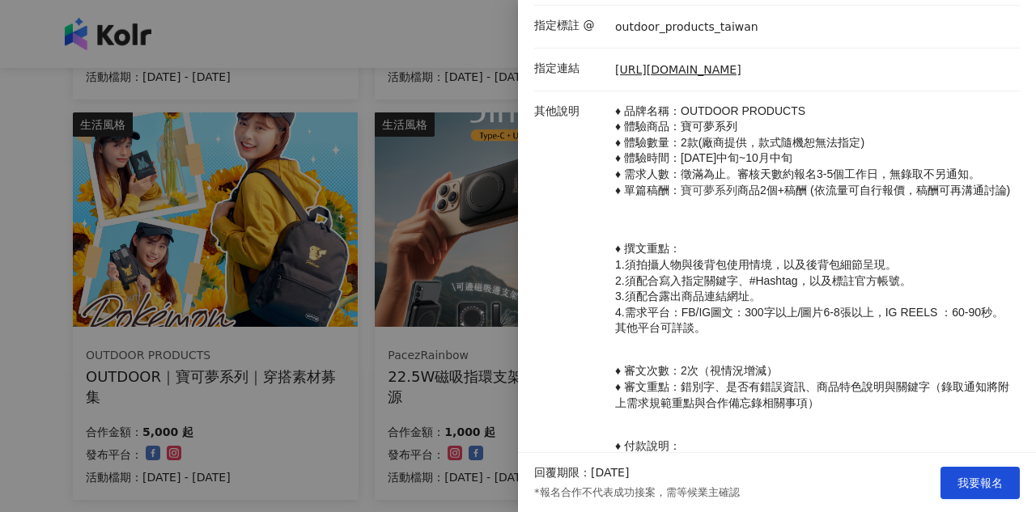
scroll to position [398, 0]
click at [714, 61] on link "[URL][DOMAIN_NAME]" at bounding box center [678, 69] width 126 height 16
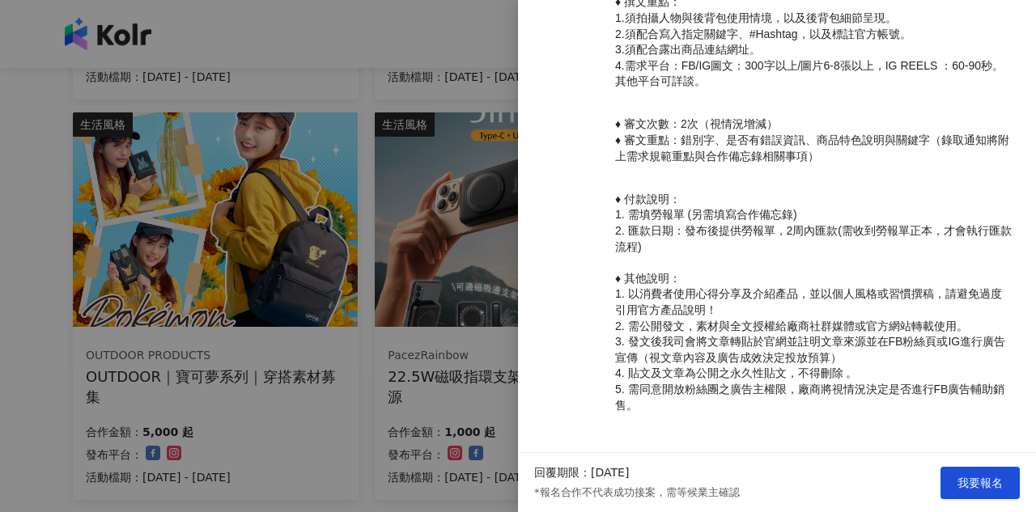
scroll to position [662, 0]
click at [95, 314] on div at bounding box center [518, 256] width 1036 height 512
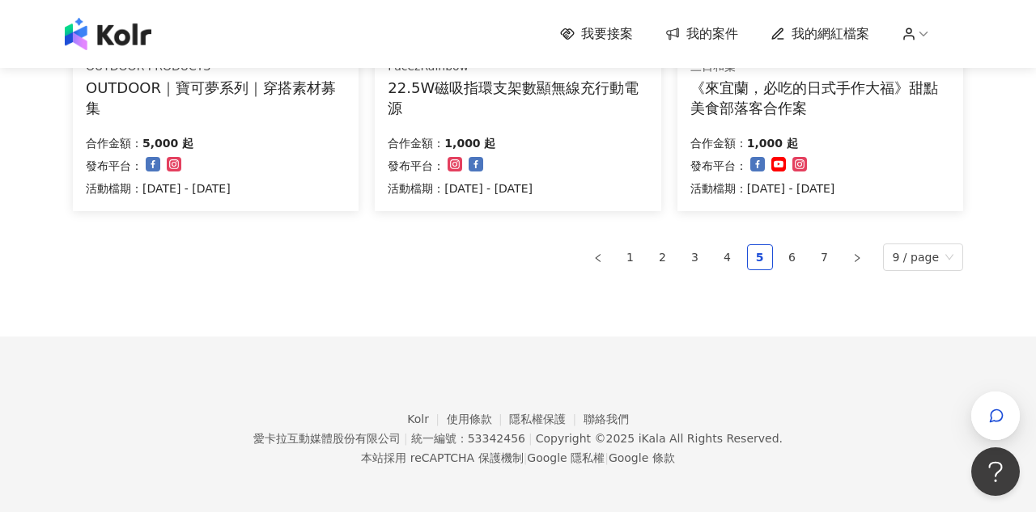
scroll to position [1224, 0]
click at [789, 258] on link "6" at bounding box center [792, 258] width 24 height 24
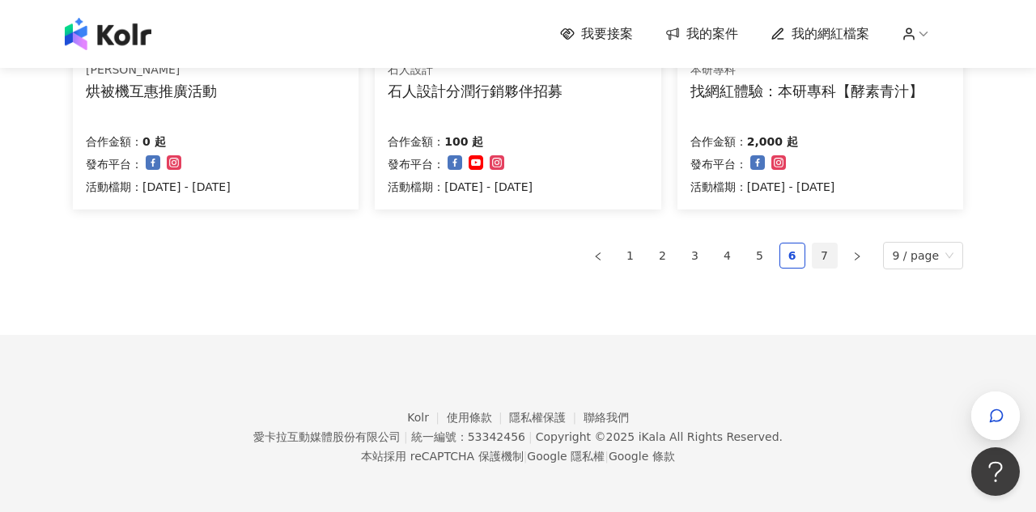
scroll to position [1221, 0]
click at [826, 253] on link "7" at bounding box center [825, 257] width 24 height 24
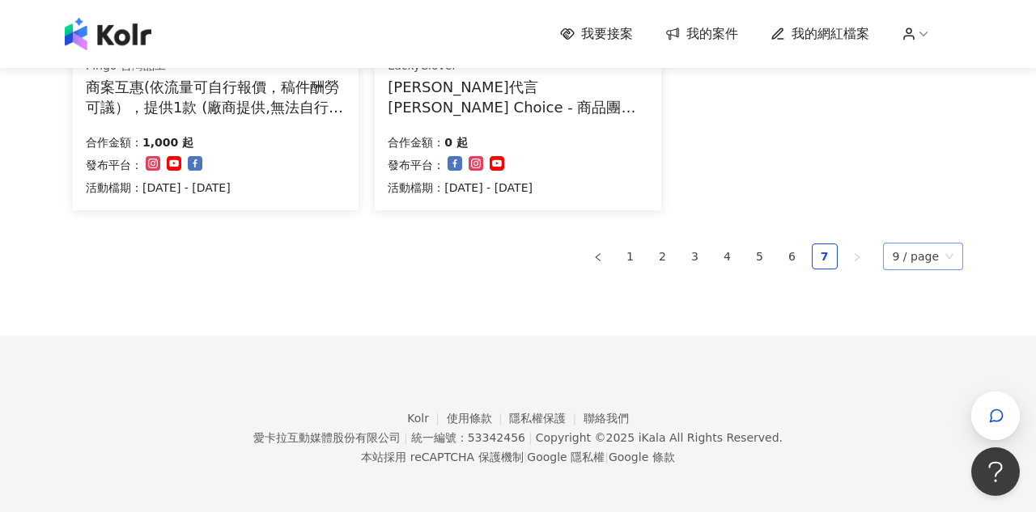
click at [908, 259] on span "9 / page" at bounding box center [924, 257] width 62 height 26
click at [916, 396] on div "100 / page" at bounding box center [926, 401] width 61 height 18
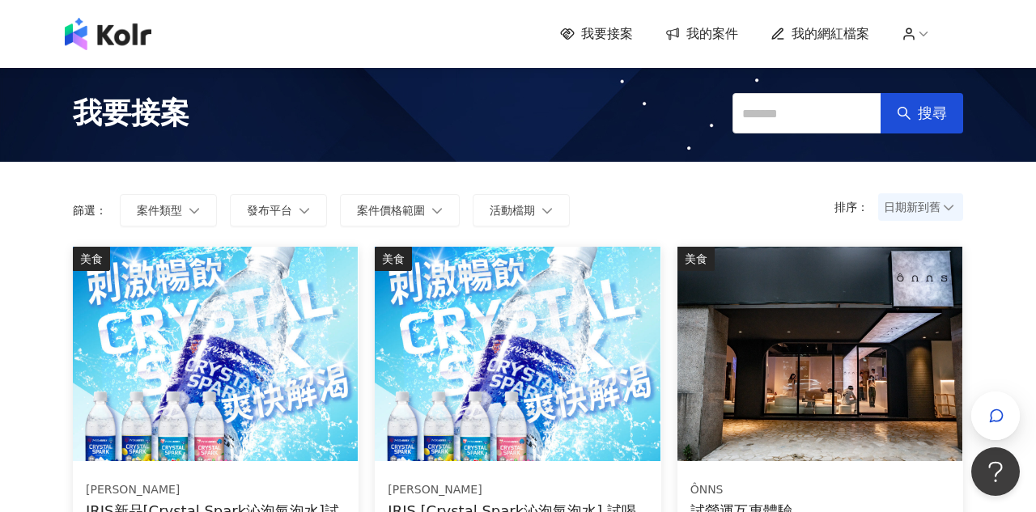
scroll to position [0, 0]
click at [841, 40] on span "我的網紅檔案" at bounding box center [831, 34] width 78 height 18
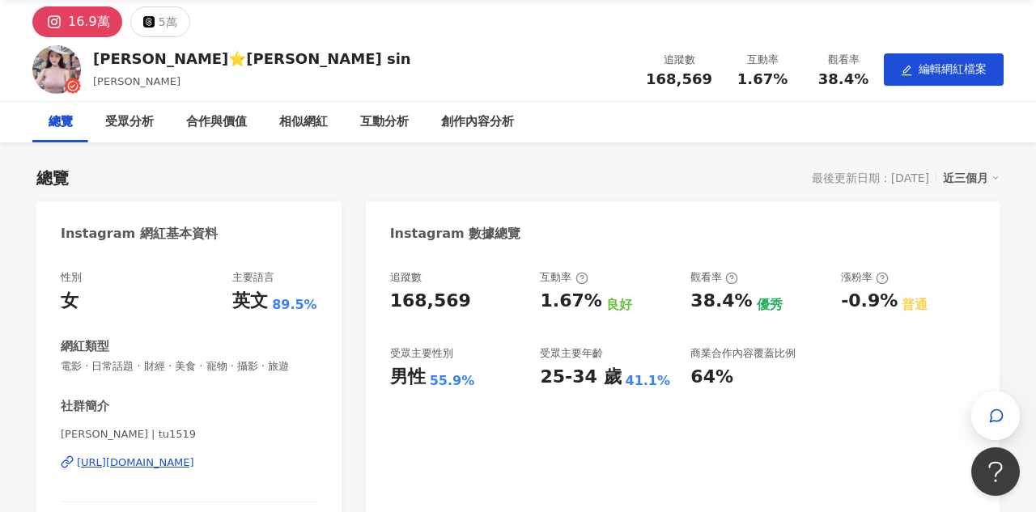
scroll to position [66, 0]
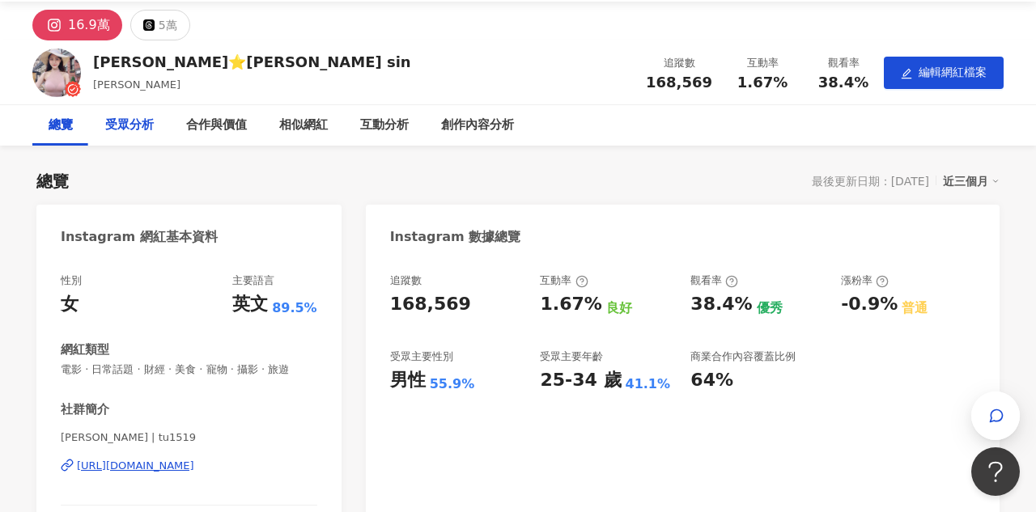
click at [109, 144] on div "受眾分析" at bounding box center [129, 125] width 81 height 40
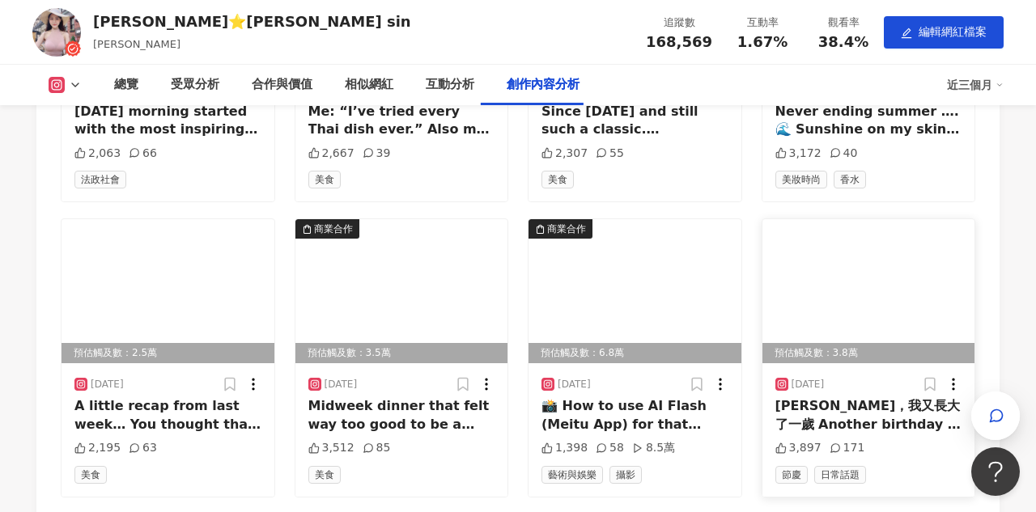
scroll to position [4972, 0]
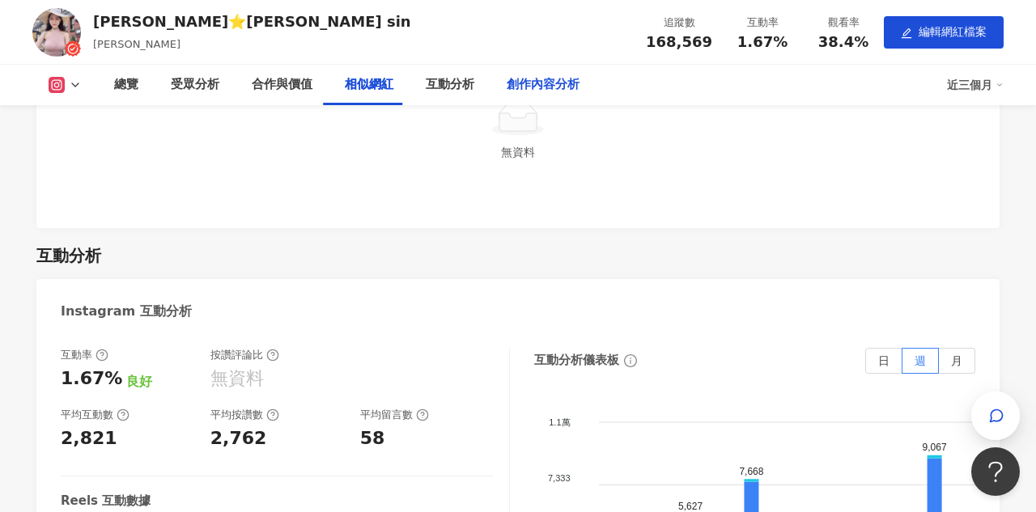
click at [548, 74] on div "創作內容分析" at bounding box center [543, 85] width 105 height 40
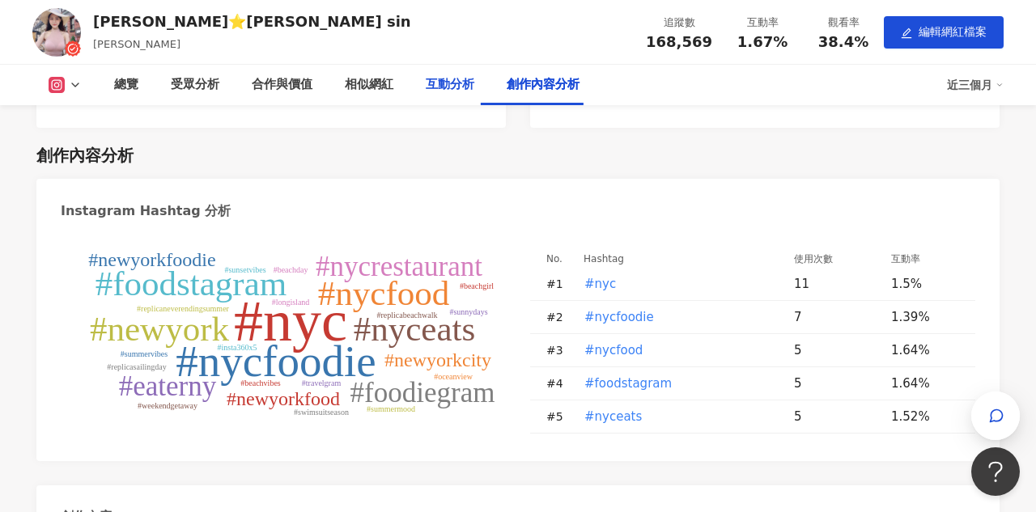
click at [456, 79] on div "互動分析" at bounding box center [450, 84] width 49 height 19
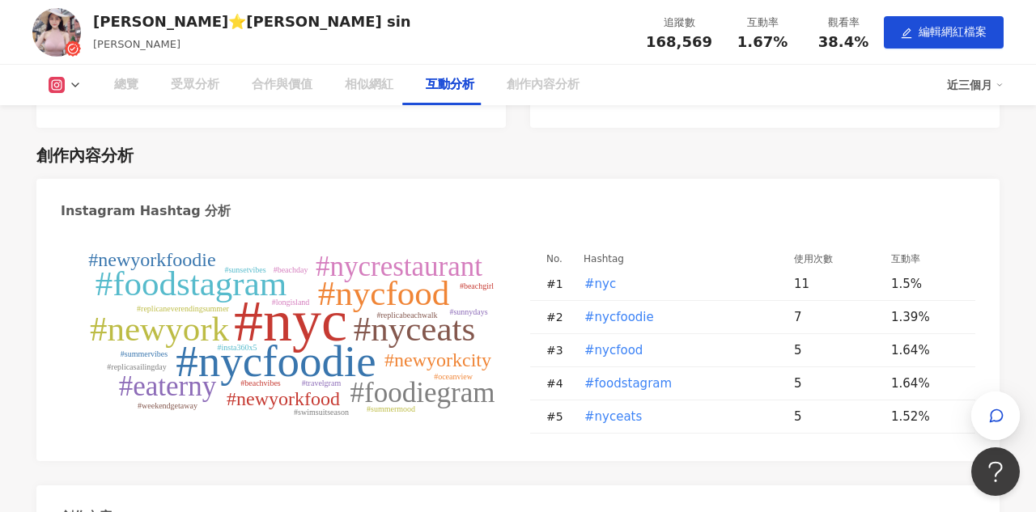
scroll to position [2555, 0]
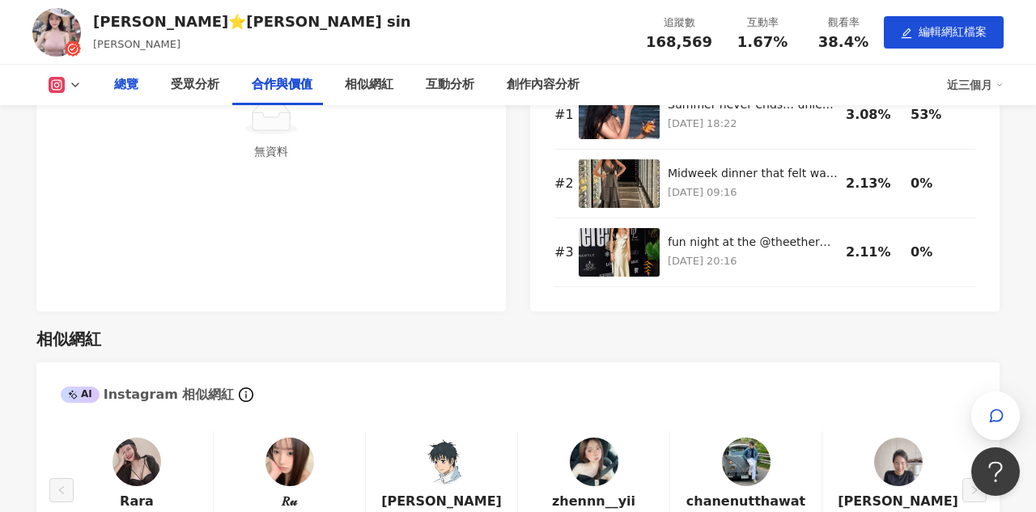
click at [148, 92] on div "總覽" at bounding box center [126, 85] width 57 height 40
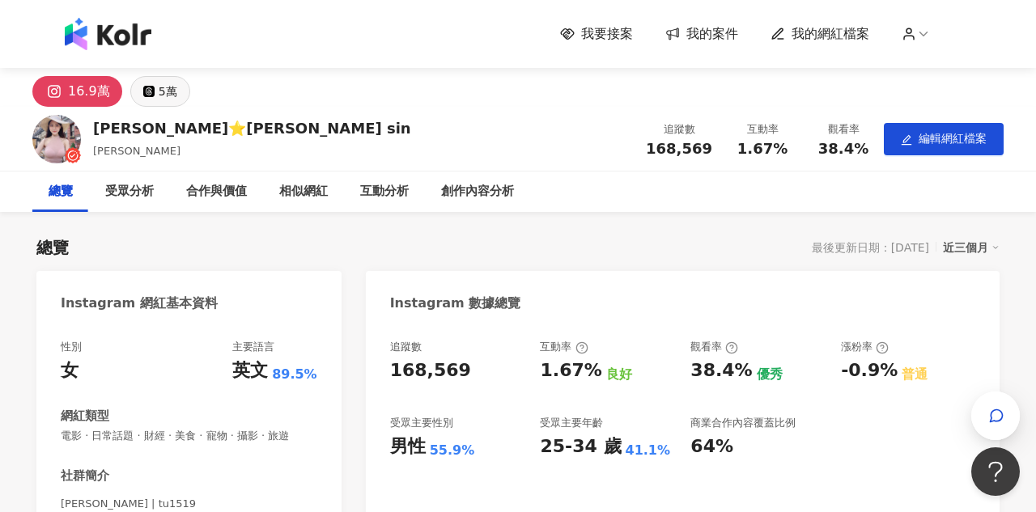
click at [151, 83] on button "5萬" at bounding box center [160, 91] width 60 height 31
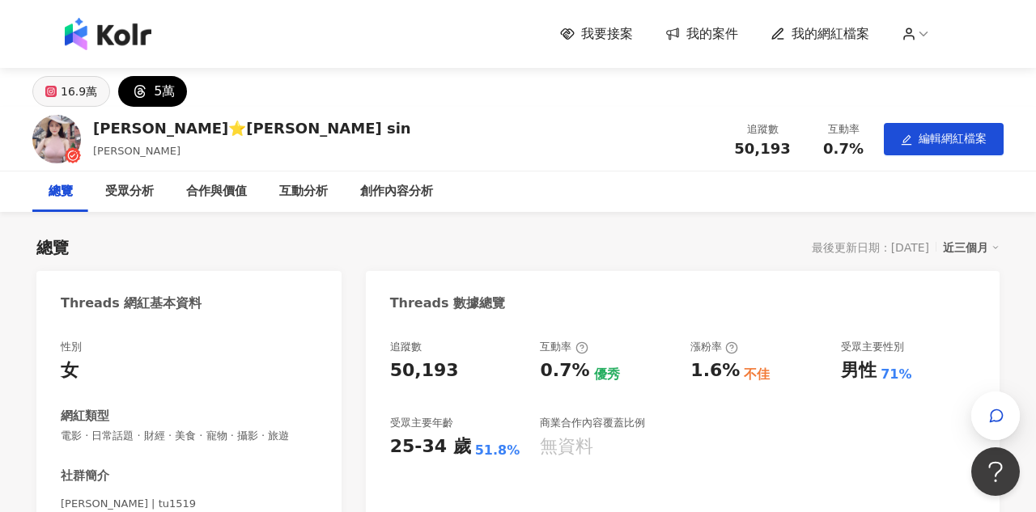
click at [73, 94] on div "16.9萬" at bounding box center [79, 91] width 36 height 23
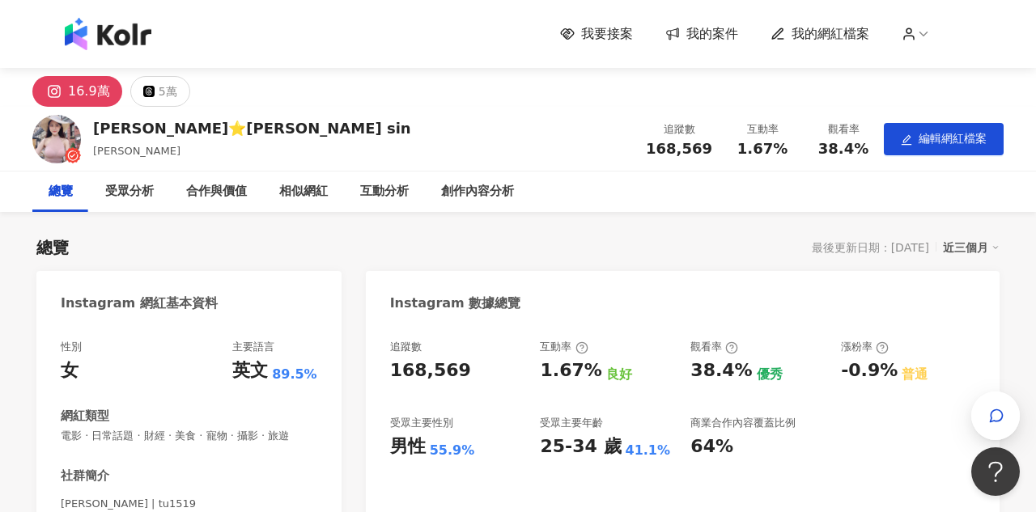
click at [965, 253] on div "近三個月" at bounding box center [971, 247] width 57 height 21
click at [970, 279] on link "近六個月" at bounding box center [980, 281] width 45 height 18
click at [953, 250] on div "近六個月" at bounding box center [971, 247] width 57 height 21
click at [961, 280] on link "近六個月" at bounding box center [980, 281] width 45 height 18
click at [622, 31] on span "我要接案" at bounding box center [607, 34] width 52 height 18
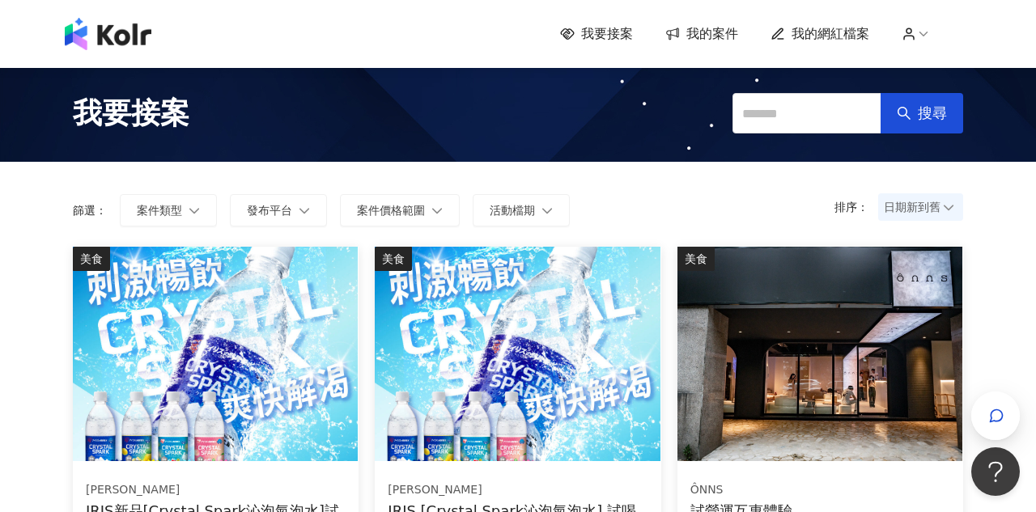
click at [935, 201] on span "日期新到舊" at bounding box center [921, 207] width 74 height 24
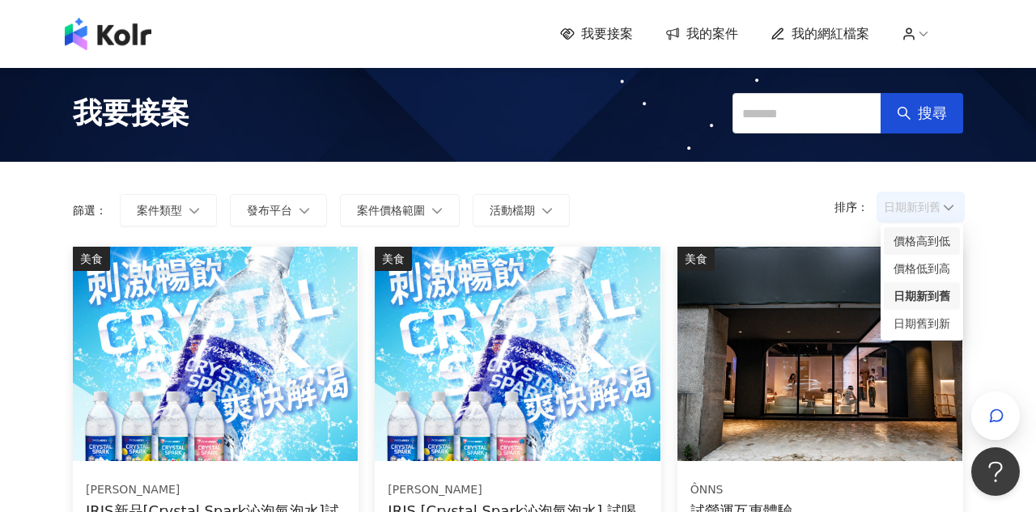
click at [929, 240] on div "價格高到低" at bounding box center [922, 241] width 57 height 18
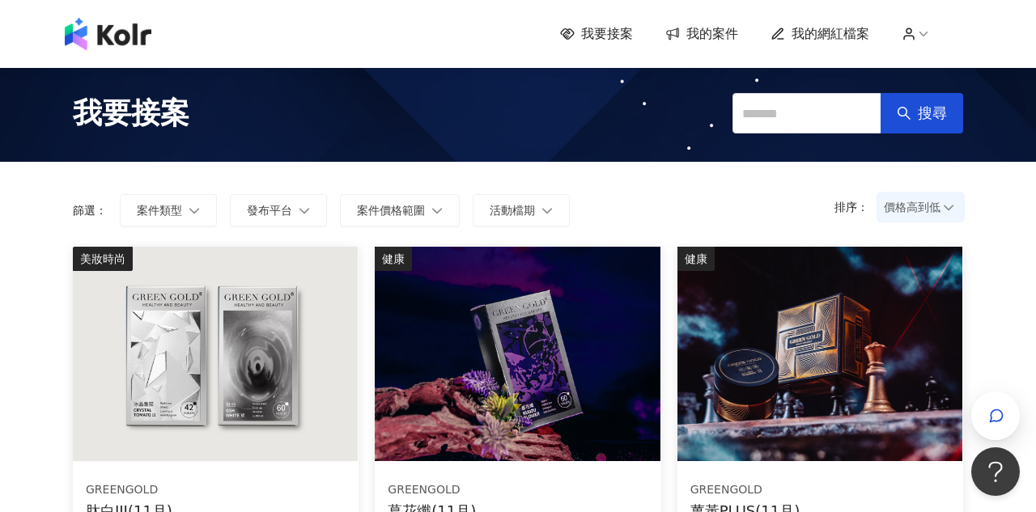
click at [131, 129] on span "我要接案" at bounding box center [131, 113] width 117 height 40
click at [134, 44] on img at bounding box center [108, 34] width 87 height 32
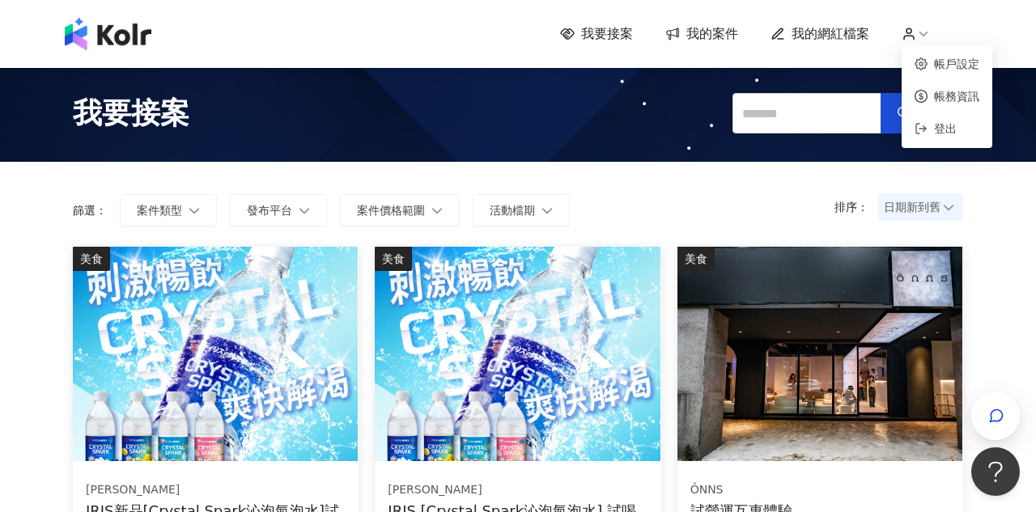
click at [919, 36] on icon at bounding box center [923, 34] width 15 height 15
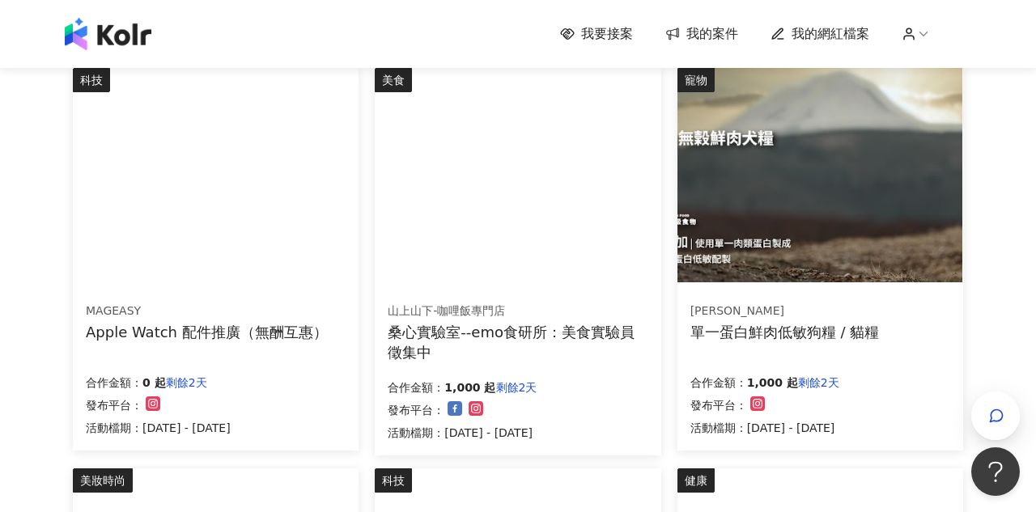
scroll to position [542, 0]
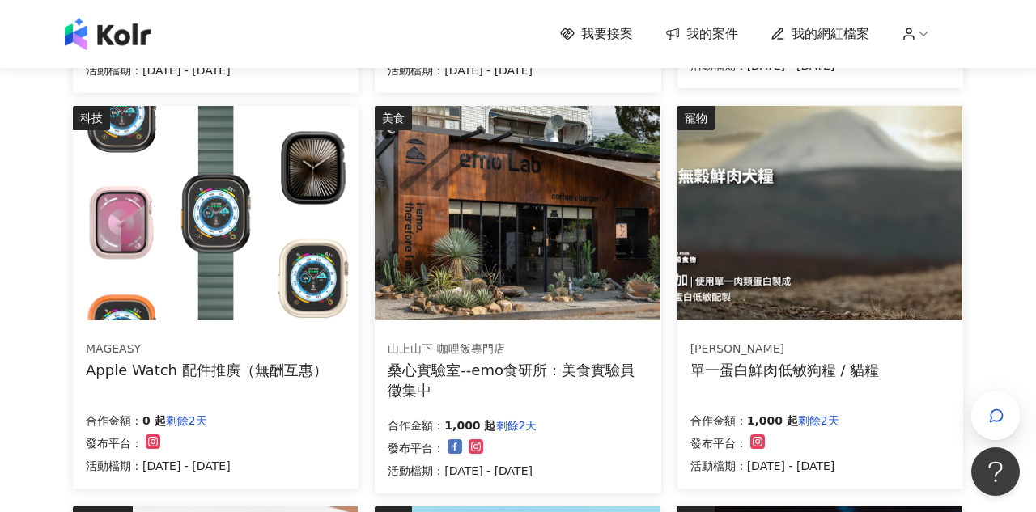
click at [708, 30] on span "我的案件" at bounding box center [713, 34] width 52 height 18
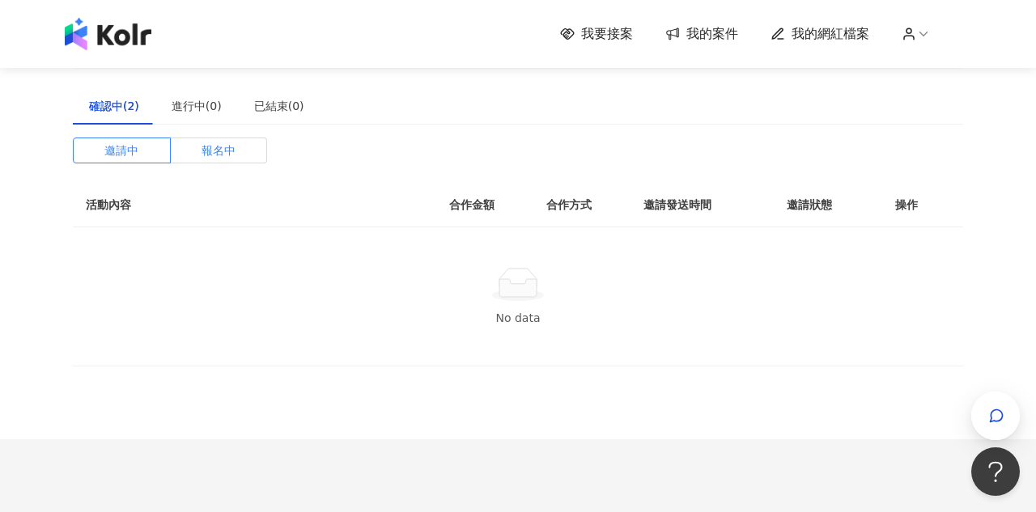
click at [217, 144] on span "報名中" at bounding box center [219, 150] width 34 height 24
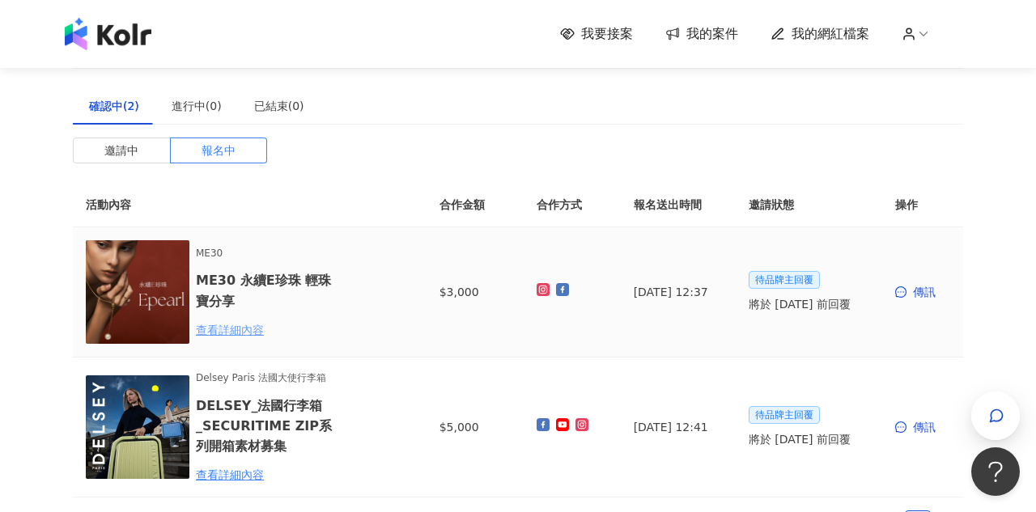
click at [245, 327] on div "查看詳細內容" at bounding box center [267, 330] width 142 height 18
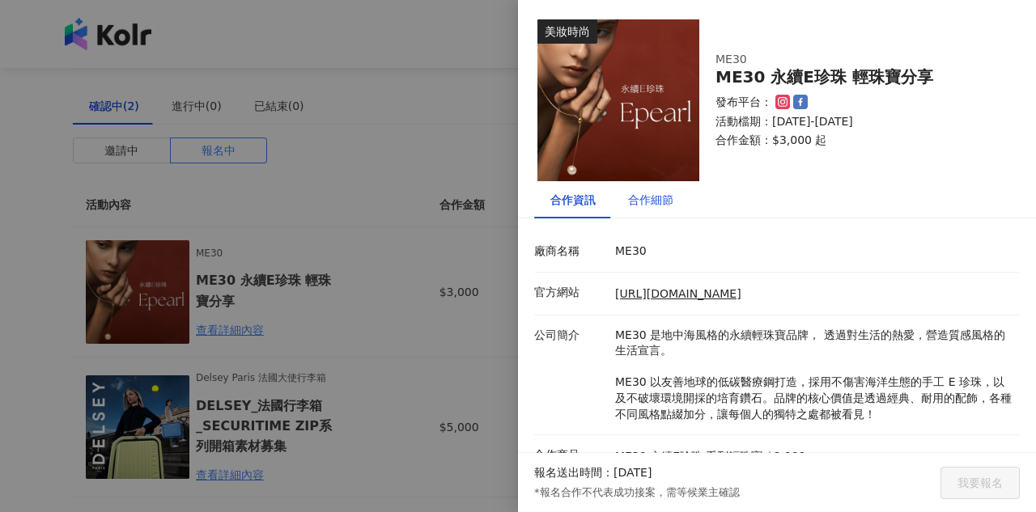
click at [646, 198] on div "合作細節" at bounding box center [650, 200] width 45 height 18
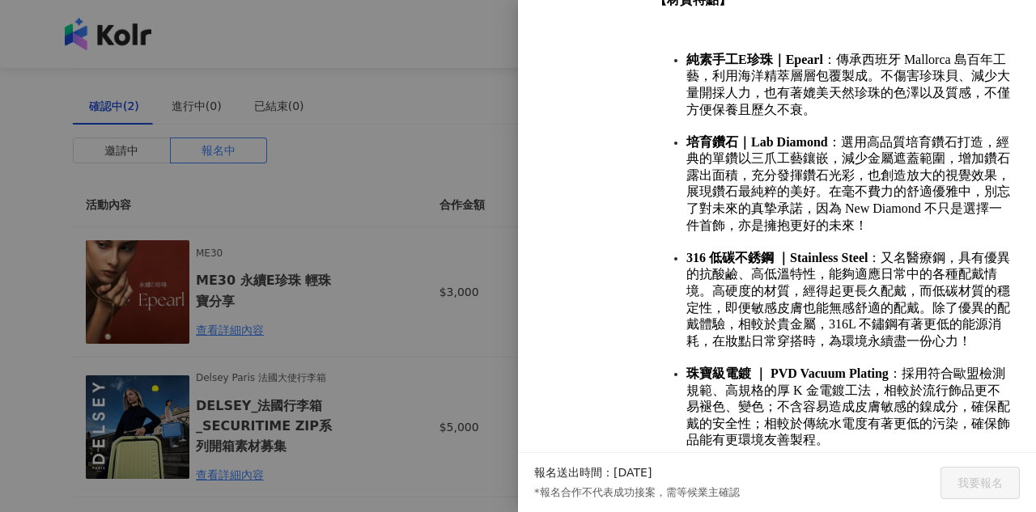
scroll to position [1303, 0]
click at [466, 342] on div at bounding box center [518, 256] width 1036 height 512
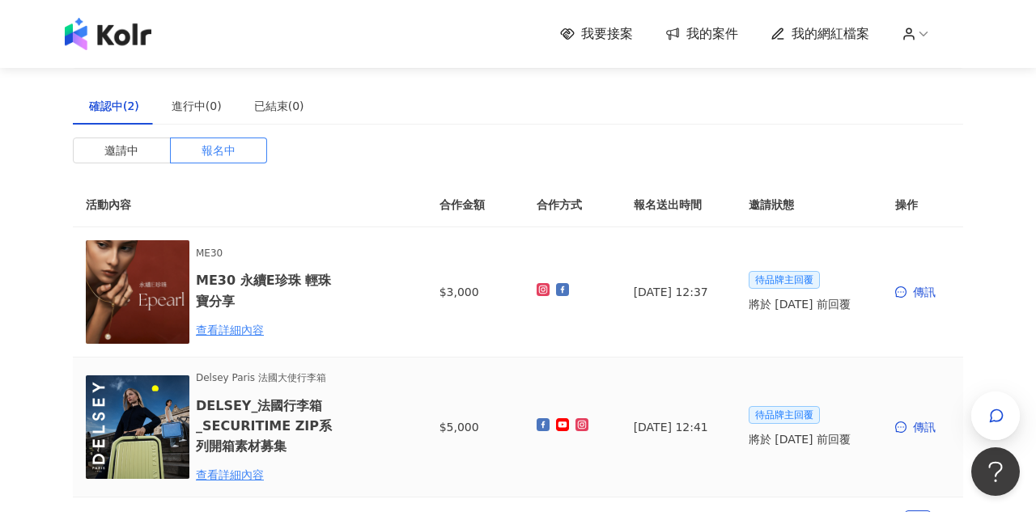
click at [173, 402] on img at bounding box center [138, 428] width 104 height 104
click at [239, 463] on div "Delsey Paris 法國大使行李箱 DELSEY_法國行李箱_SECURITIME ZIP系列開箱素材募集 查看詳細內容" at bounding box center [267, 427] width 142 height 113
click at [238, 476] on div "查看詳細內容" at bounding box center [267, 475] width 142 height 18
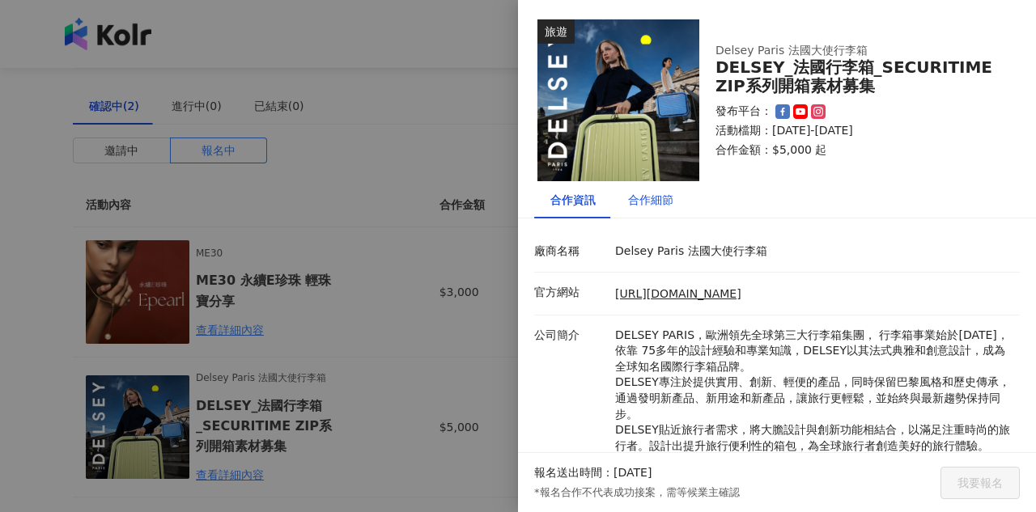
click at [647, 193] on div "合作細節" at bounding box center [650, 200] width 45 height 18
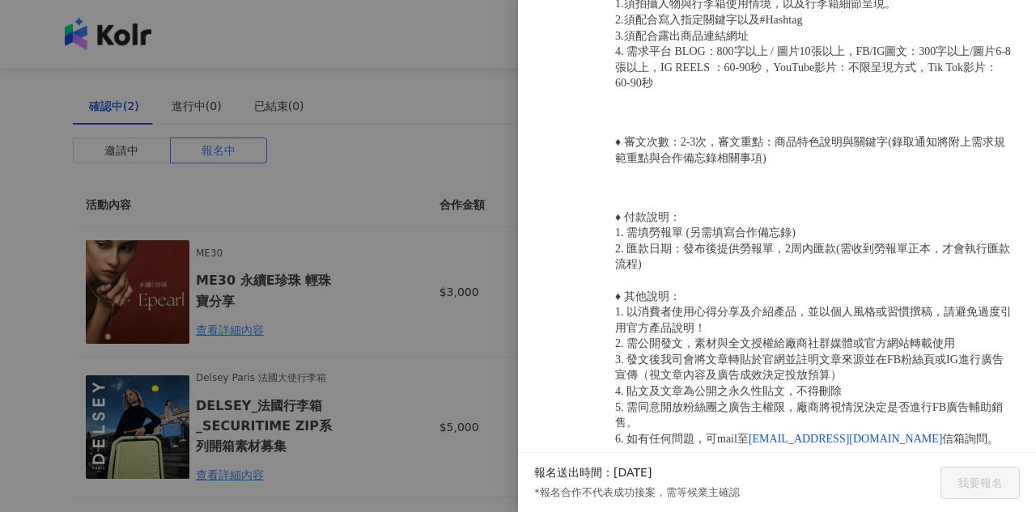
scroll to position [1068, 0]
click at [403, 236] on div at bounding box center [518, 256] width 1036 height 512
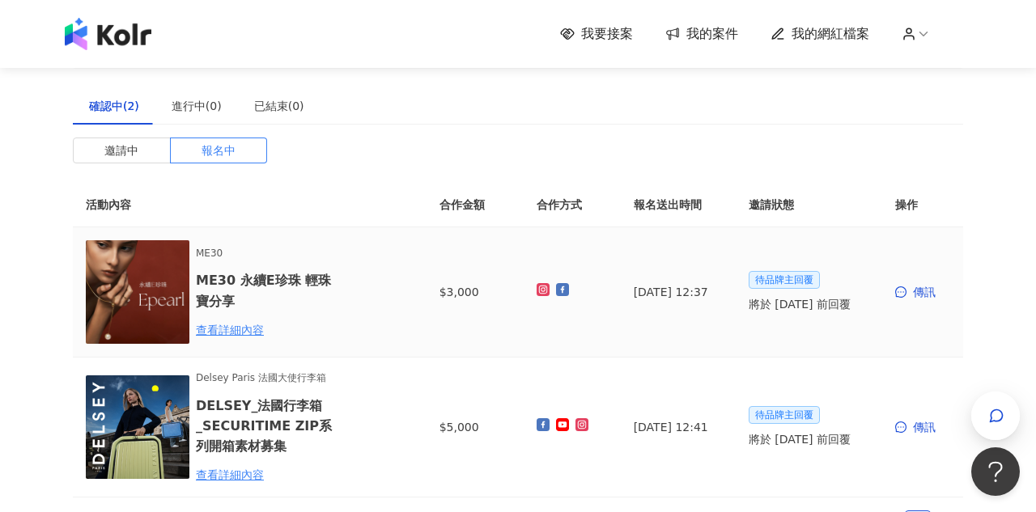
scroll to position [0, 0]
click at [616, 24] on div "我要接案 我的案件 我的網紅檔案" at bounding box center [518, 34] width 923 height 32
click at [618, 34] on span "我要接案" at bounding box center [607, 34] width 52 height 18
